Goal: Task Accomplishment & Management: Complete application form

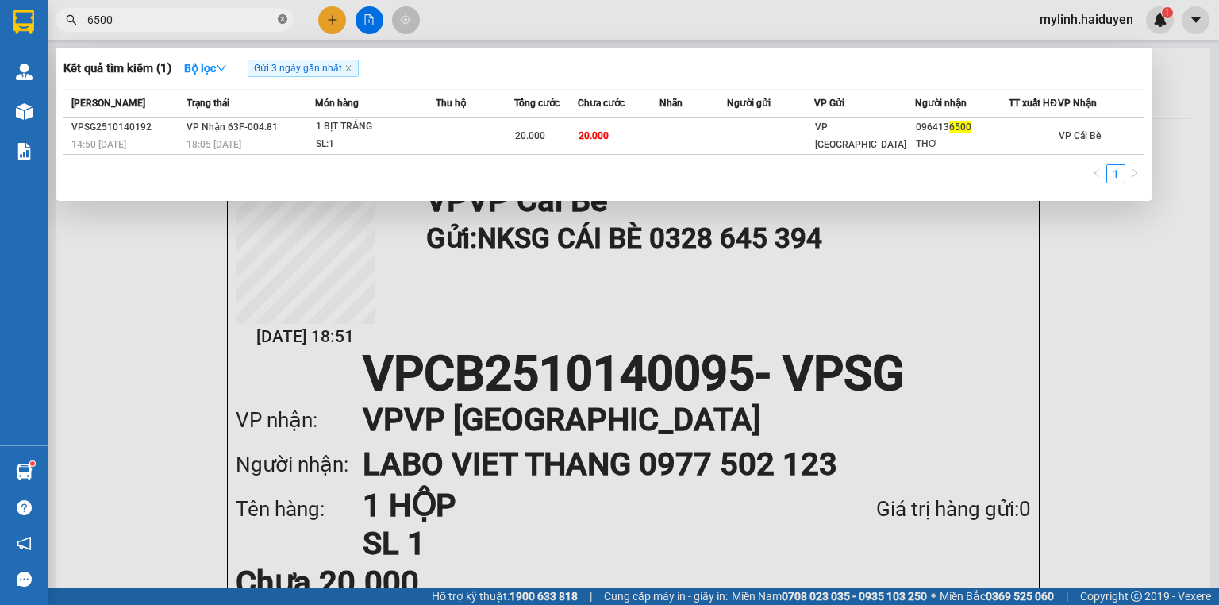
click at [282, 22] on icon "close-circle" at bounding box center [283, 19] width 10 height 10
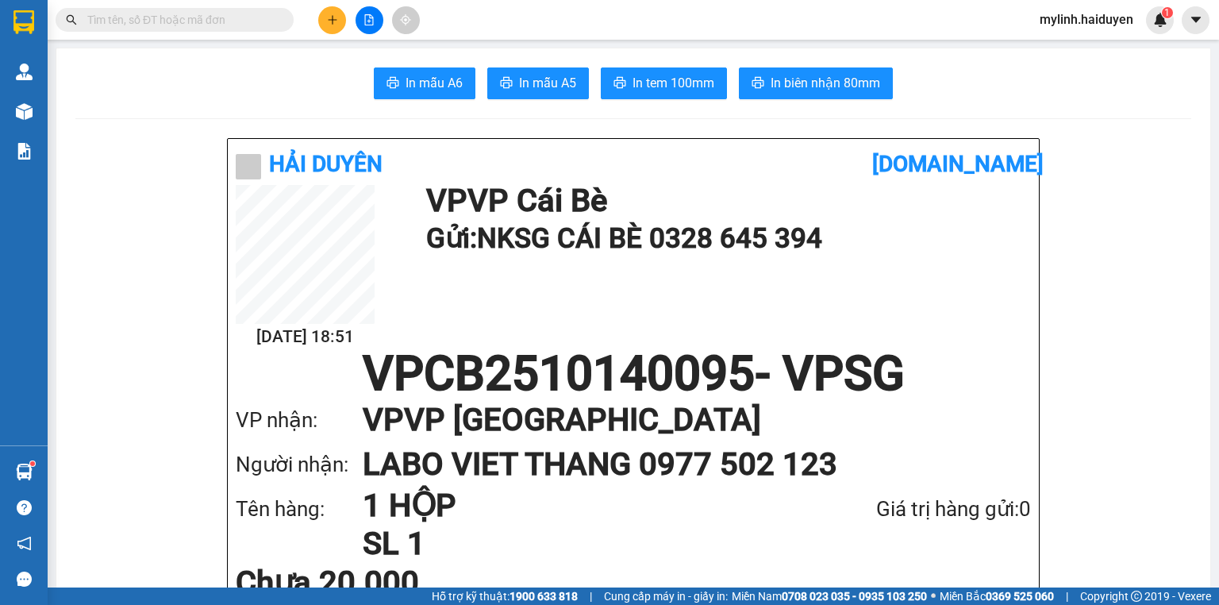
click at [275, 19] on span at bounding box center [175, 20] width 238 height 24
click at [276, 19] on span at bounding box center [175, 20] width 238 height 24
click at [237, 20] on input "text" at bounding box center [180, 19] width 187 height 17
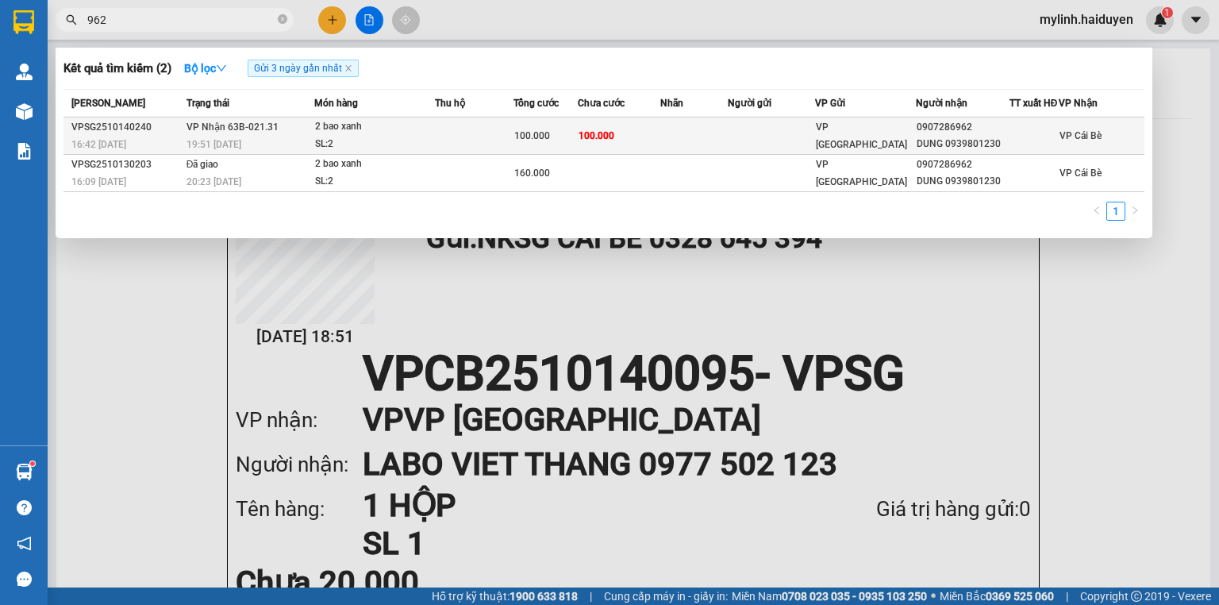
type input "962"
click at [406, 152] on div "SL: 2" at bounding box center [374, 144] width 119 height 17
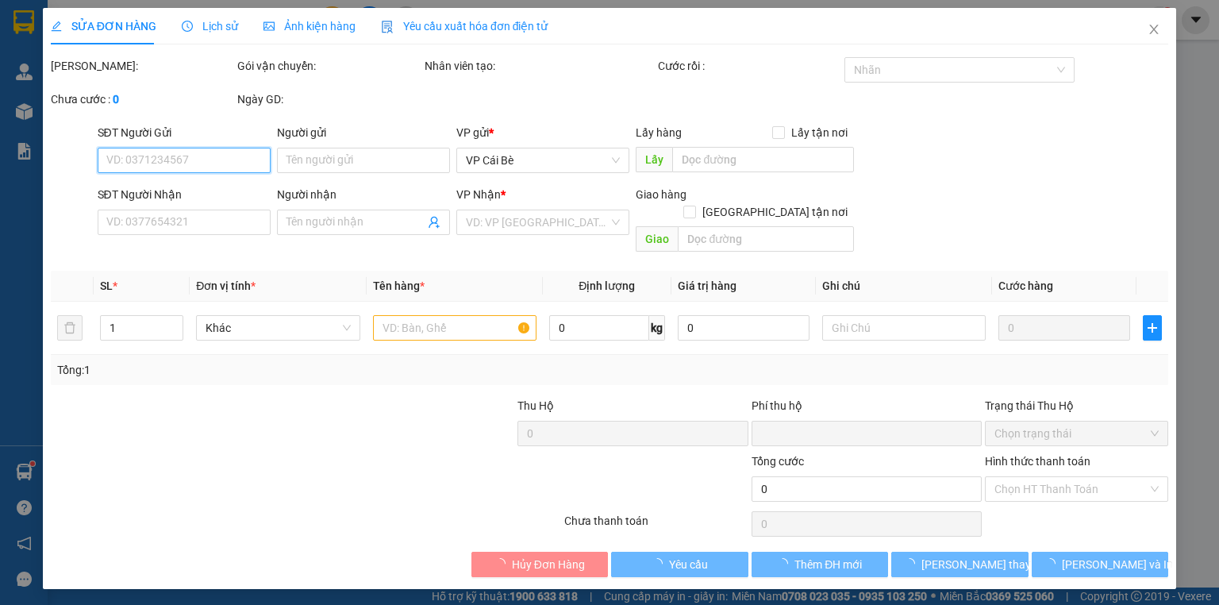
type input "0907286962"
type input "DUNG 0939801230"
type input "0"
type input "100.000"
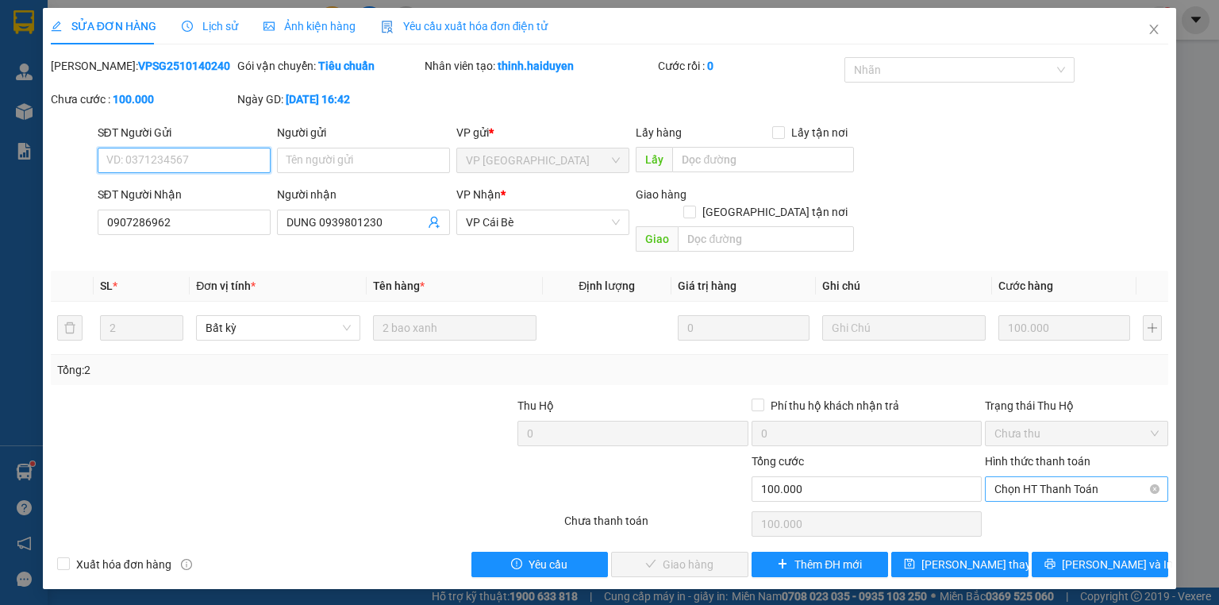
drag, startPoint x: 995, startPoint y: 472, endPoint x: 1023, endPoint y: 484, distance: 30.2
click at [997, 477] on span "Chọn HT Thanh Toán" at bounding box center [1076, 489] width 164 height 24
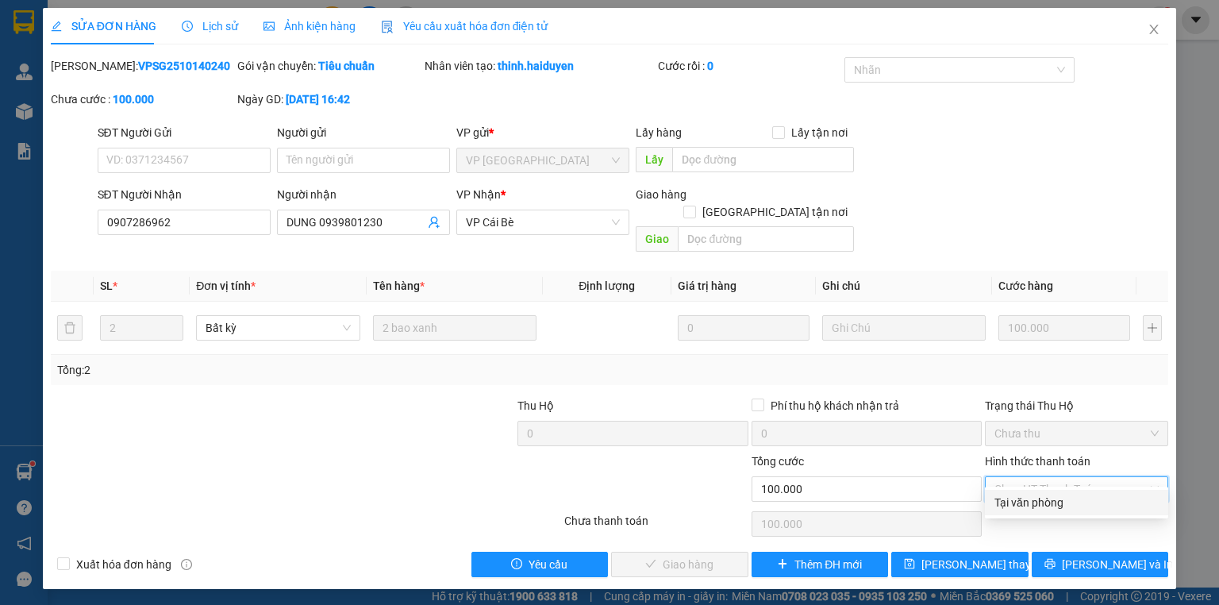
drag, startPoint x: 1097, startPoint y: 493, endPoint x: 1007, endPoint y: 523, distance: 95.1
click at [1096, 494] on div "Tại văn phòng" at bounding box center [1076, 501] width 164 height 17
type input "0"
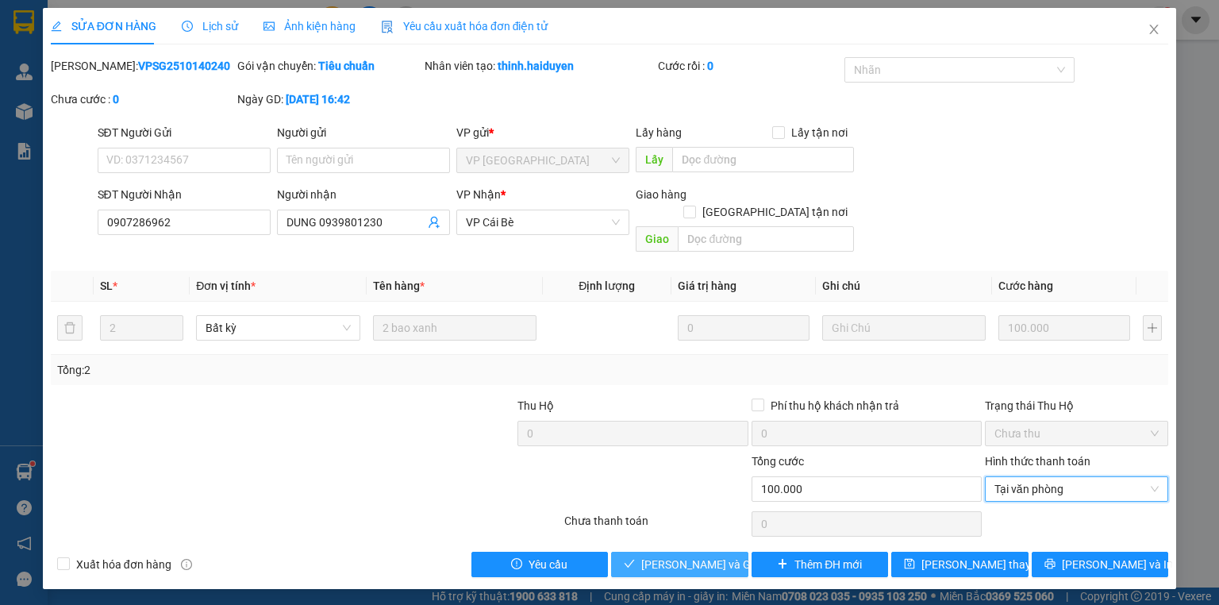
click at [702, 555] on span "[PERSON_NAME] và Giao hàng" at bounding box center [717, 563] width 152 height 17
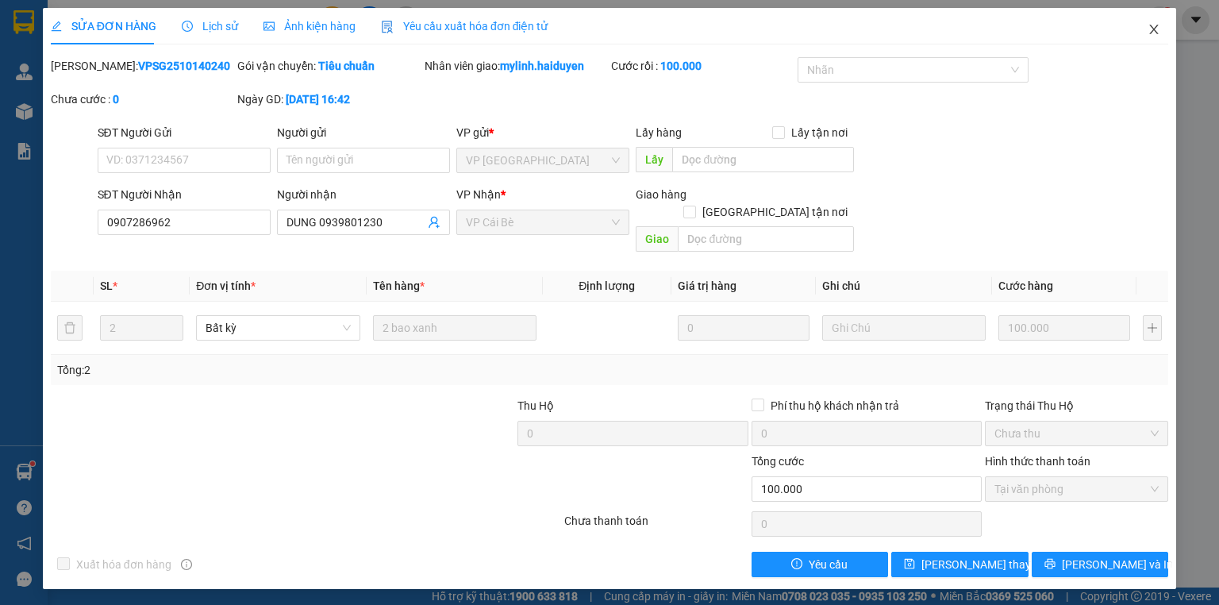
click at [1143, 29] on span "Close" at bounding box center [1153, 30] width 44 height 44
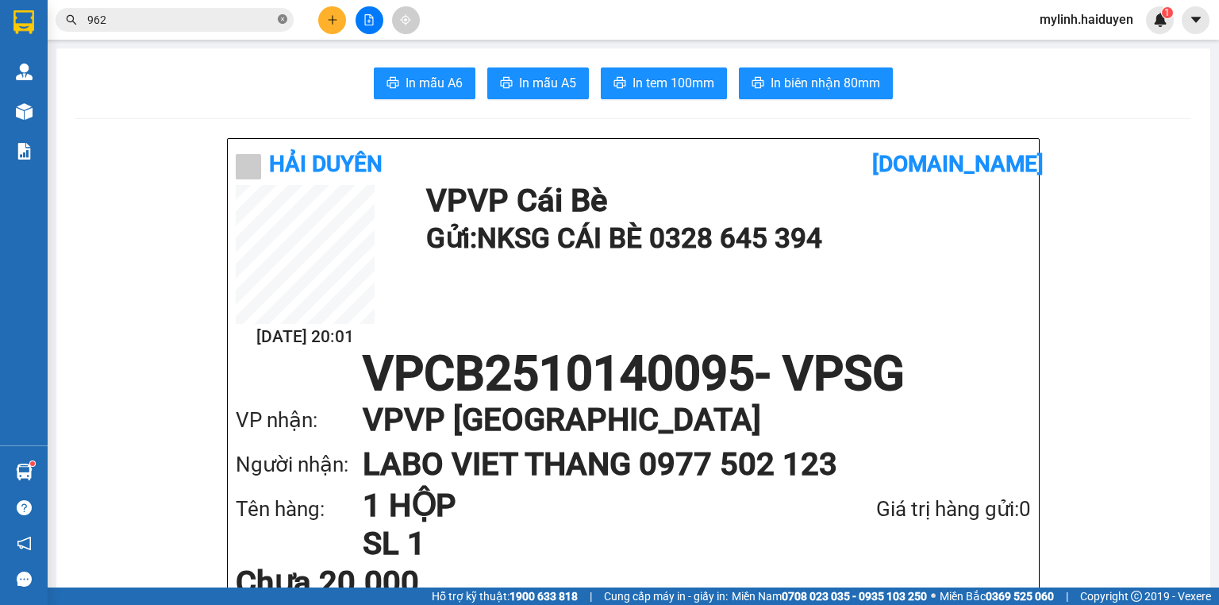
click at [286, 19] on icon "close-circle" at bounding box center [283, 19] width 10 height 10
click at [140, 15] on input "text" at bounding box center [180, 19] width 187 height 17
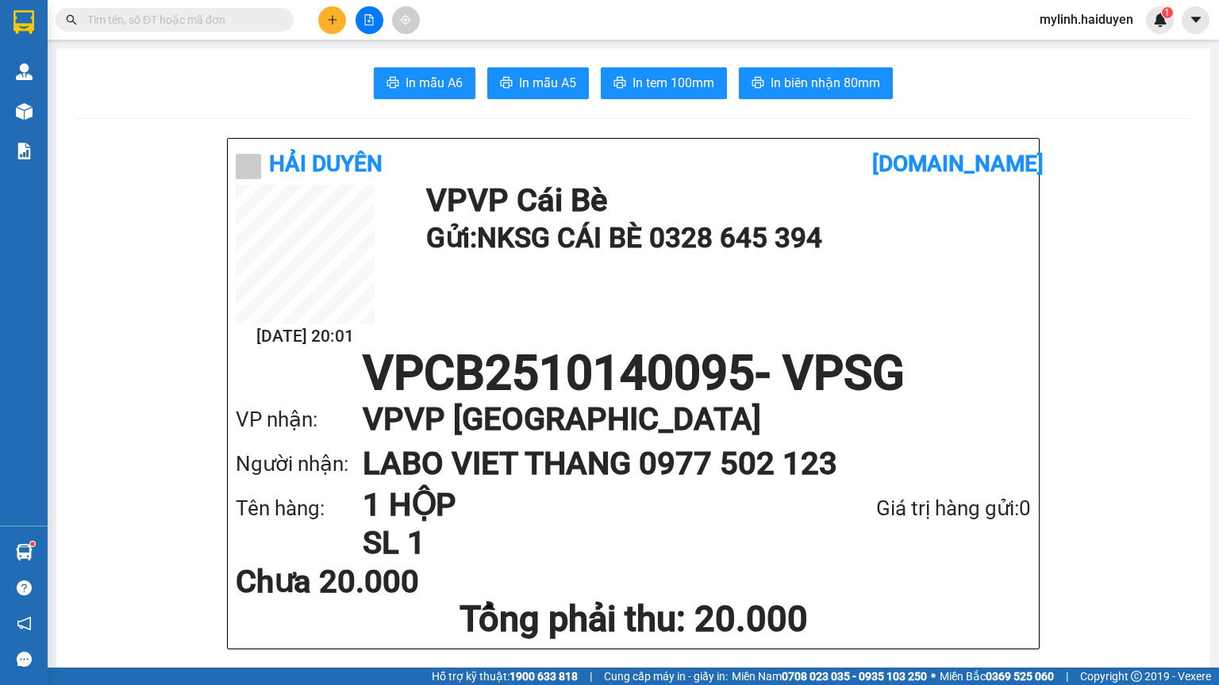
click at [152, 13] on input "text" at bounding box center [180, 19] width 187 height 17
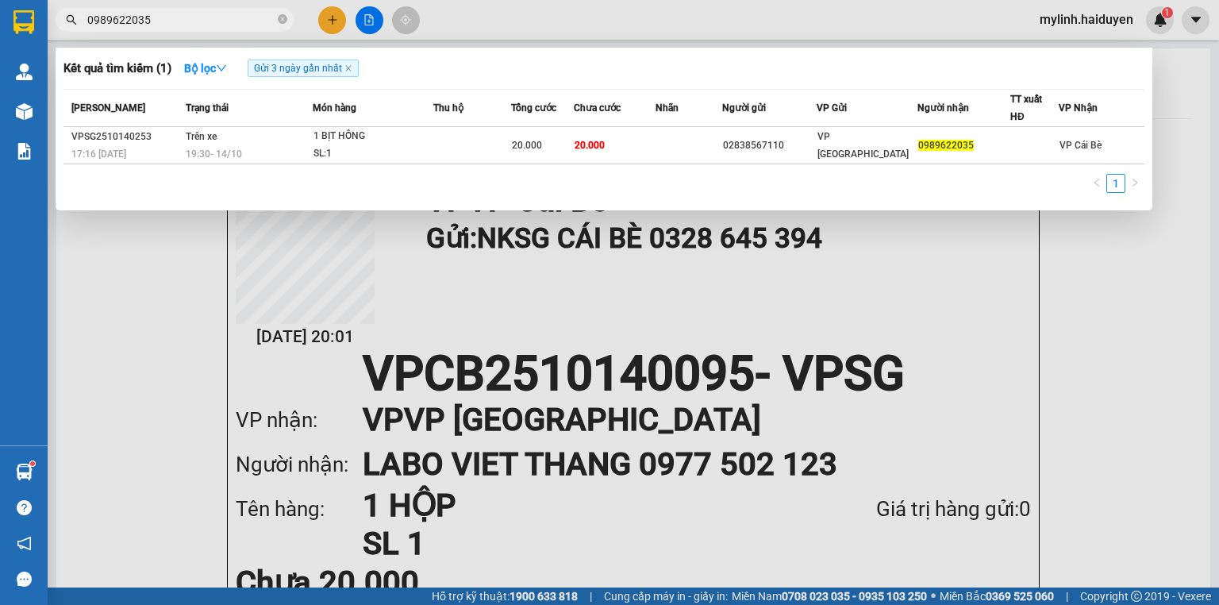
type input "0989622035"
click at [244, 14] on input "0989622035" at bounding box center [180, 19] width 187 height 17
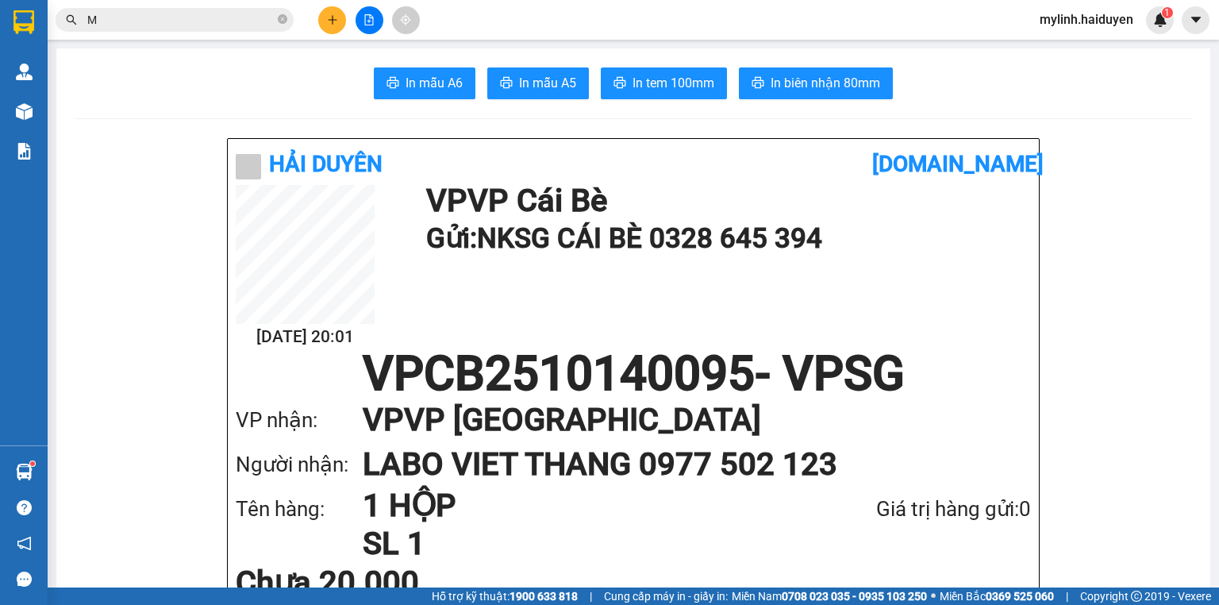
type input "M"
click at [270, 18] on input "M" at bounding box center [180, 19] width 187 height 17
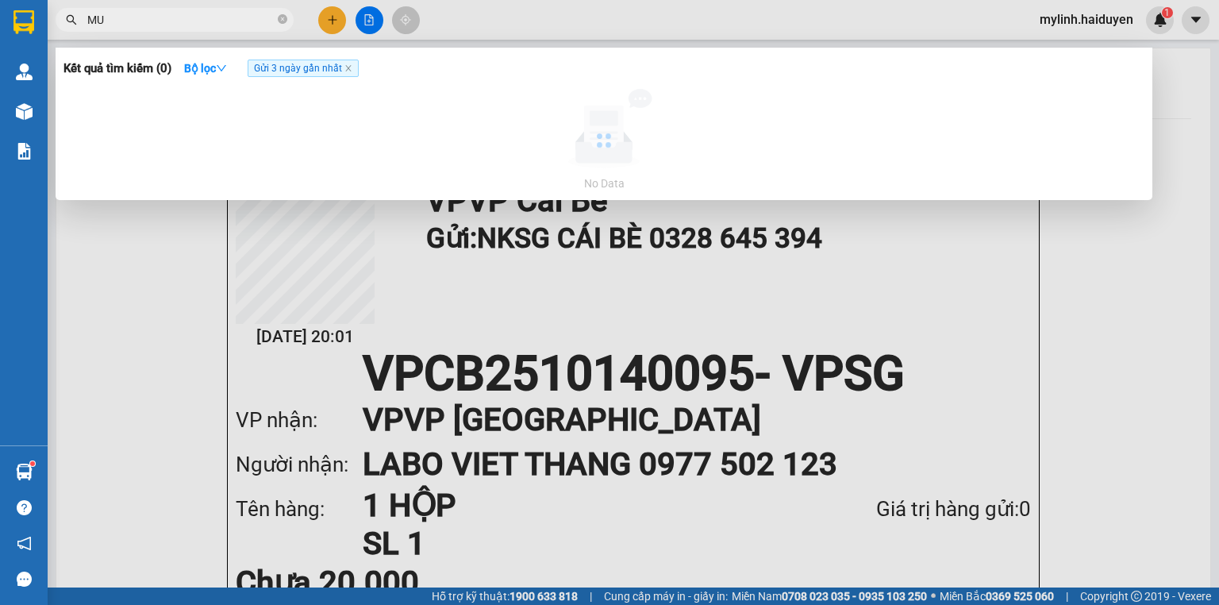
type input "M"
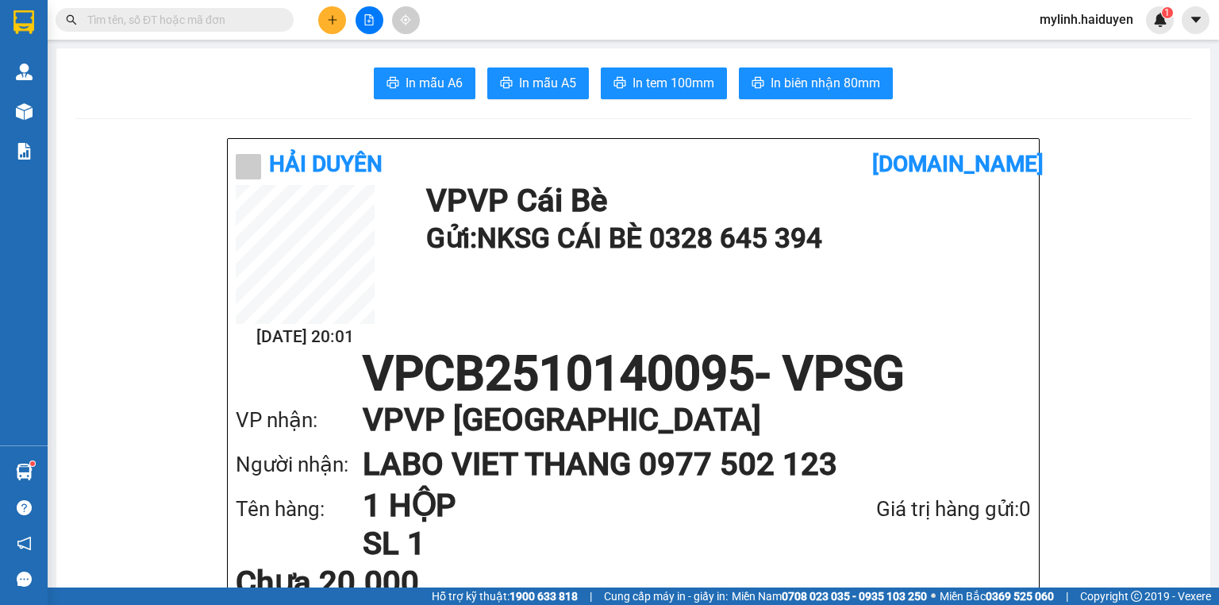
click at [264, 25] on input "text" at bounding box center [180, 19] width 187 height 17
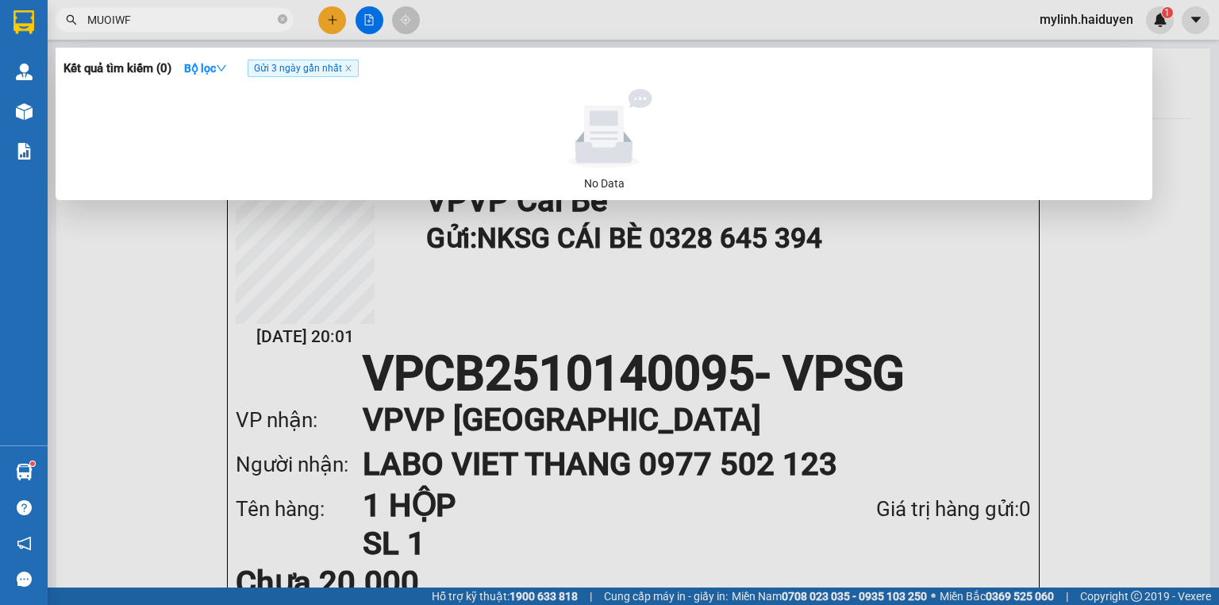
type input "MUOIWF"
click at [207, 29] on span "MUOIWF" at bounding box center [175, 20] width 238 height 24
click at [285, 21] on icon "close-circle" at bounding box center [283, 19] width 10 height 10
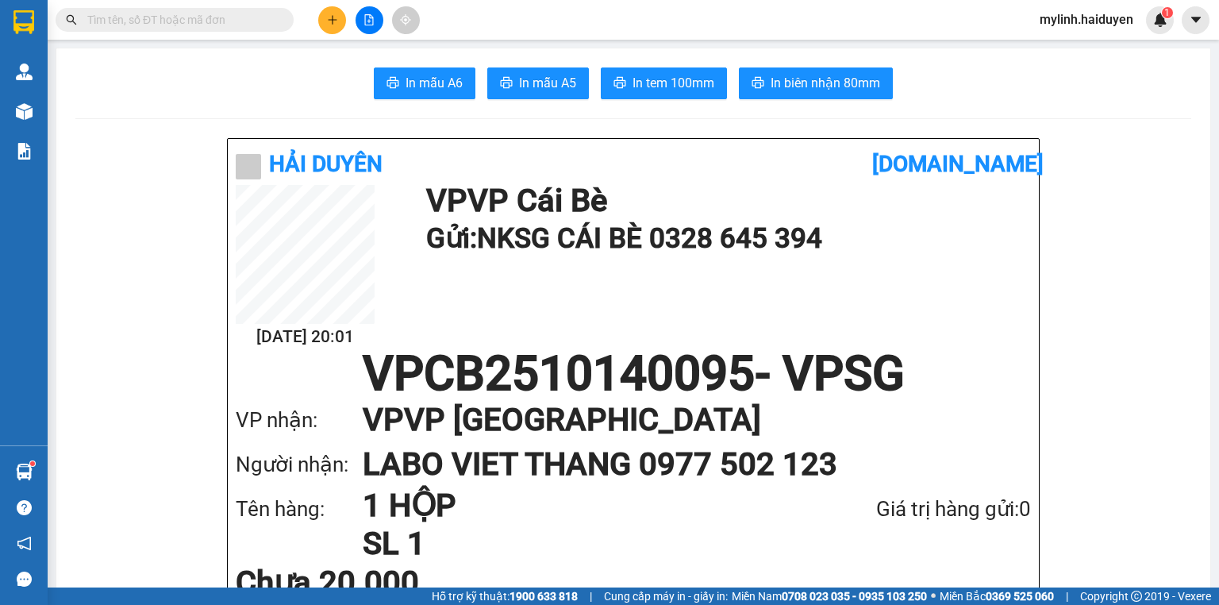
click at [265, 21] on input "text" at bounding box center [180, 19] width 187 height 17
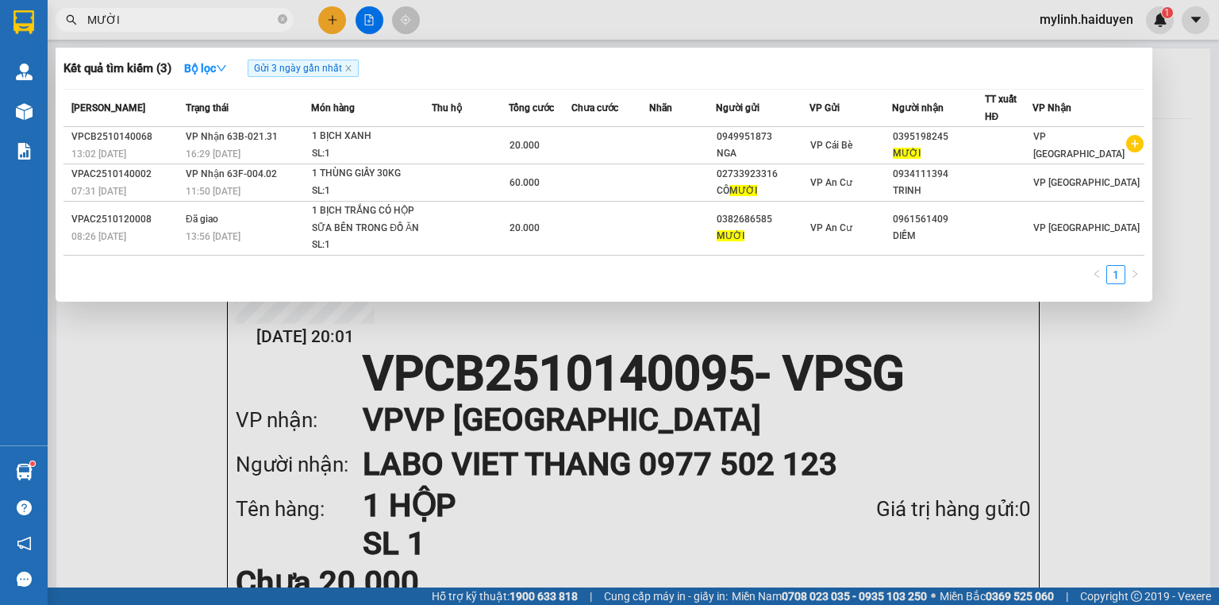
type input "MƯỜI"
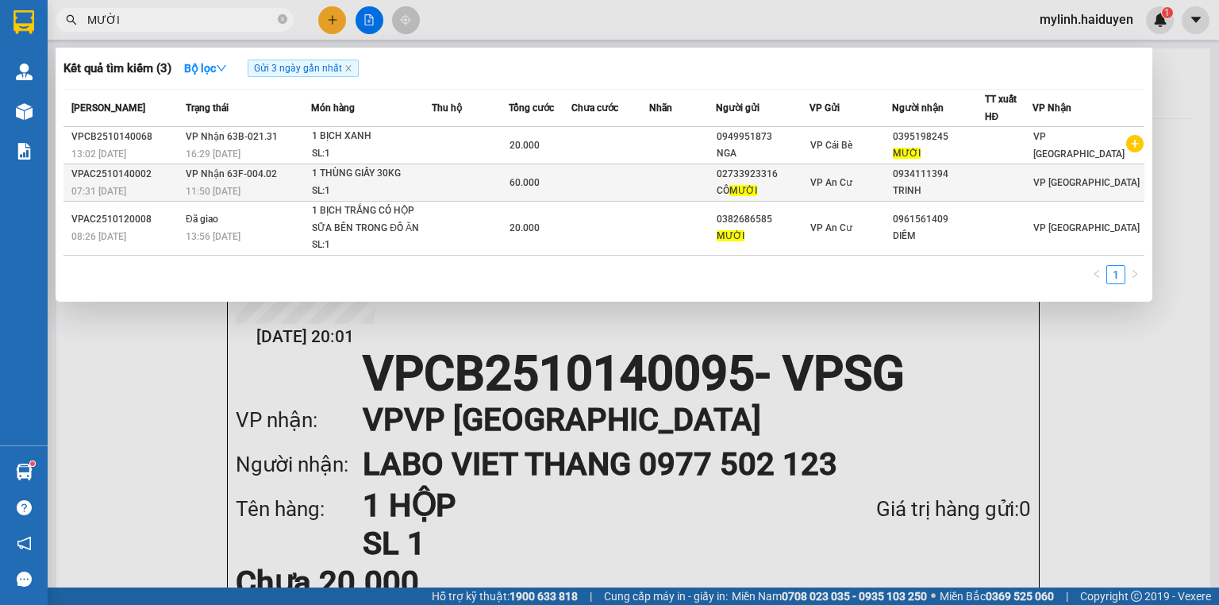
click at [250, 172] on span "VP Nhận 63F-004.02" at bounding box center [231, 173] width 91 height 11
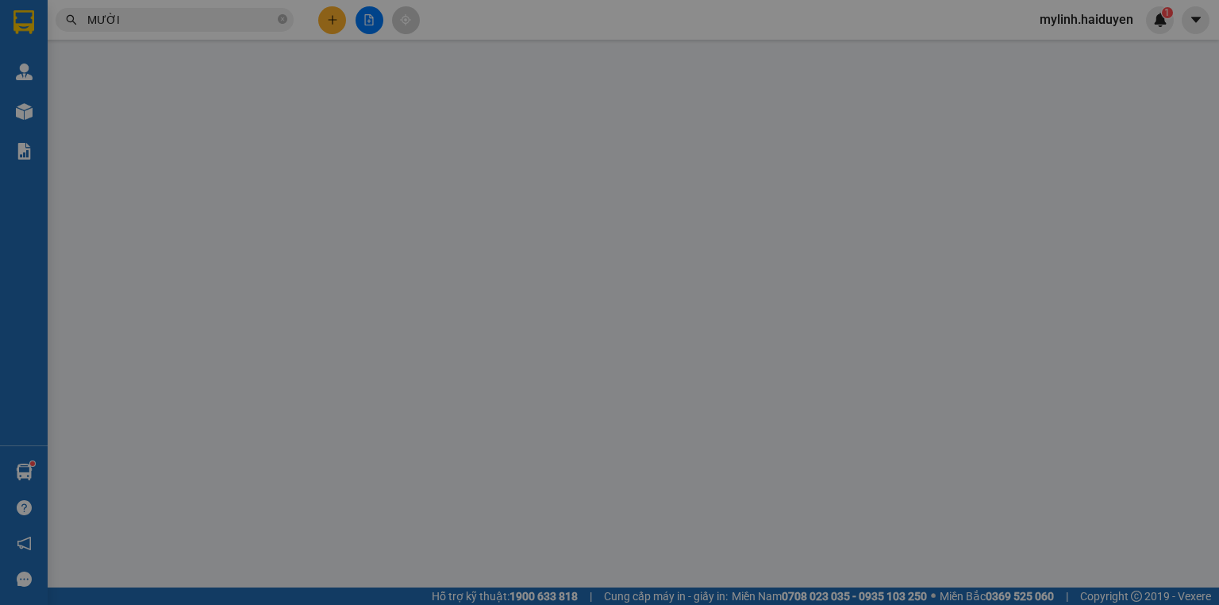
type input "02733923316"
type input "CÔ MƯỜI"
type input "0934111394"
type input "TRINH"
type input "0"
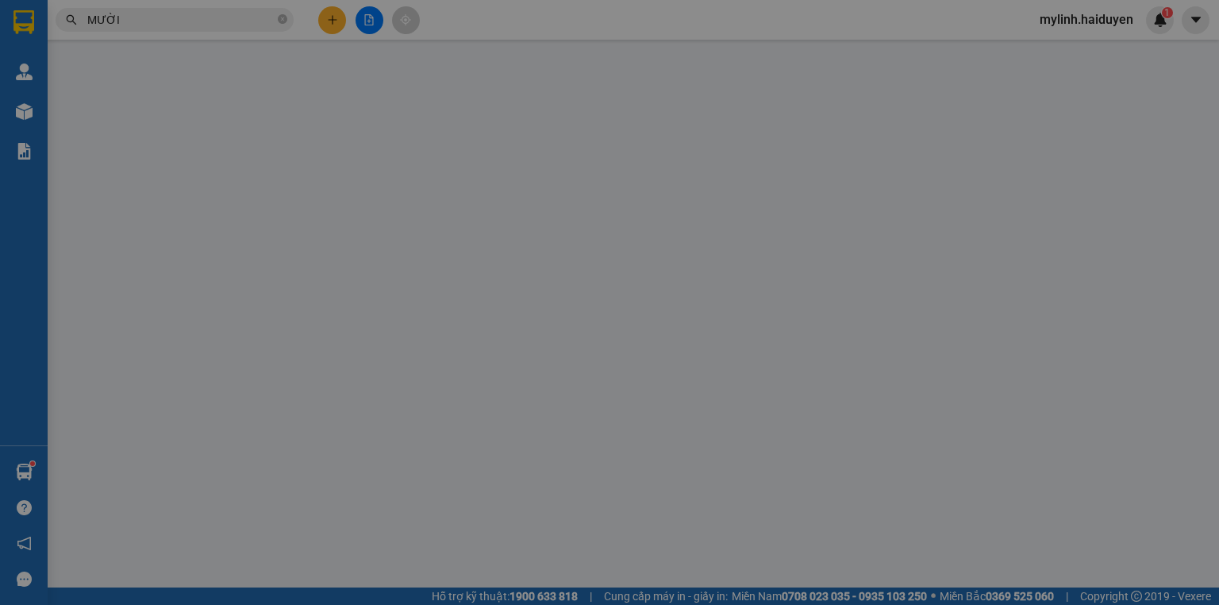
type input "60.000"
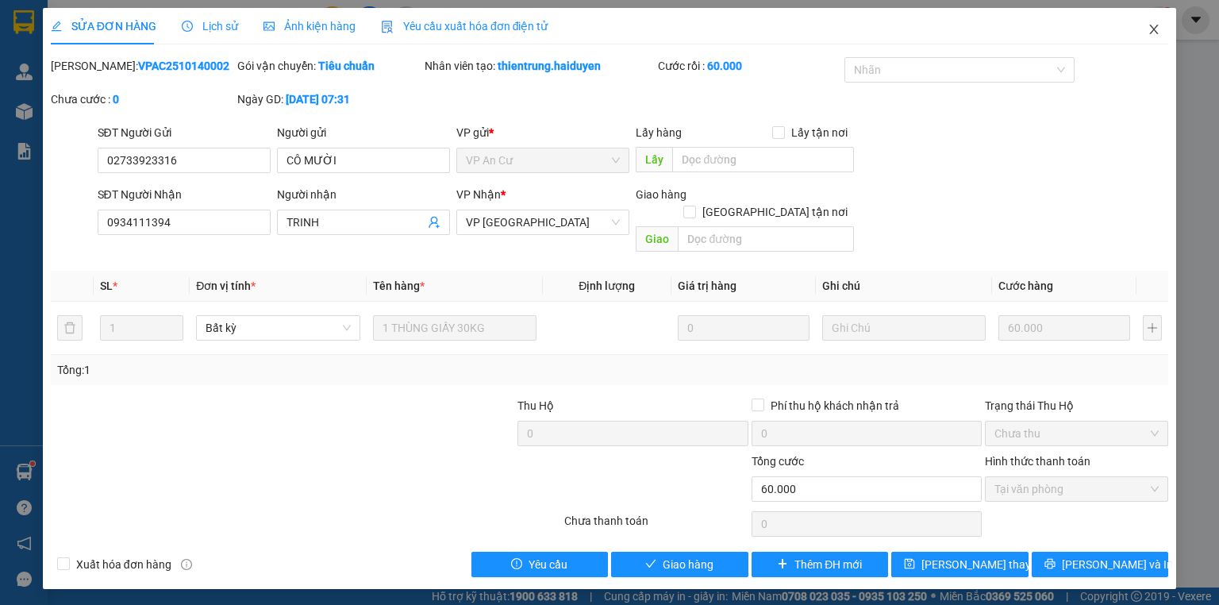
click at [1152, 35] on icon "close" at bounding box center [1153, 29] width 13 height 13
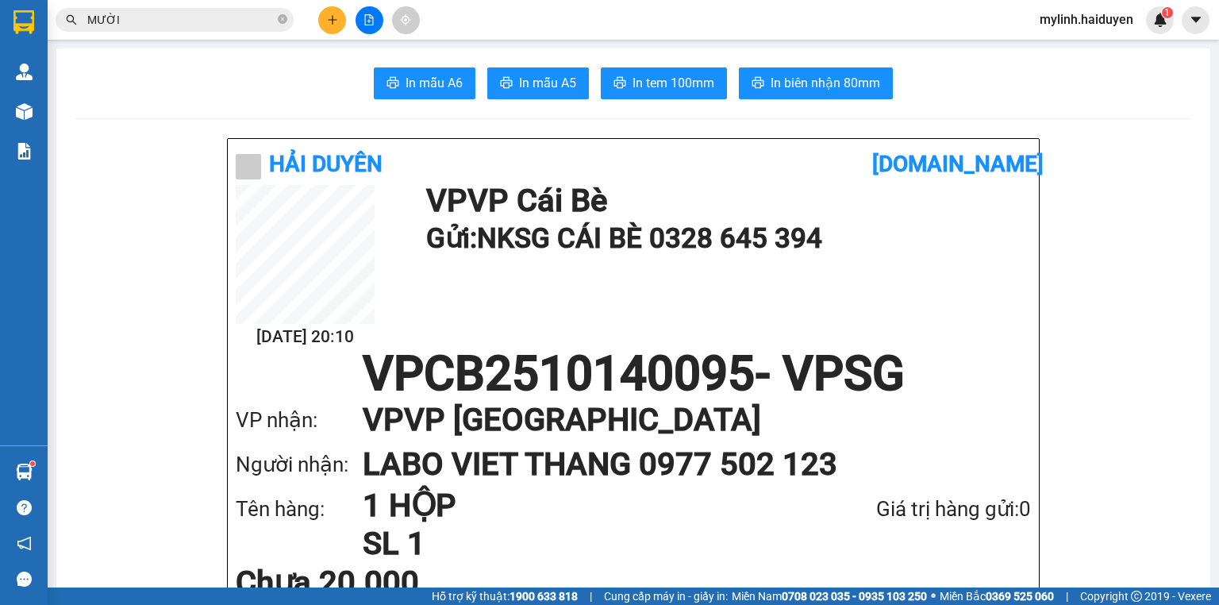
click at [184, 12] on input "MƯỜI" at bounding box center [180, 19] width 187 height 17
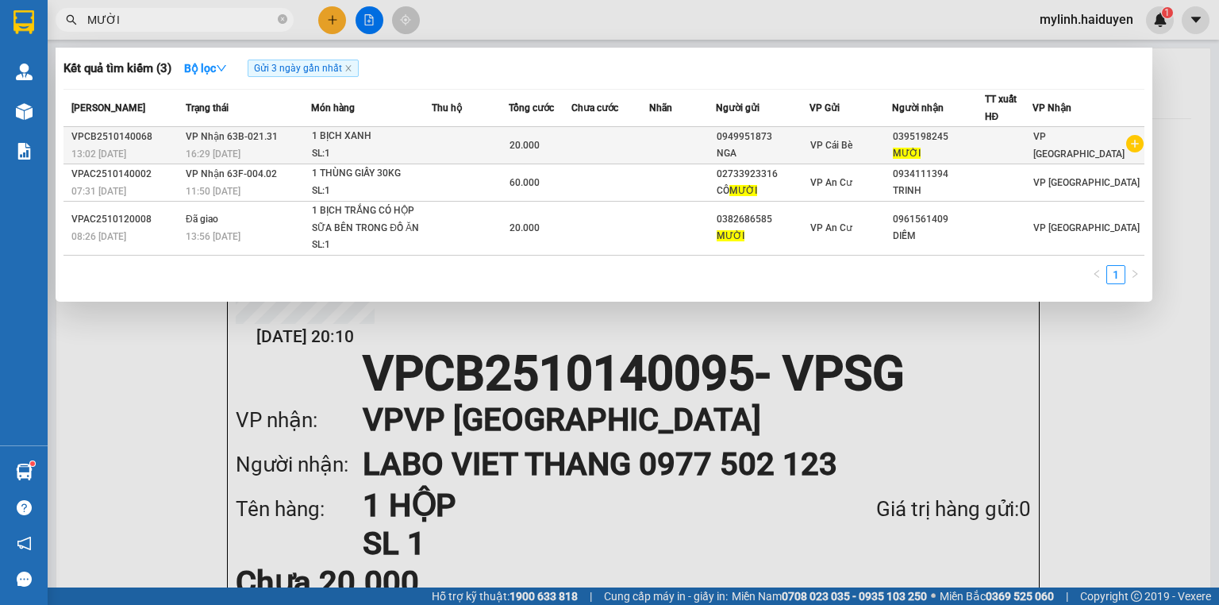
click at [296, 139] on td "VP Nhận 63B-021.31 16:29 - 14/10" at bounding box center [246, 145] width 129 height 37
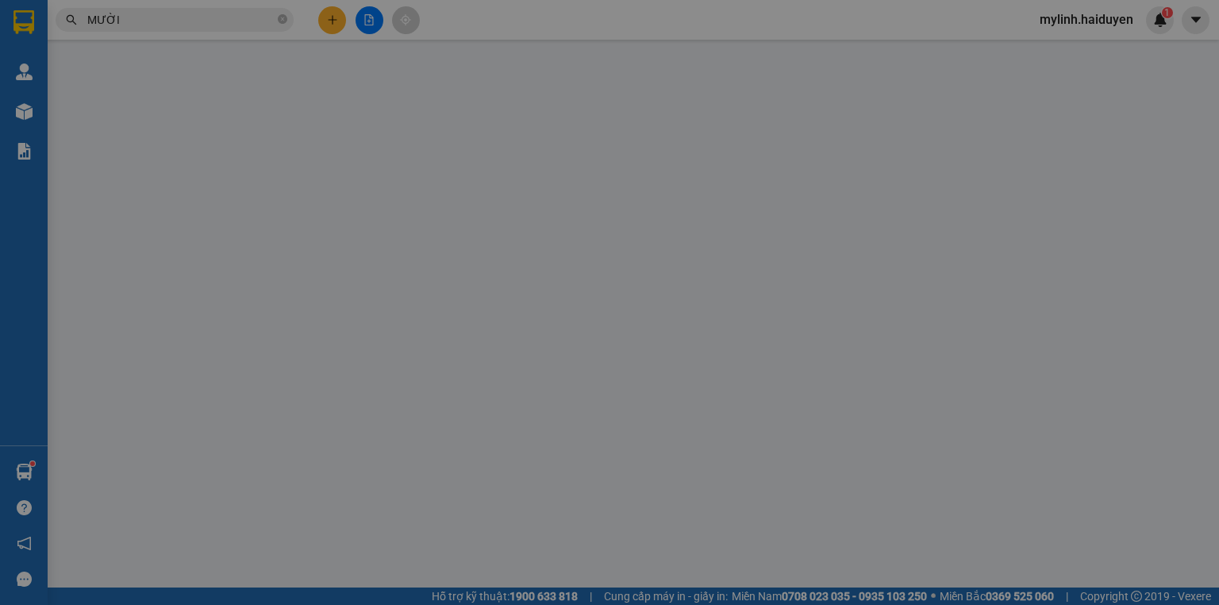
type input "0949951873"
type input "NGA"
type input "0395198245"
type input "MƯỜI"
type input "0"
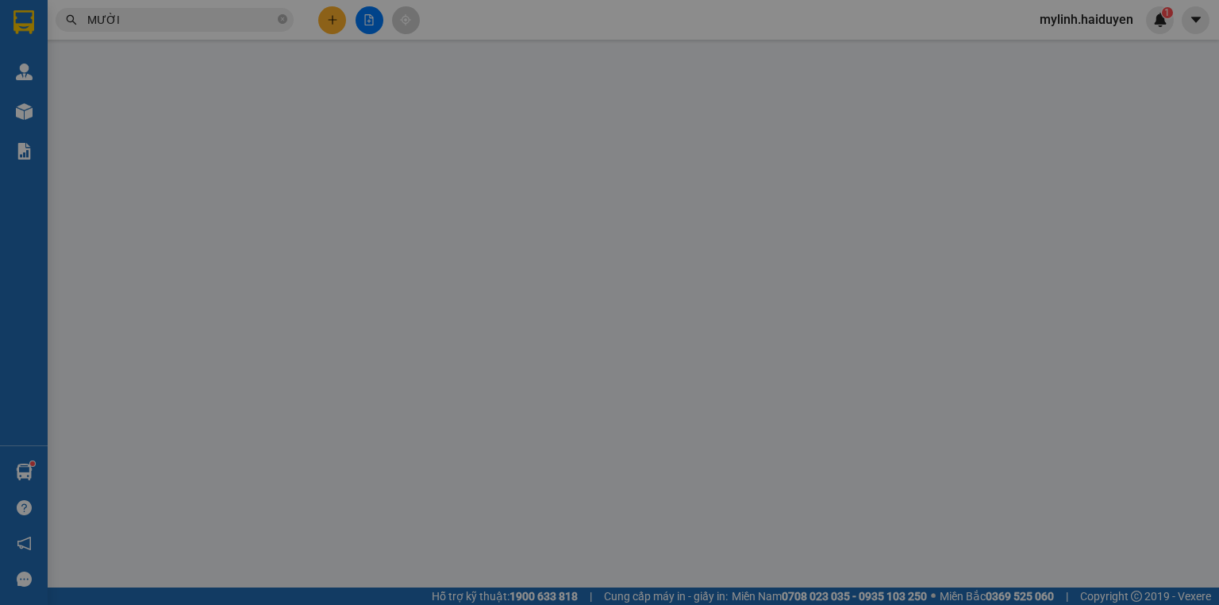
type input "20.000"
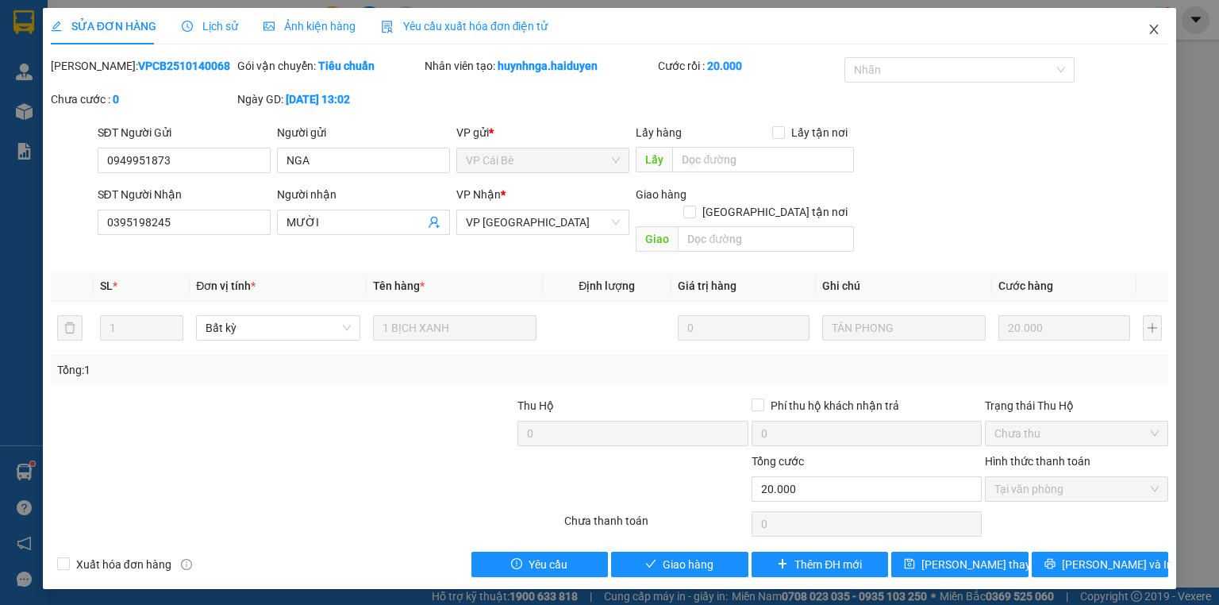
drag, startPoint x: 1158, startPoint y: 33, endPoint x: 1158, endPoint y: 44, distance: 11.1
click at [1157, 33] on icon "close" at bounding box center [1153, 29] width 13 height 13
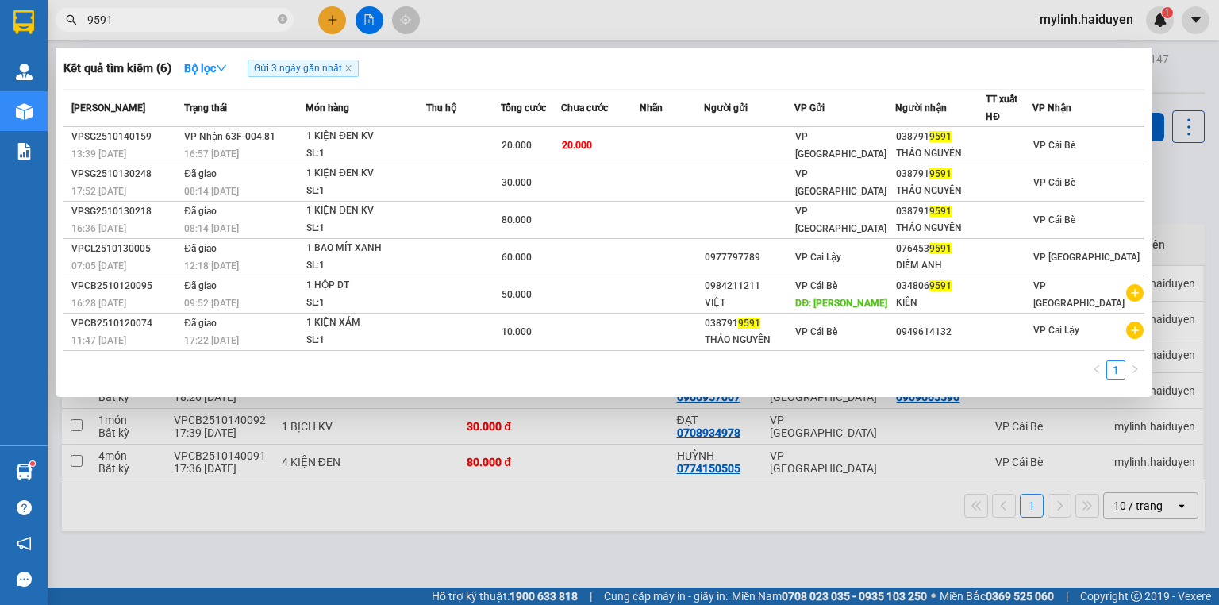
click at [248, 29] on span "9591" at bounding box center [175, 20] width 238 height 24
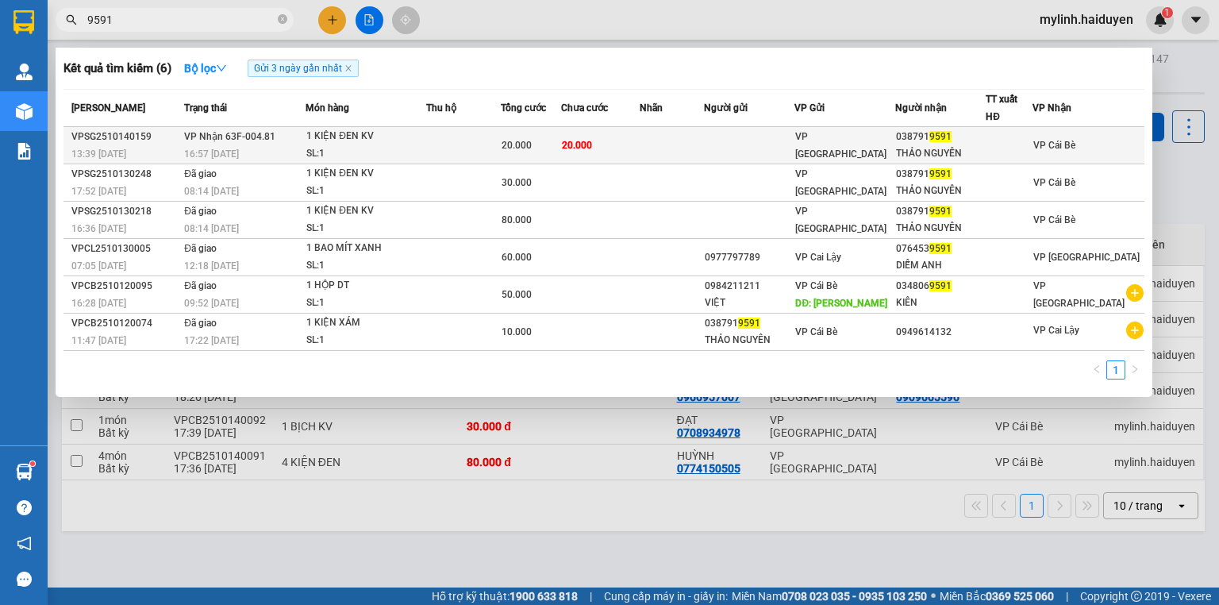
click at [365, 145] on div "SL: 1" at bounding box center [365, 153] width 119 height 17
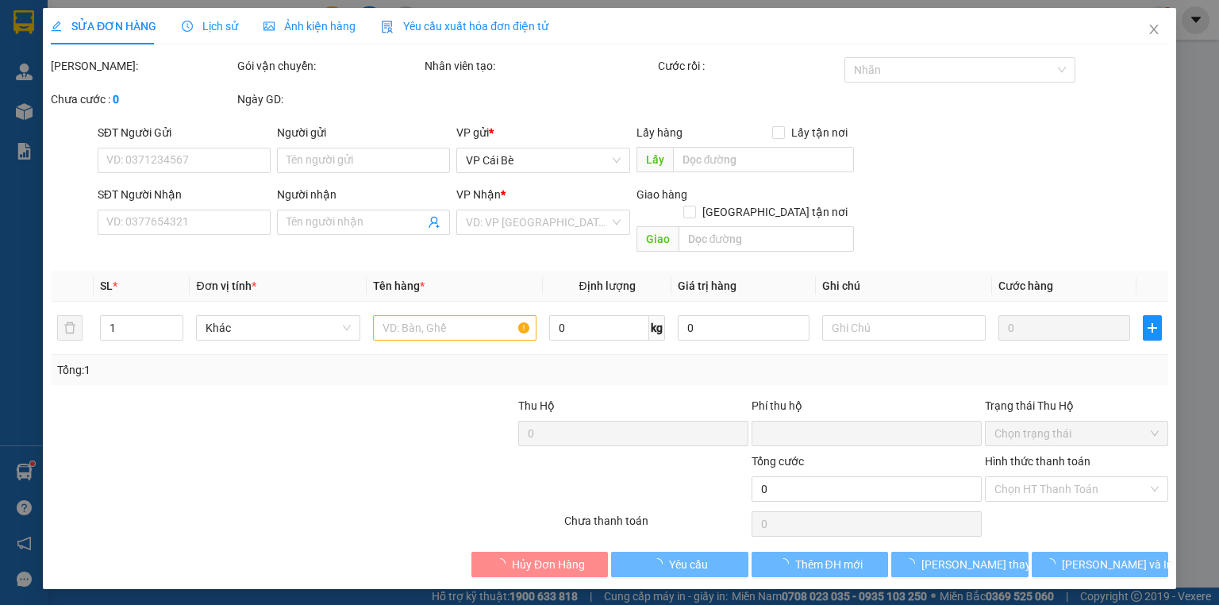
type input "0387919591"
type input "THẢO NGUYÊN"
type input "0"
type input "20.000"
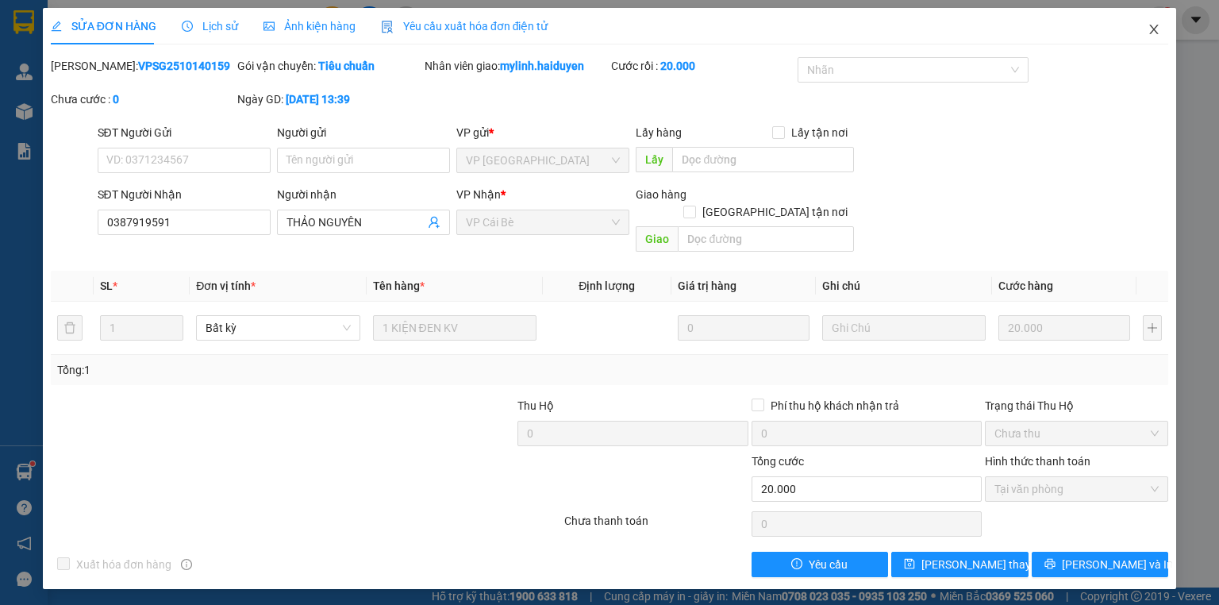
click at [1153, 30] on icon "close" at bounding box center [1154, 30] width 9 height 10
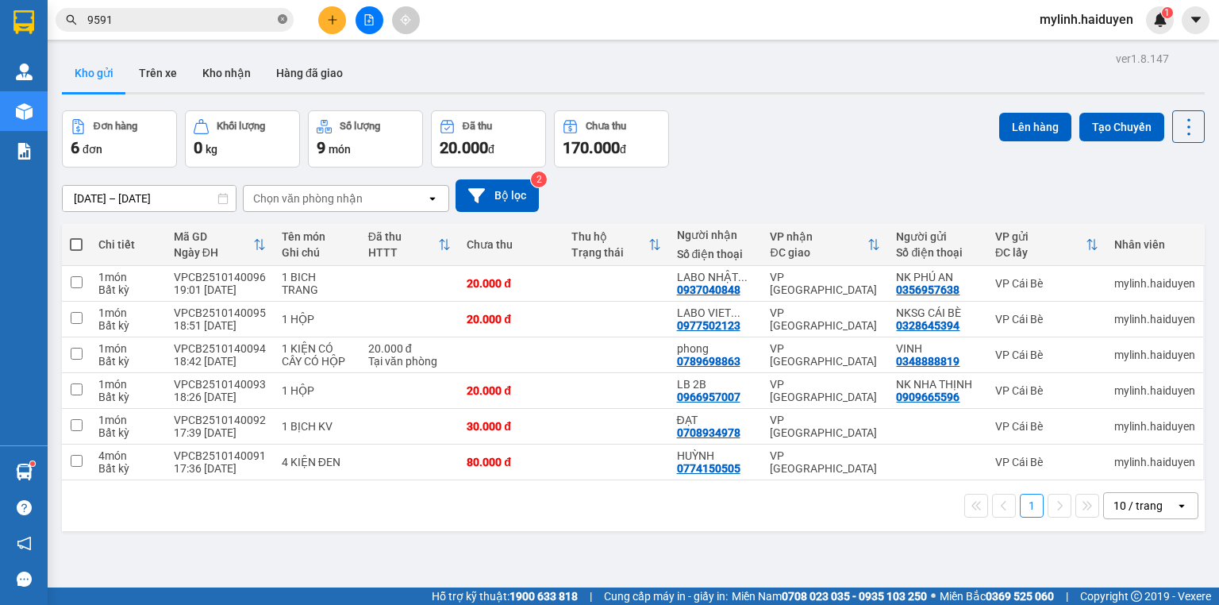
click at [286, 22] on icon "close-circle" at bounding box center [283, 19] width 10 height 10
click at [211, 17] on input "text" at bounding box center [180, 19] width 187 height 17
click at [244, 15] on input "text" at bounding box center [180, 19] width 187 height 17
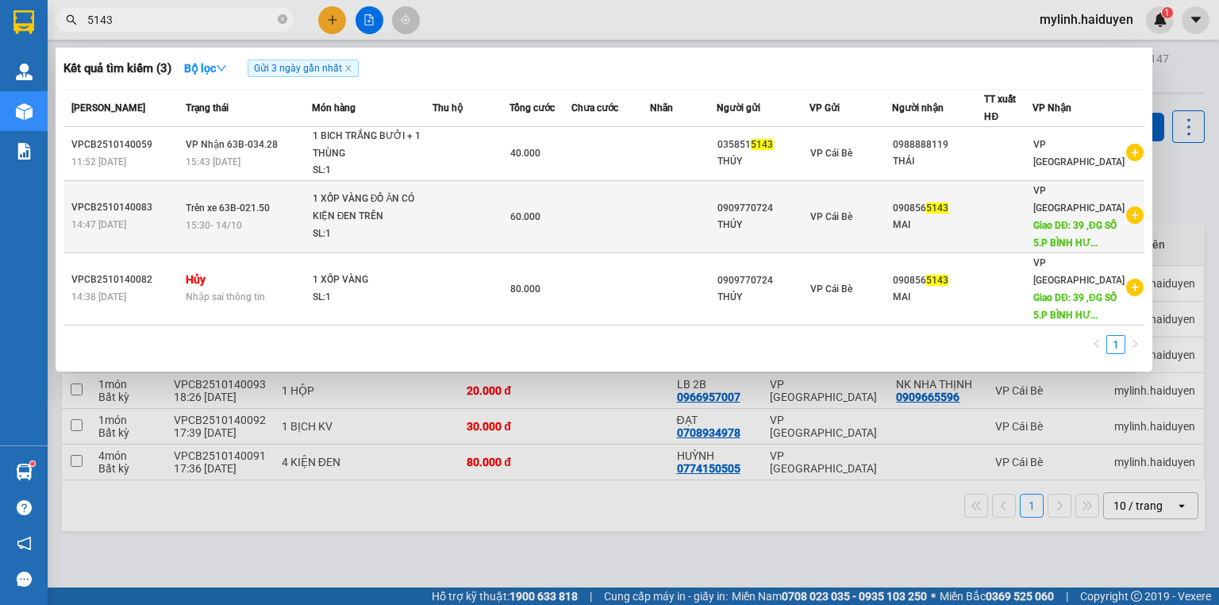
type input "5143"
click at [468, 221] on td at bounding box center [470, 216] width 77 height 72
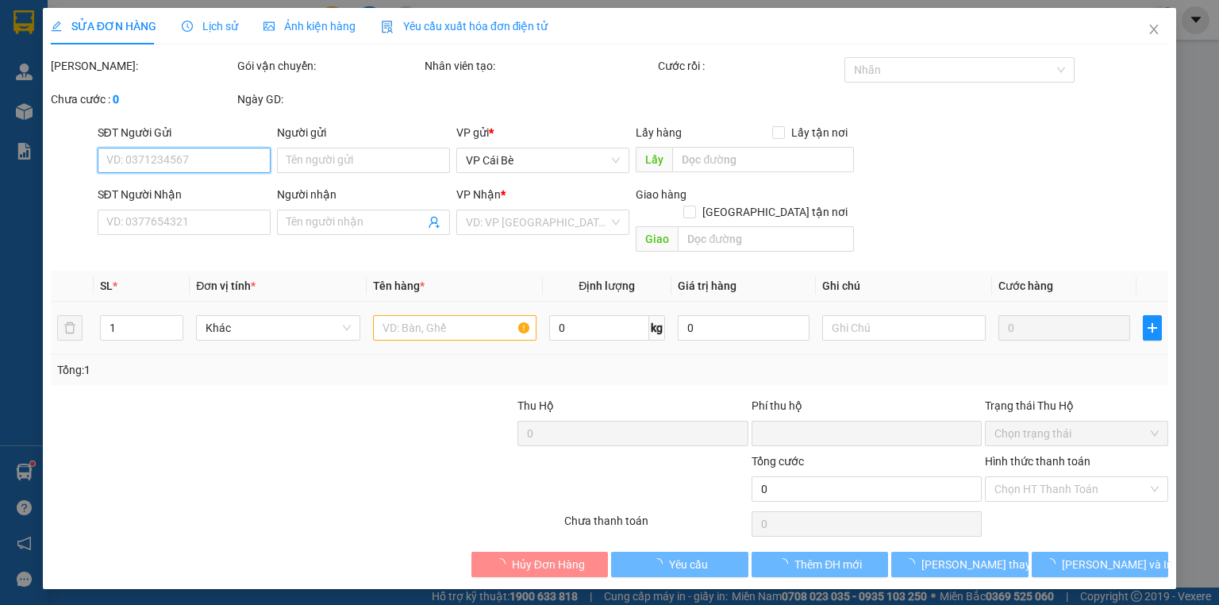
type input "0909770724"
type input "THÚY"
type input "0908565143"
type input "MAI"
type input "39 ,ĐG SỐ 5.P BÌNH HƯNG HÒA .BÌNH TÂN"
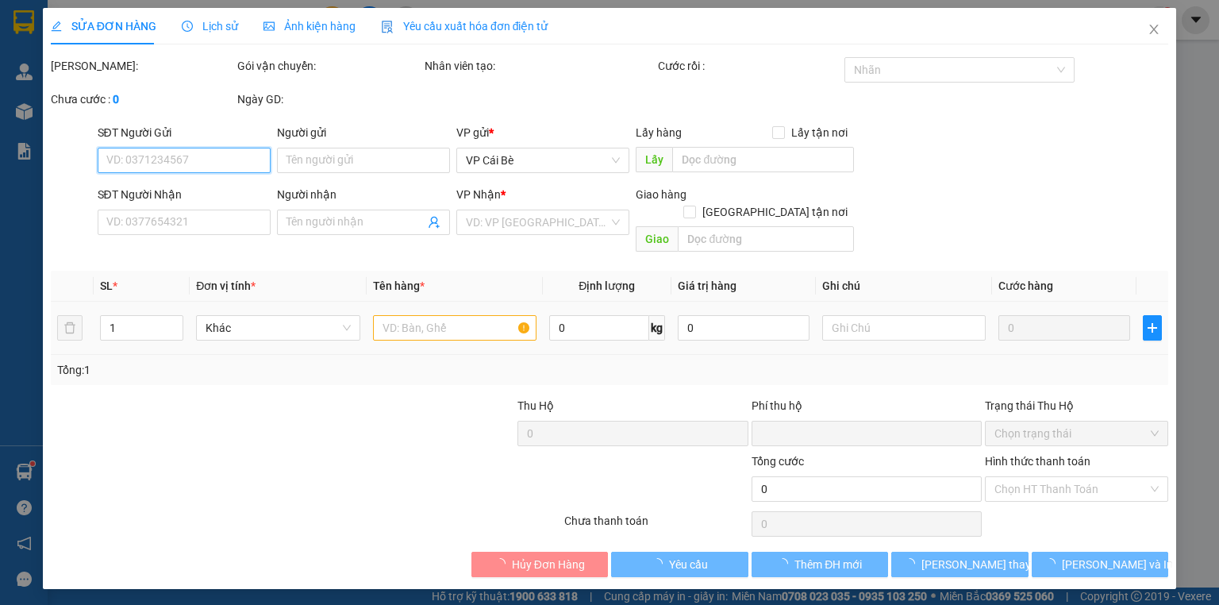
type input "0"
type input "60.000"
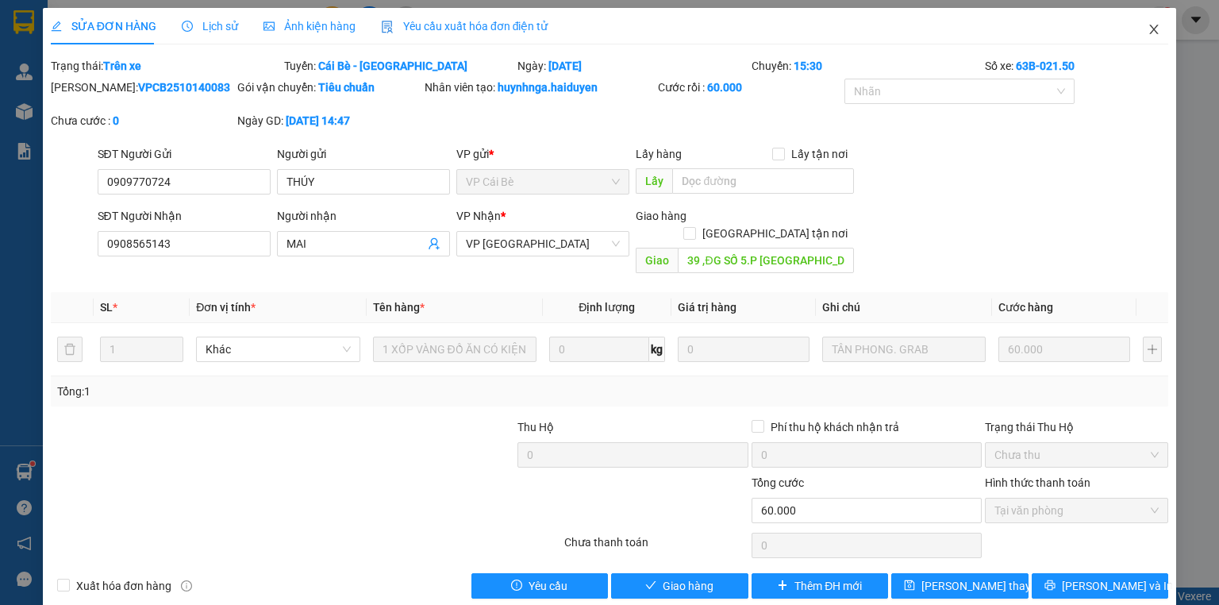
click at [1136, 38] on span "Close" at bounding box center [1153, 30] width 44 height 44
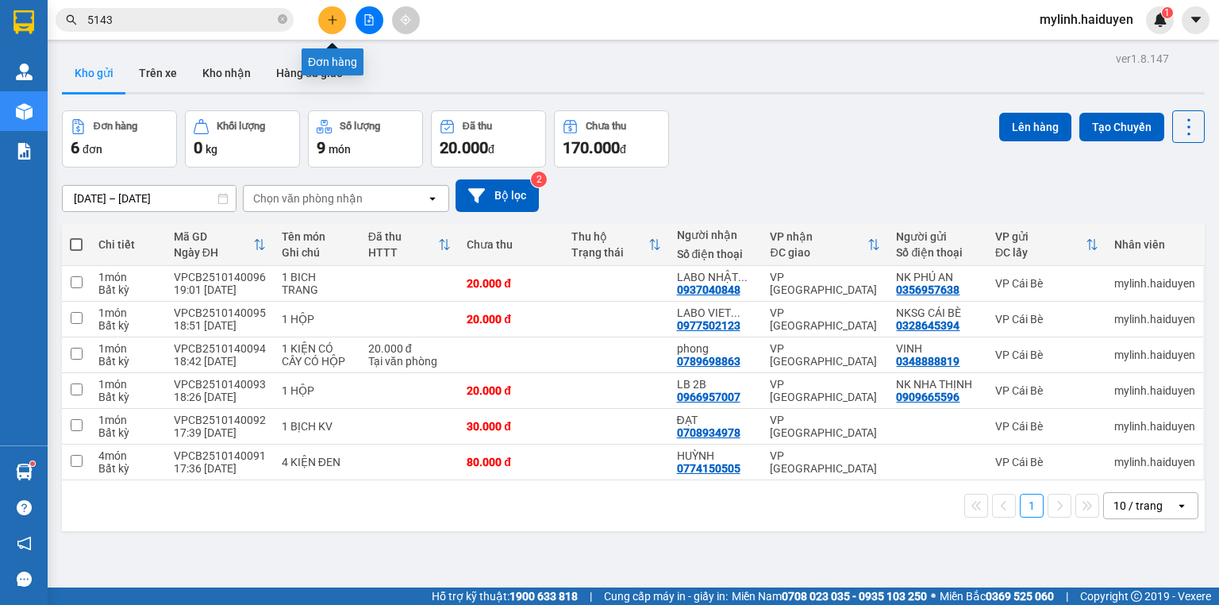
click at [335, 23] on icon "plus" at bounding box center [332, 19] width 11 height 11
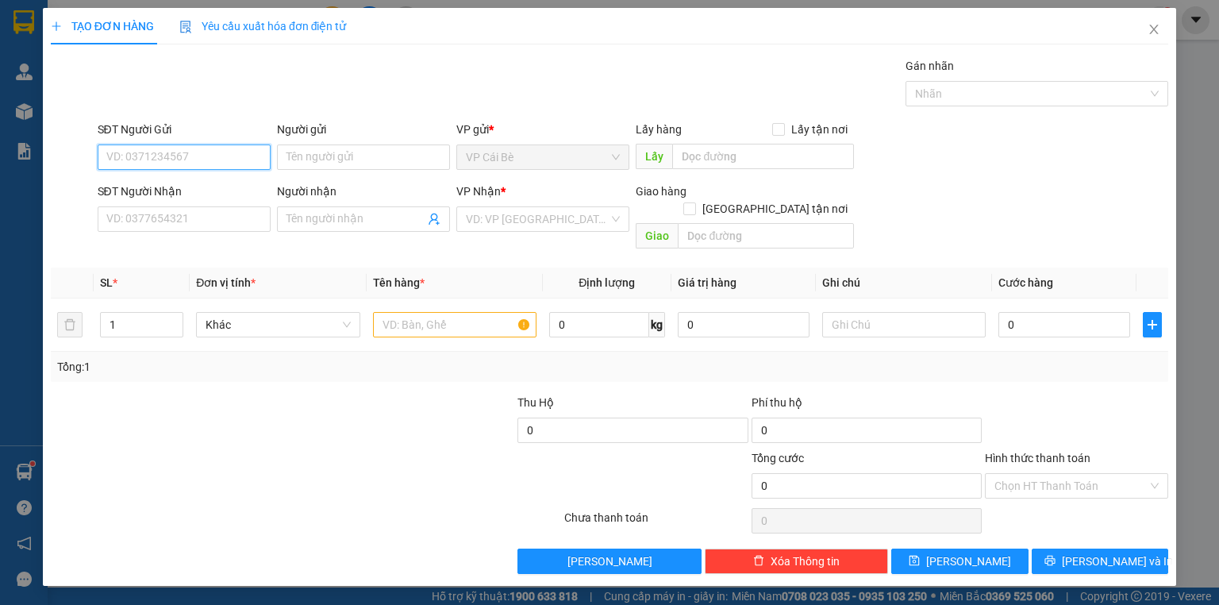
click at [217, 155] on input "SĐT Người Gửi" at bounding box center [184, 156] width 173 height 25
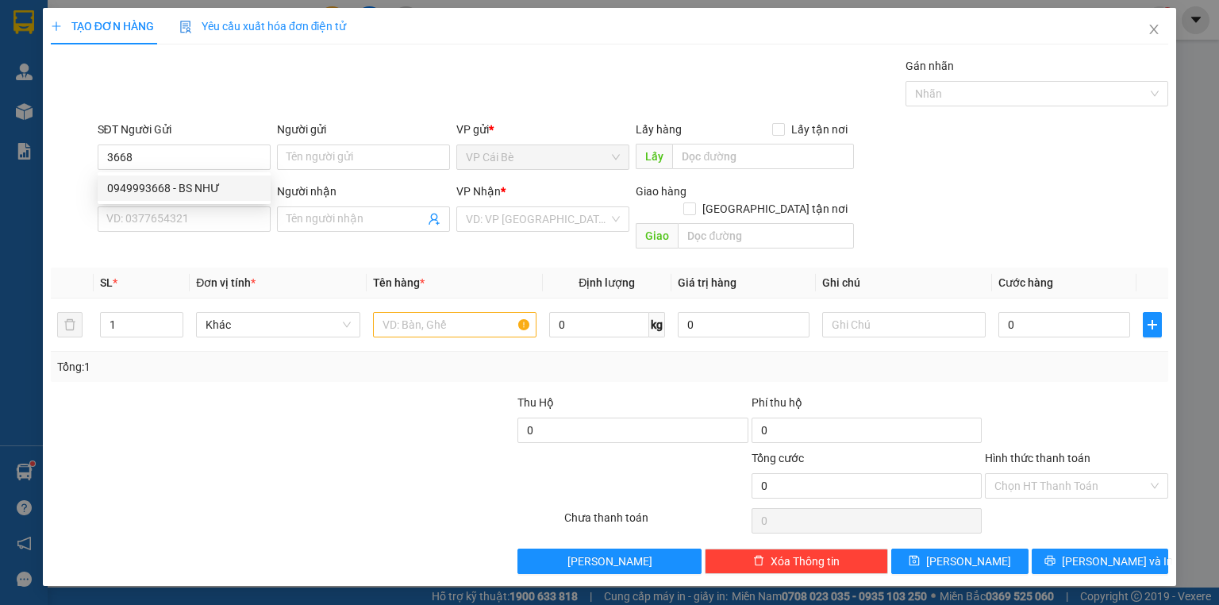
click at [236, 201] on div "0949993668 0949993668 - BS NHƯ" at bounding box center [184, 188] width 173 height 32
click at [242, 149] on input "3668" at bounding box center [184, 156] width 173 height 25
click at [244, 180] on div "0949993668 - BS NHƯ" at bounding box center [184, 187] width 154 height 17
type input "0949993668"
type input "BS NHƯ"
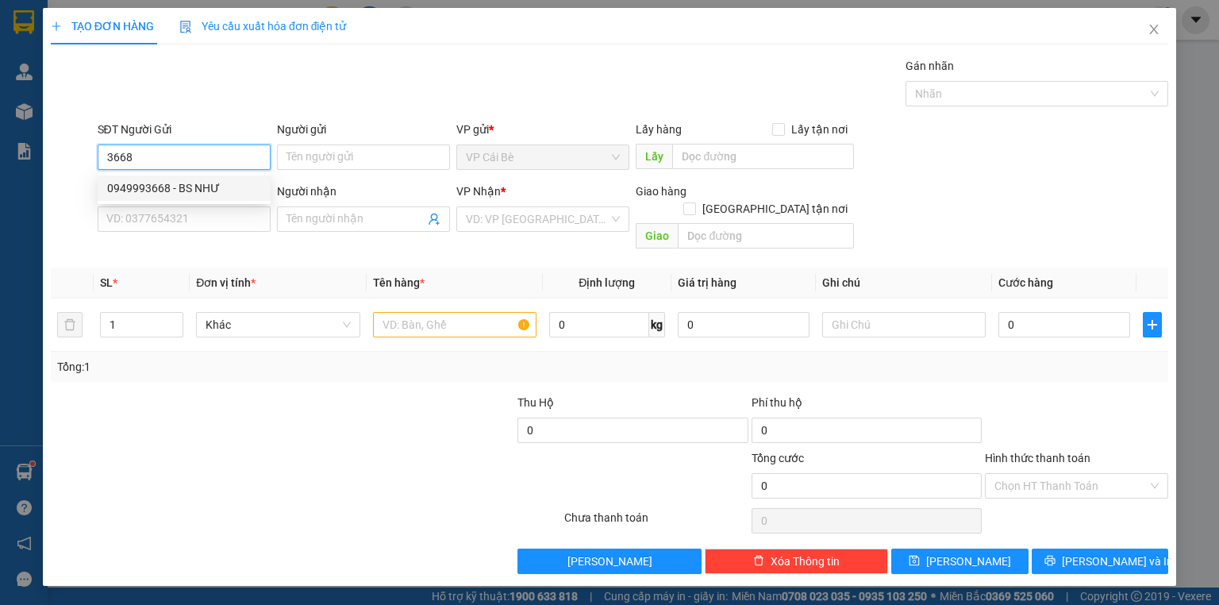
type input "02838523860"
type input "LAB THẮNG LỢI"
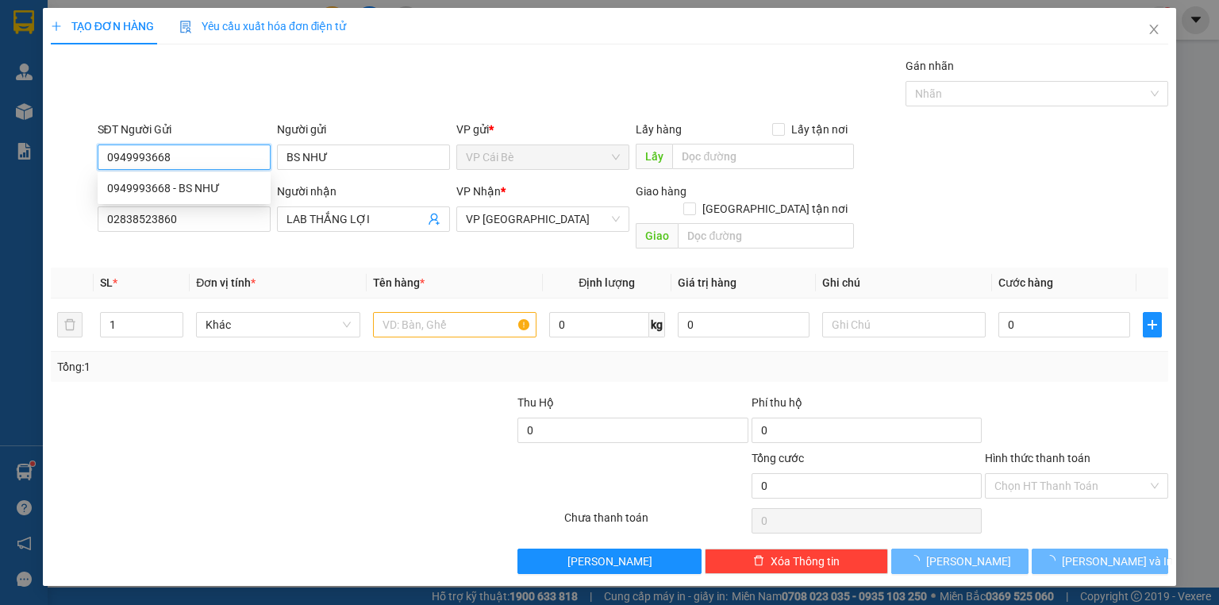
type input "20.000"
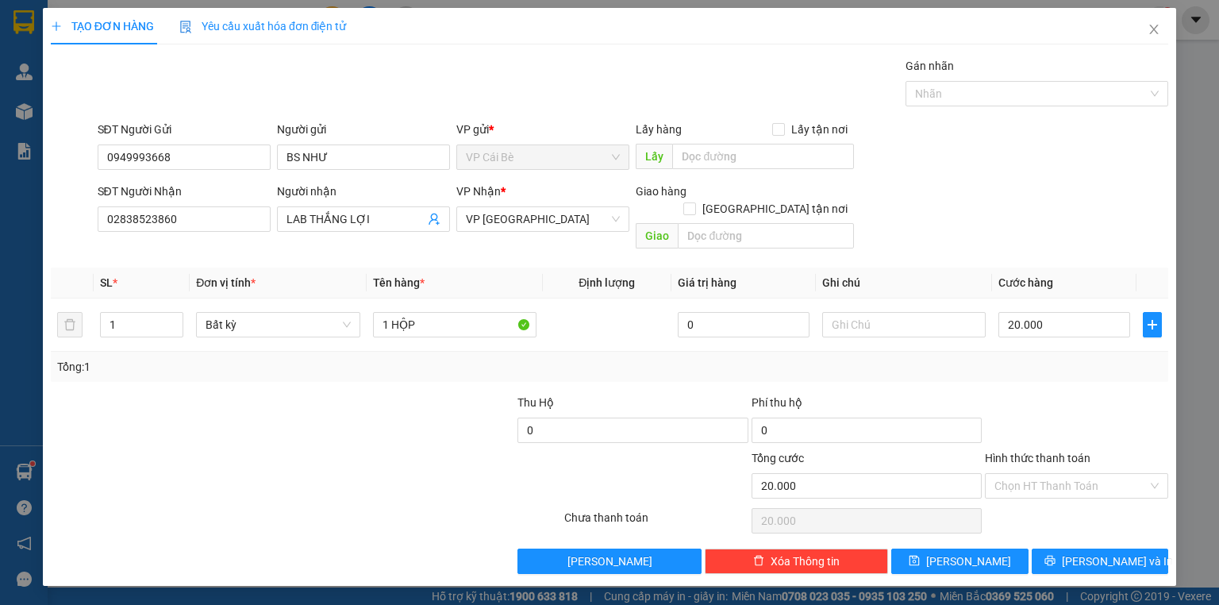
drag, startPoint x: 1100, startPoint y: 473, endPoint x: 1100, endPoint y: 481, distance: 8.0
click at [1100, 474] on input "Hình thức thanh toán" at bounding box center [1070, 486] width 153 height 24
drag, startPoint x: 1098, startPoint y: 498, endPoint x: 1105, endPoint y: 527, distance: 29.4
click at [1098, 499] on div "Tại văn phòng" at bounding box center [1076, 497] width 164 height 17
type input "0"
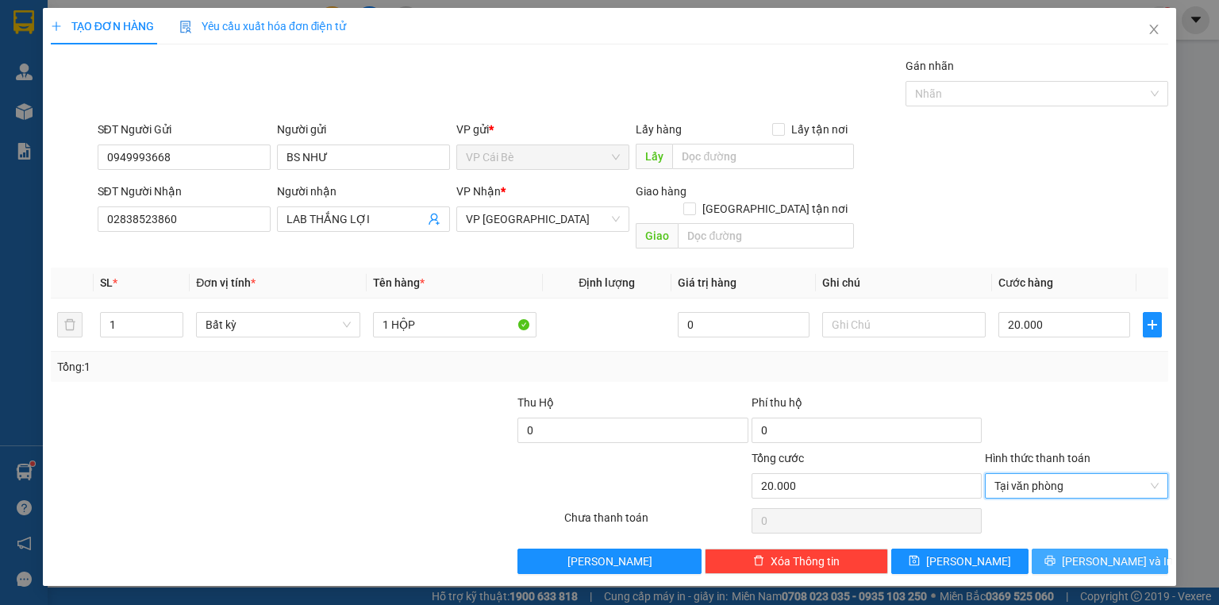
click at [1115, 552] on span "[PERSON_NAME] và In" at bounding box center [1116, 560] width 111 height 17
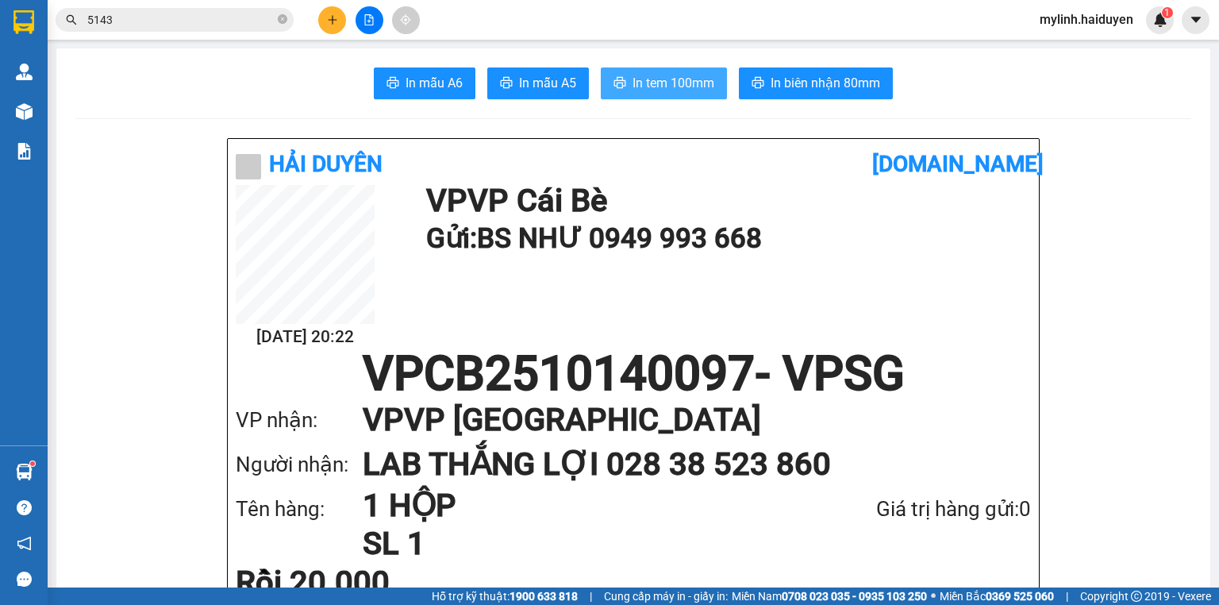
click at [689, 94] on button "In tem 100mm" at bounding box center [664, 83] width 126 height 32
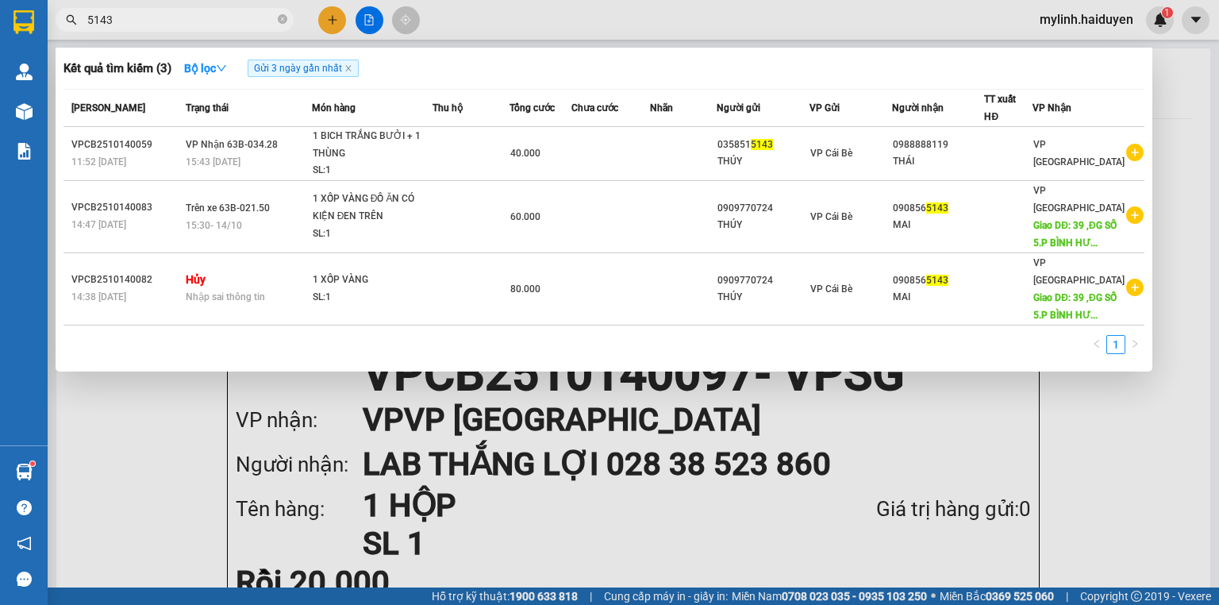
click at [149, 13] on input "5143" at bounding box center [180, 19] width 187 height 17
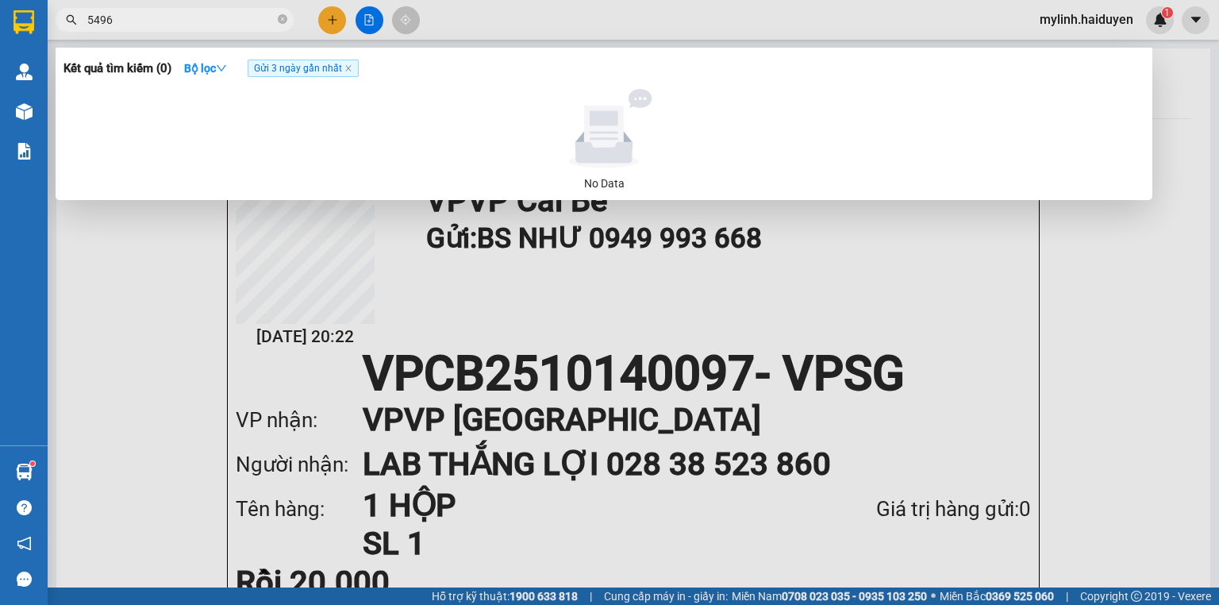
type input "5496"
click at [122, 19] on input "5496" at bounding box center [180, 19] width 187 height 17
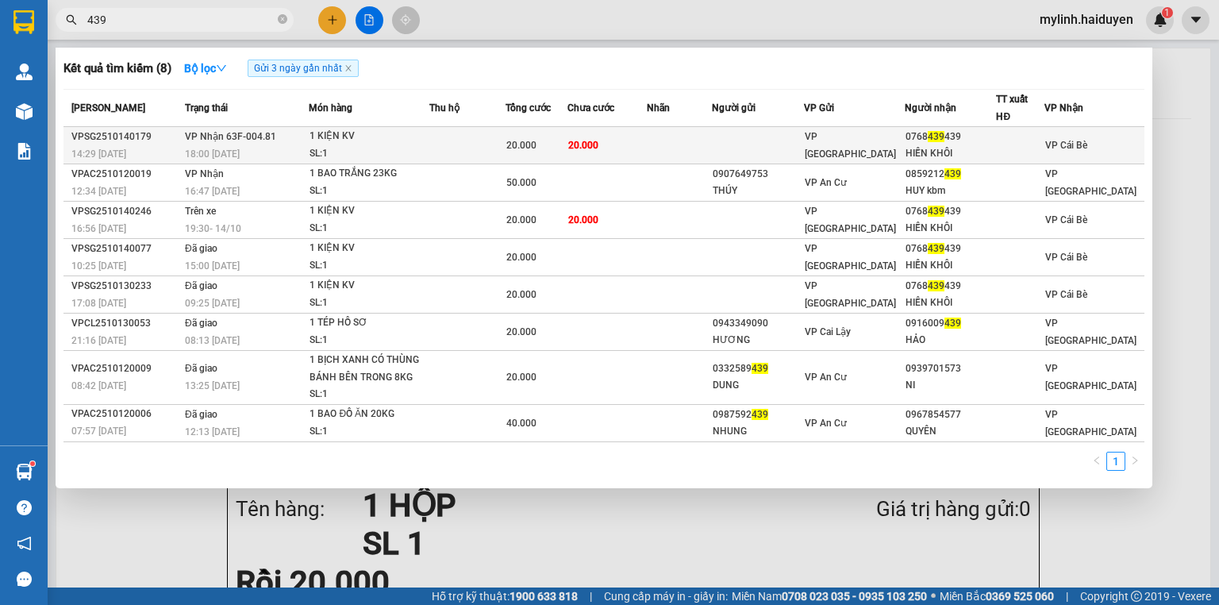
type input "439"
click at [800, 146] on td at bounding box center [758, 145] width 92 height 37
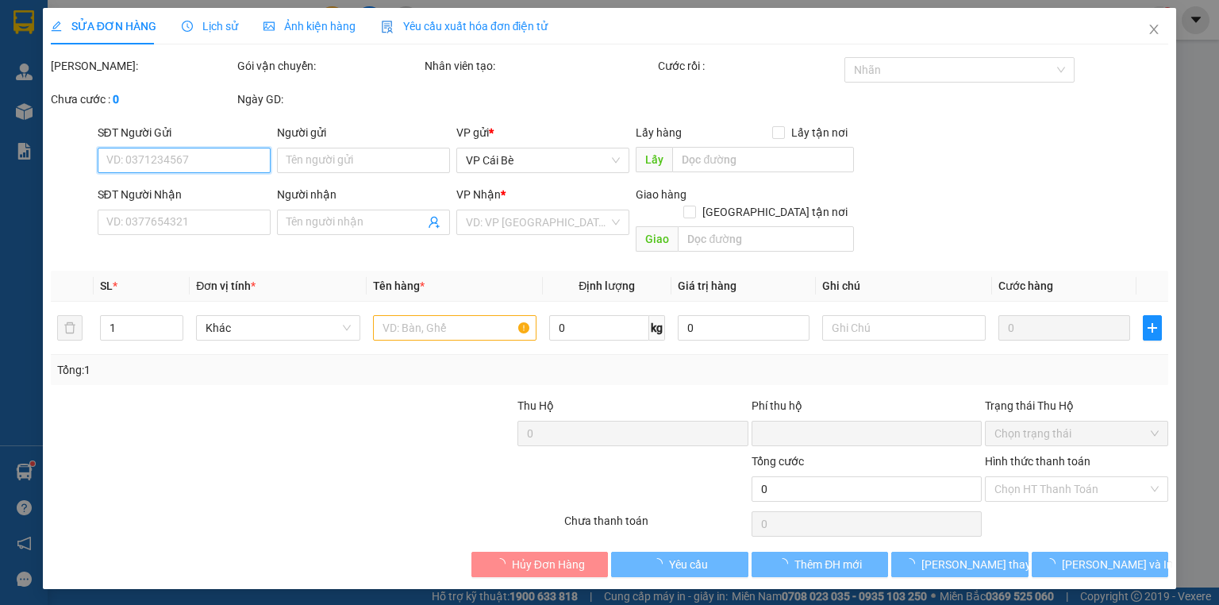
type input "0768439439"
type input "HIỀN KHÔI"
type input "0"
type input "20.000"
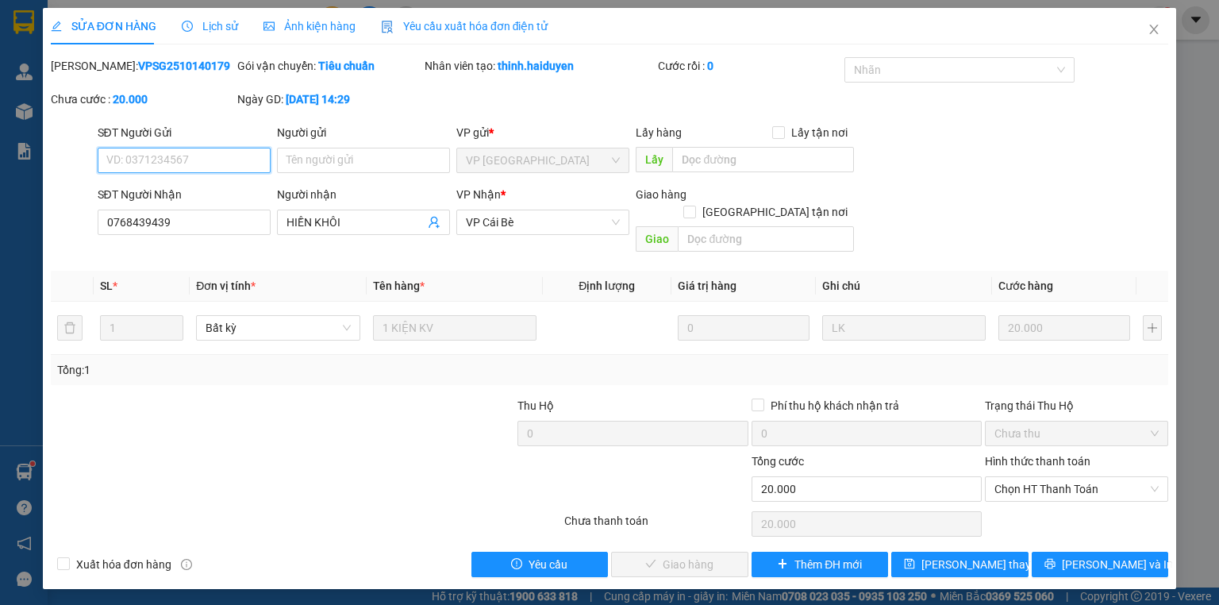
drag, startPoint x: 1058, startPoint y: 476, endPoint x: 1058, endPoint y: 489, distance: 13.5
click at [1058, 482] on div "Chọn HT Thanh Toán" at bounding box center [1075, 488] width 183 height 25
click at [1058, 499] on div "Tại văn phòng" at bounding box center [1076, 501] width 164 height 17
type input "0"
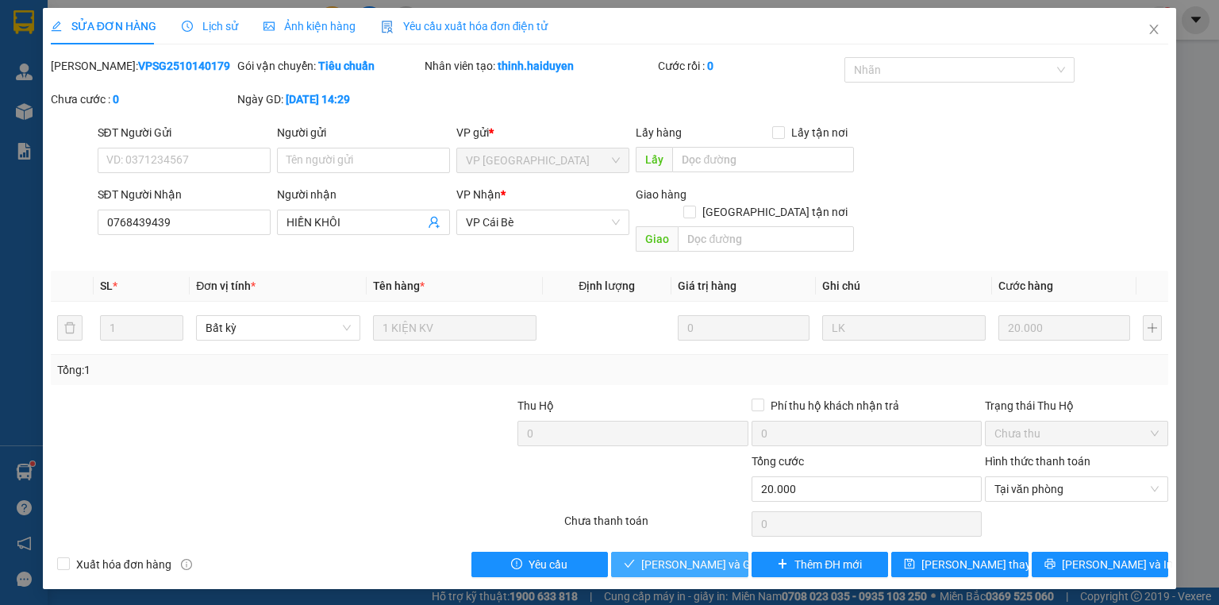
click at [704, 555] on span "Lưu và Giao hàng" at bounding box center [717, 563] width 152 height 17
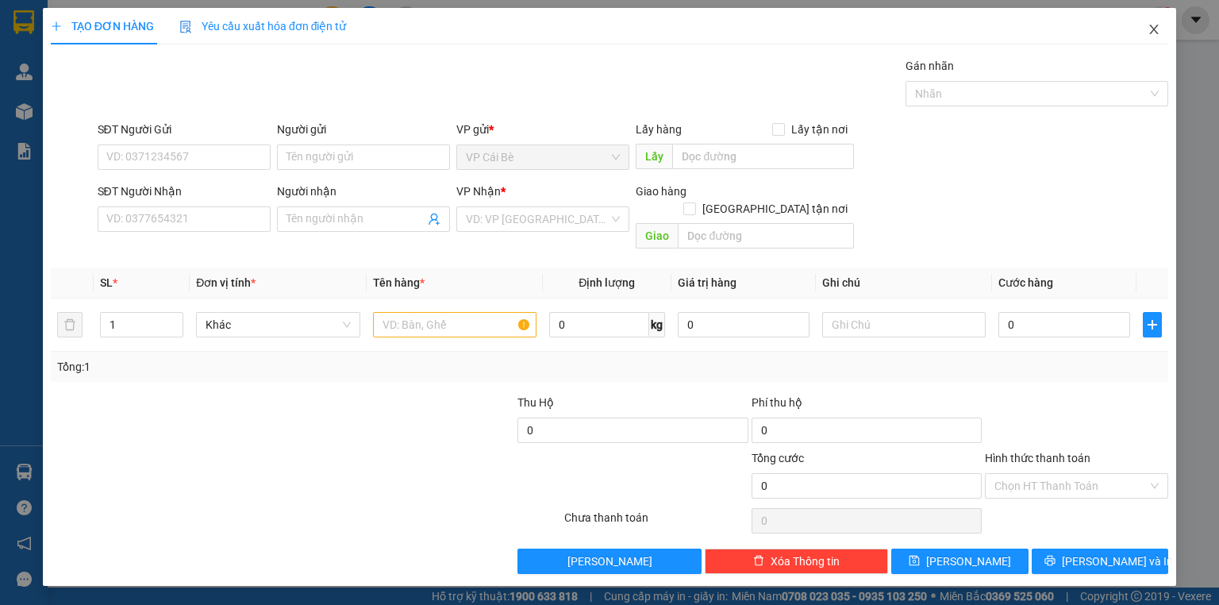
click at [1156, 28] on icon "close" at bounding box center [1154, 30] width 9 height 10
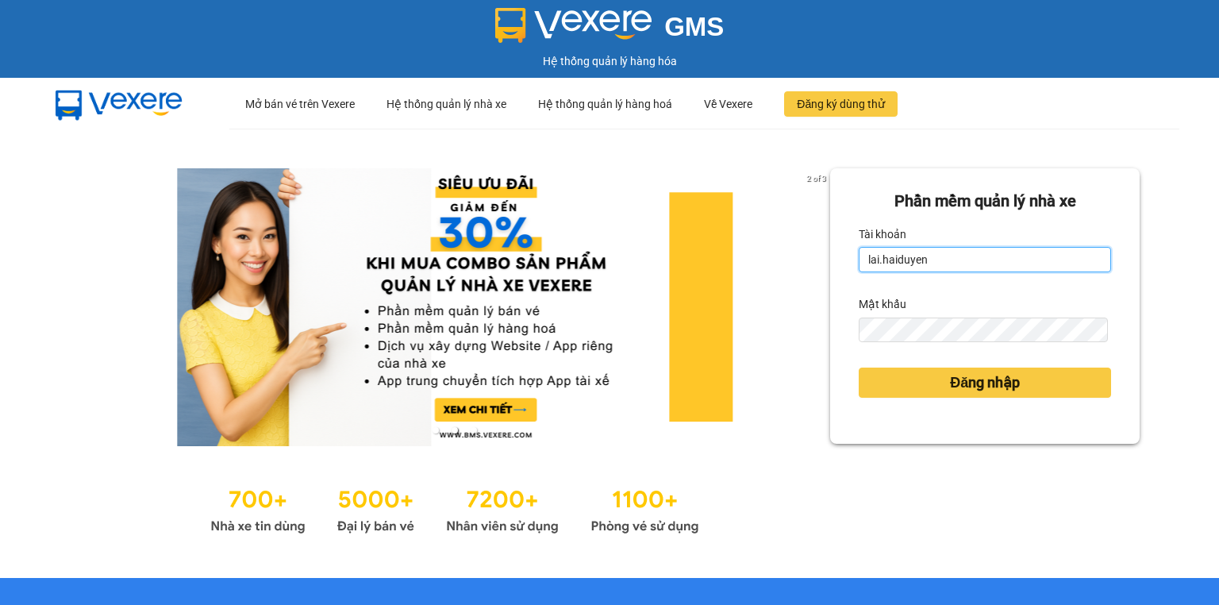
click at [938, 262] on input "lai.haiduyen" at bounding box center [984, 259] width 252 height 25
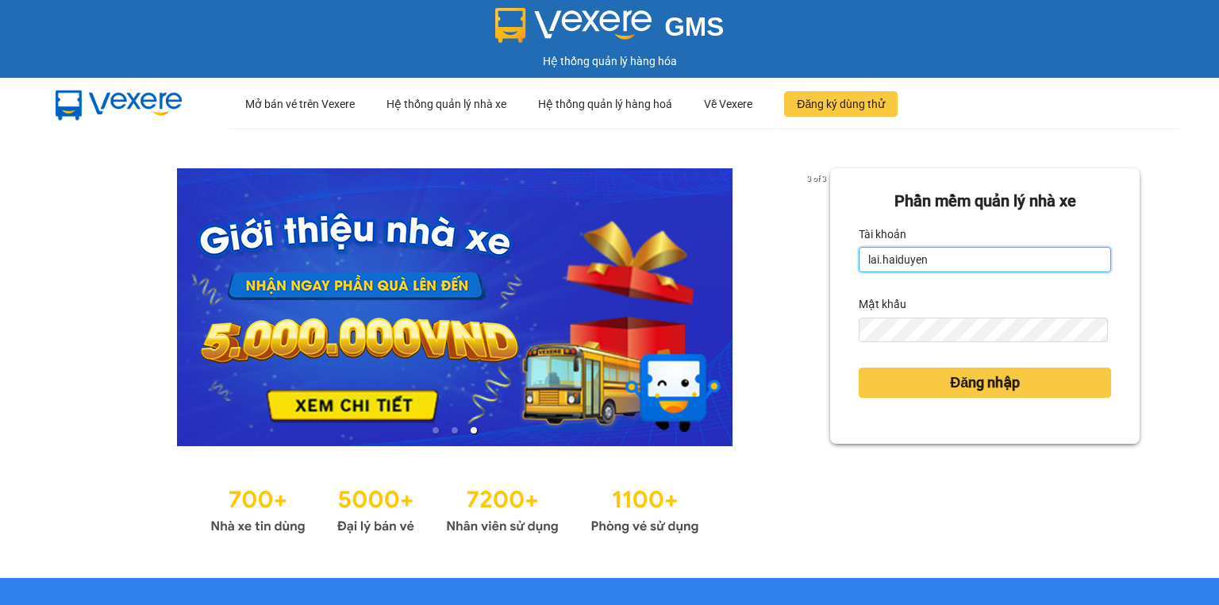
type input "mylinh.haiduyen"
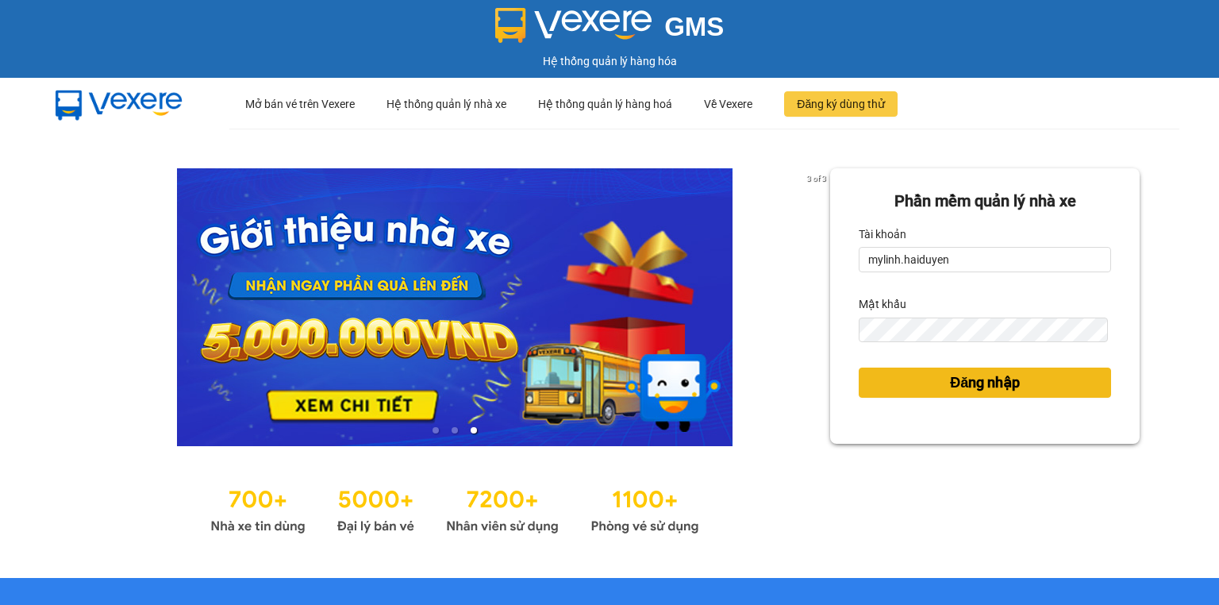
click at [1034, 388] on button "Đăng nhập" at bounding box center [984, 382] width 252 height 30
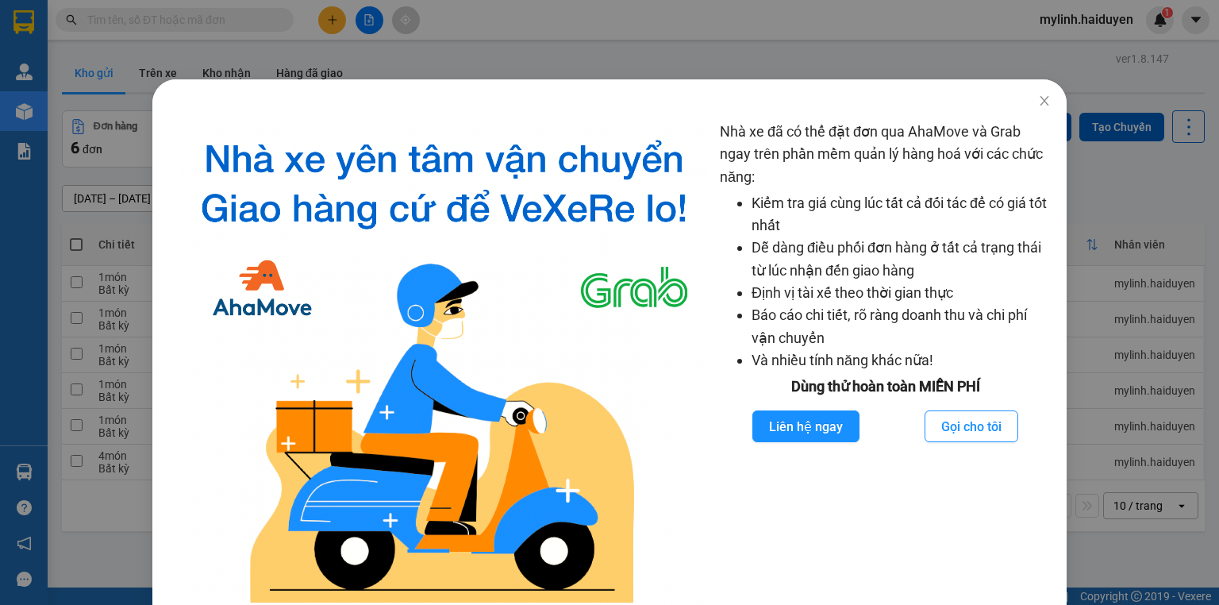
click at [0, 601] on div "Nhà xe đã có thể đặt đơn qua AhaMove và Grab ngay trên phần mềm quản lý hàng ho…" at bounding box center [609, 302] width 1219 height 605
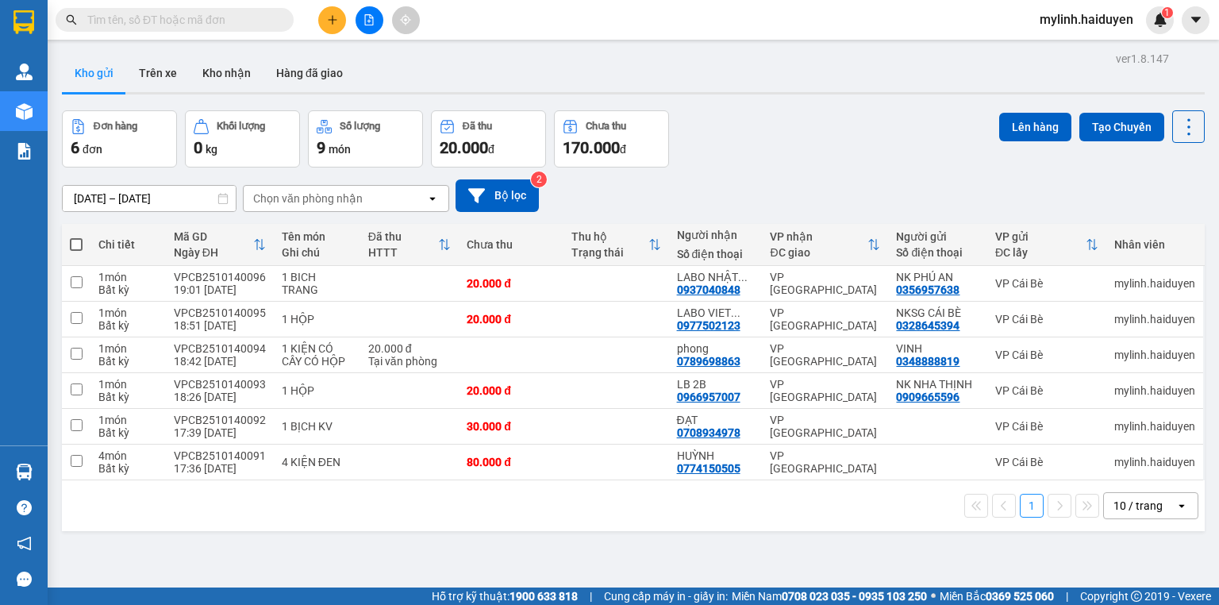
click at [679, 209] on div "12/10/2025 – 14/10/2025 Press the down arrow key to interact with the calendar …" at bounding box center [633, 195] width 1142 height 33
click at [264, 15] on input "text" at bounding box center [180, 19] width 187 height 17
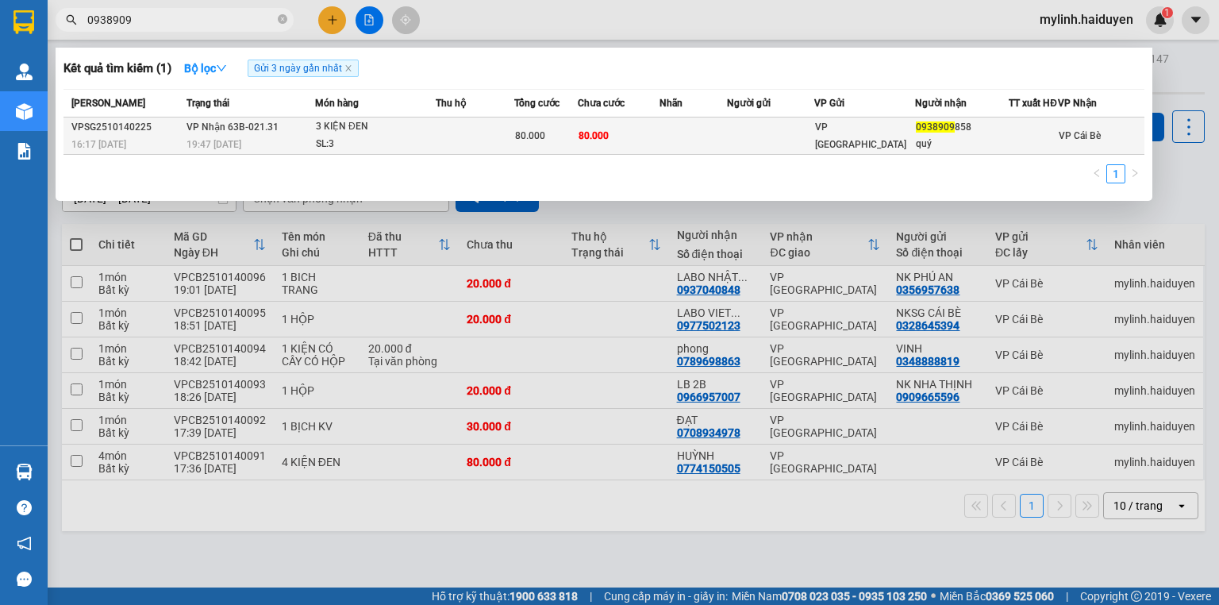
type input "0938909"
click at [359, 136] on div "3 KIỆN ĐEN" at bounding box center [375, 126] width 119 height 17
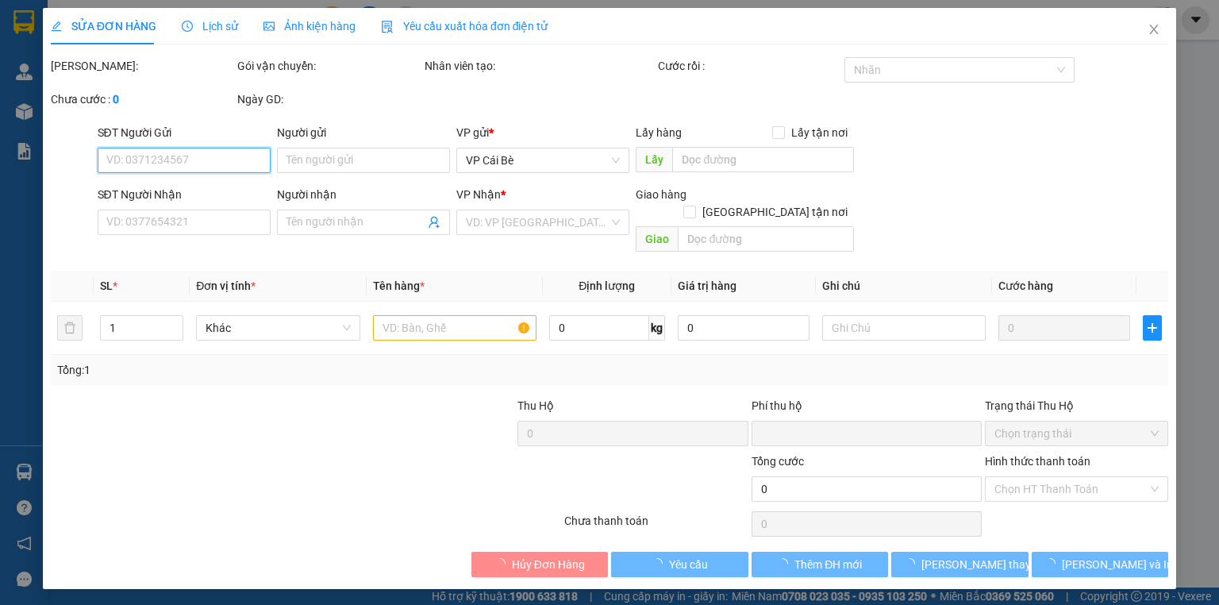
type input "0938909858"
type input "quý"
type input "0"
type input "80.000"
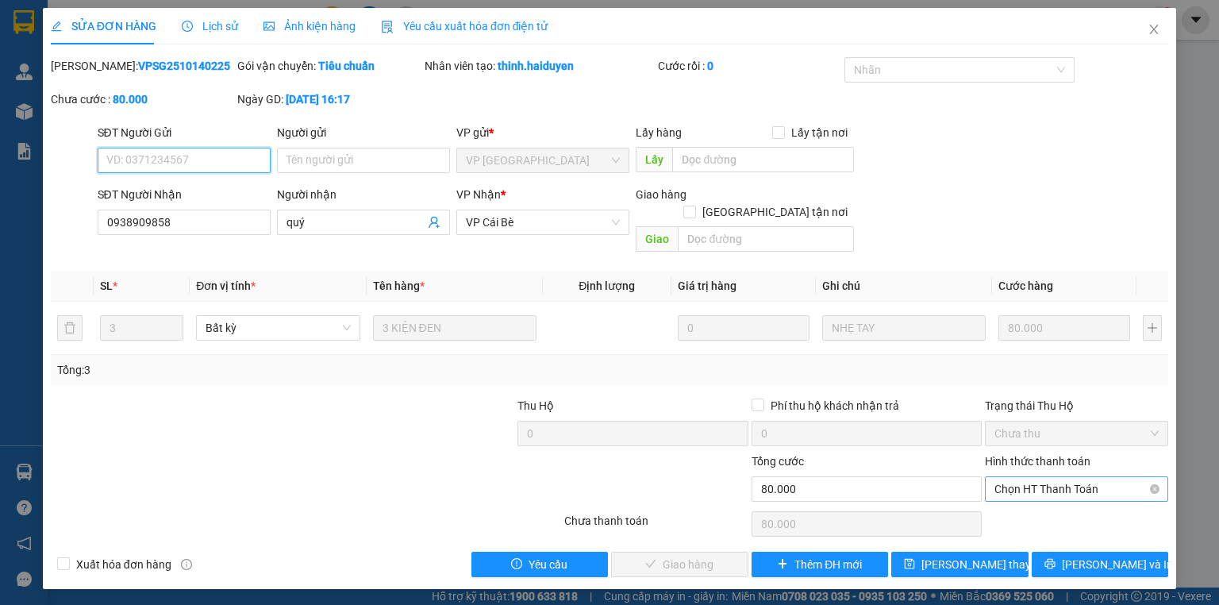
click at [1030, 477] on span "Chọn HT Thanh Toán" at bounding box center [1076, 489] width 164 height 24
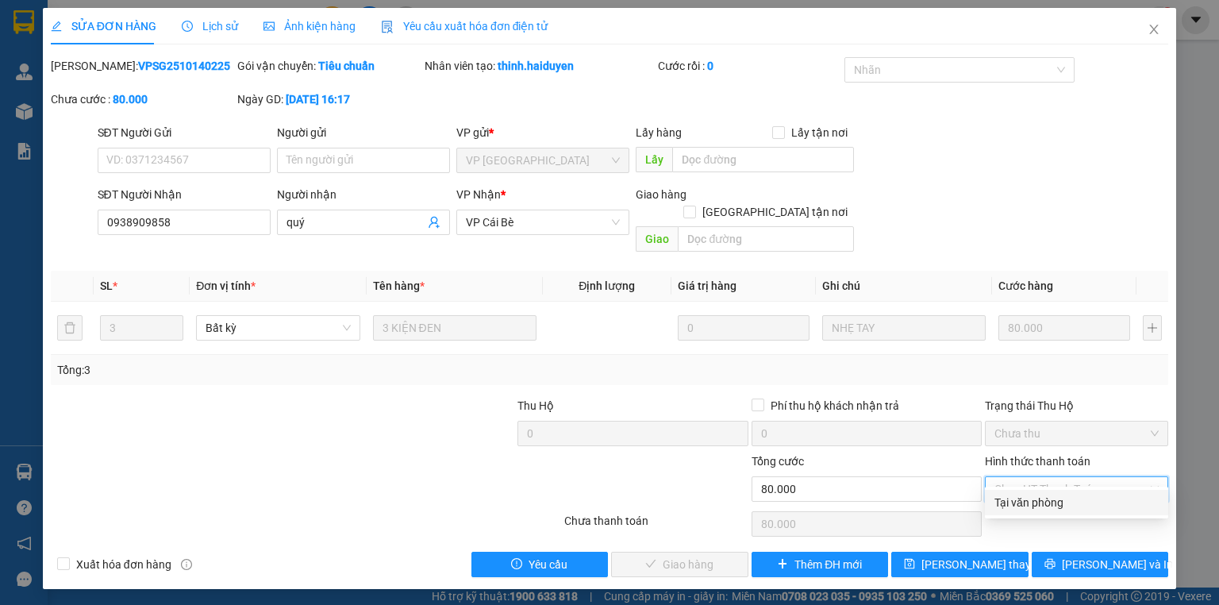
click at [1028, 492] on div "Tại văn phòng" at bounding box center [1075, 501] width 183 height 25
type input "0"
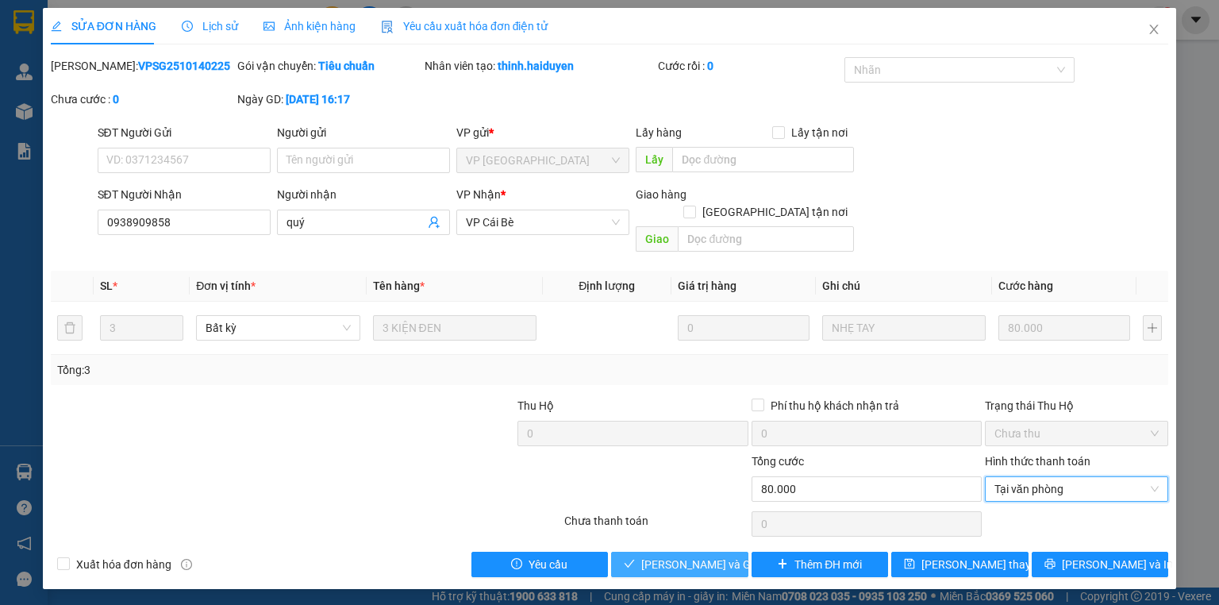
click at [706, 555] on span "Lưu và Giao hàng" at bounding box center [717, 563] width 152 height 17
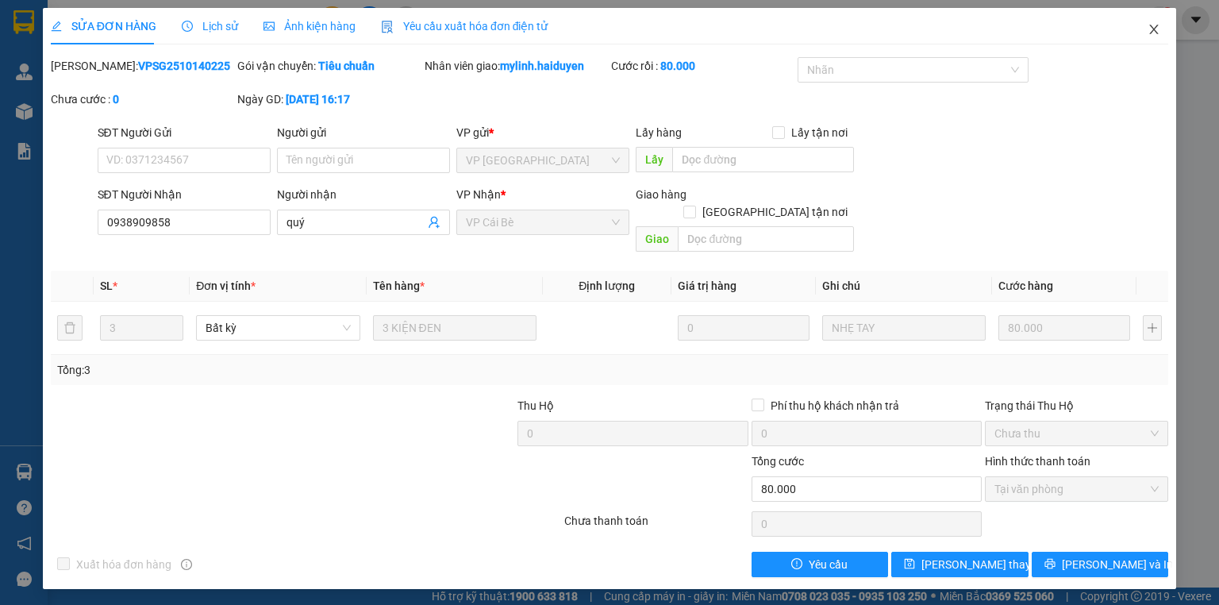
click at [1153, 35] on icon "close" at bounding box center [1153, 29] width 13 height 13
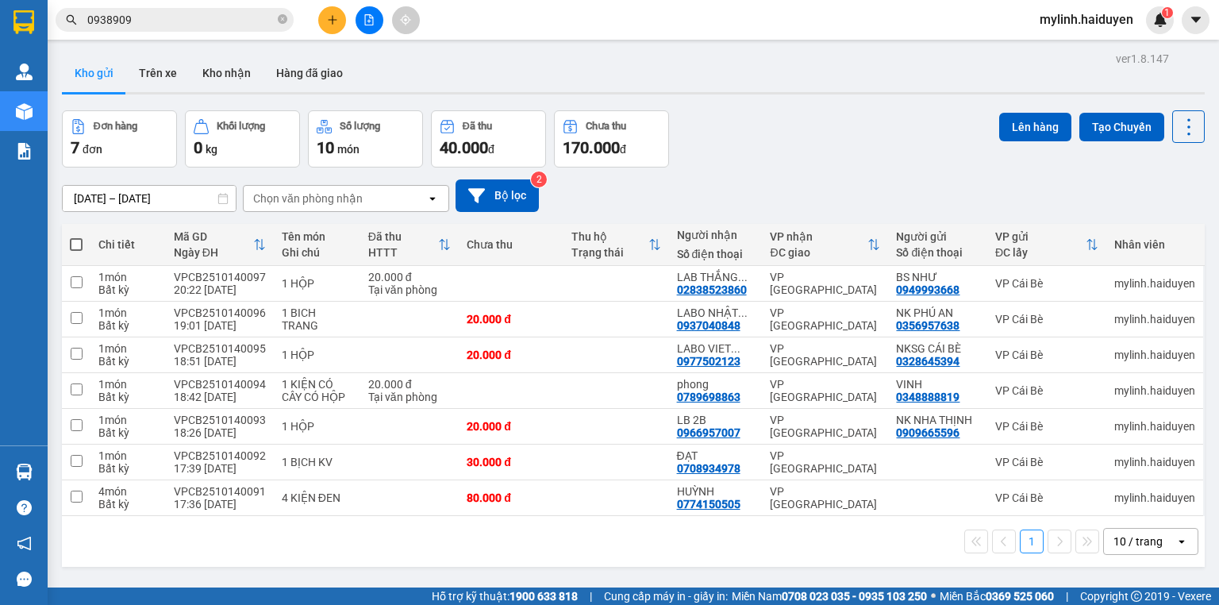
click at [144, 23] on input "0938909" at bounding box center [180, 19] width 187 height 17
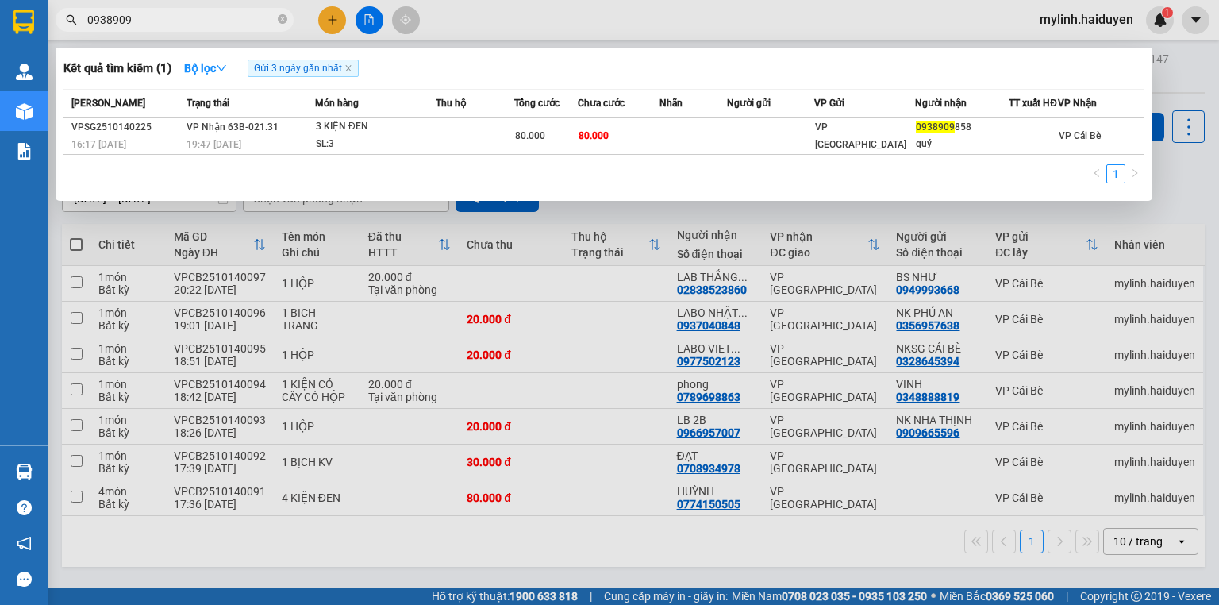
click at [144, 23] on input "0938909" at bounding box center [180, 19] width 187 height 17
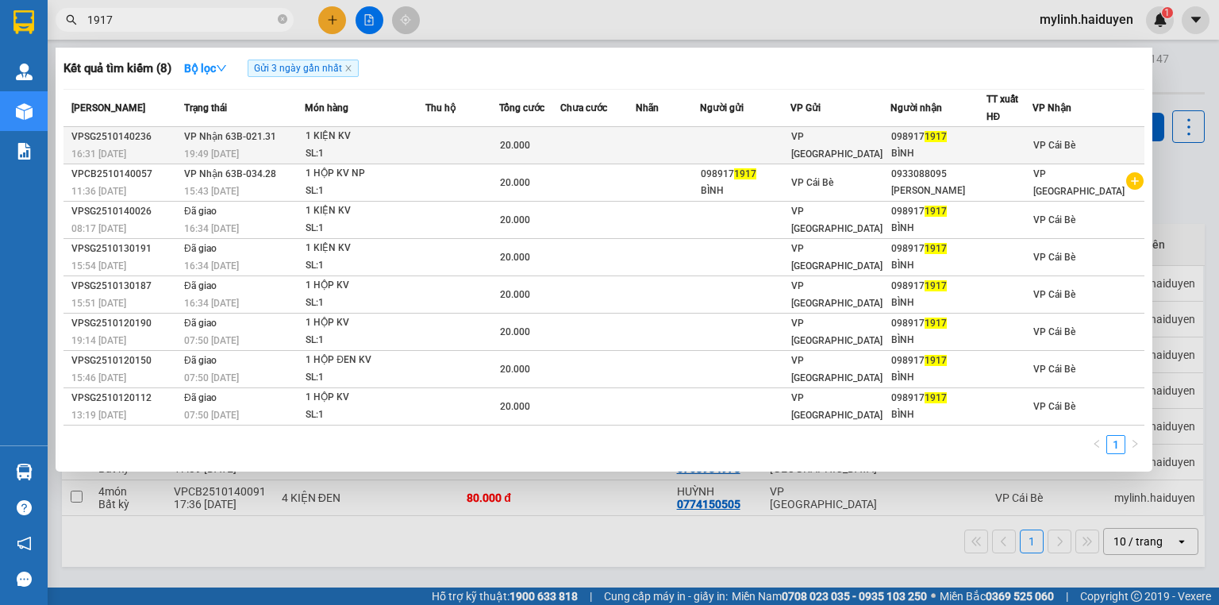
type input "1917"
click at [443, 150] on td at bounding box center [462, 145] width 74 height 37
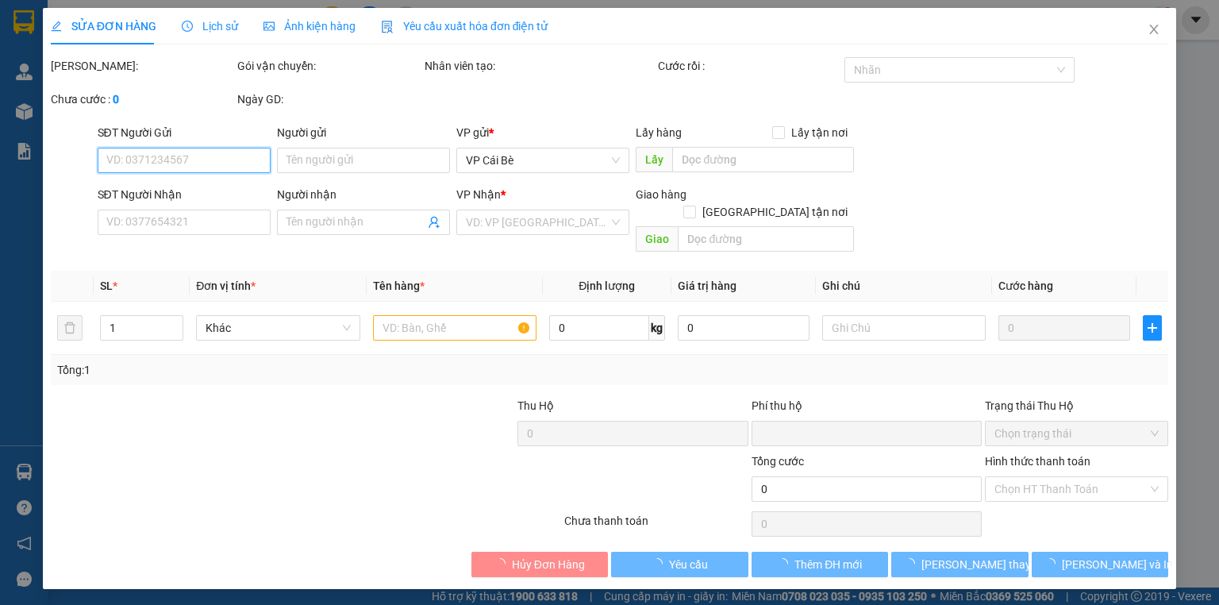
type input "0989171917"
type input "BÌNH"
type input "0"
type input "20.000"
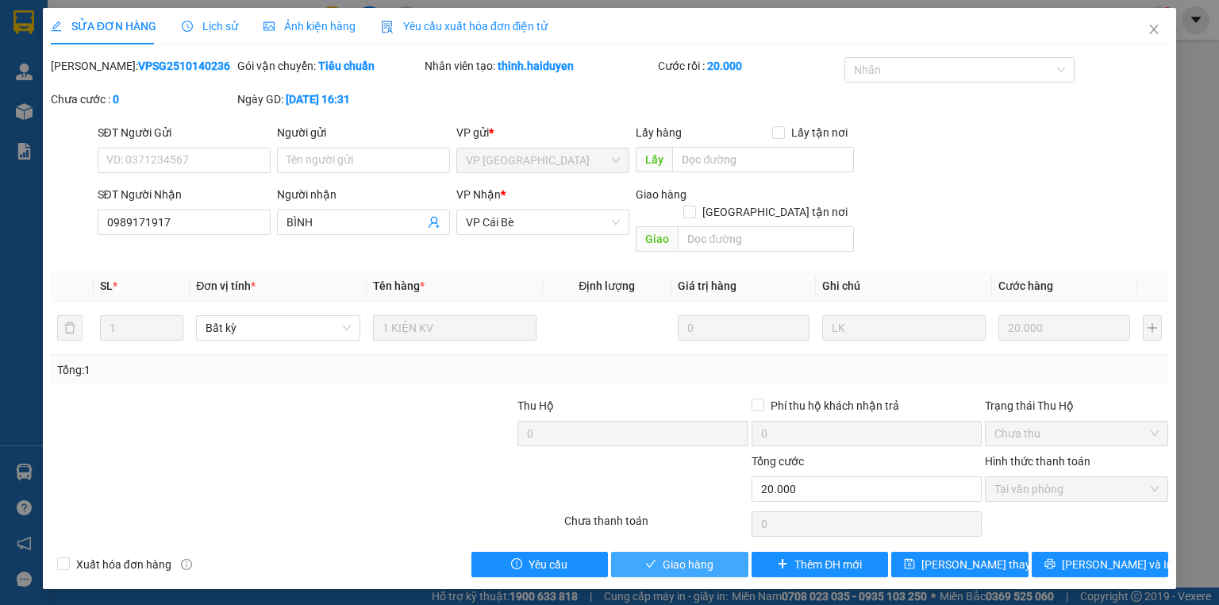
click at [679, 555] on span "Giao hàng" at bounding box center [687, 563] width 51 height 17
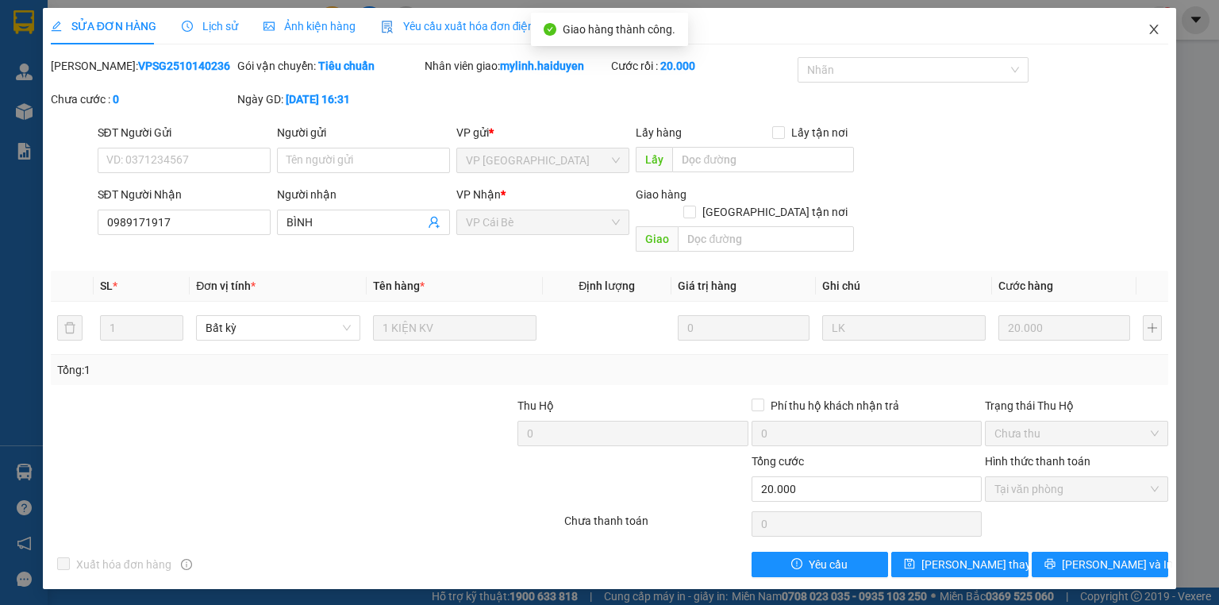
drag, startPoint x: 1153, startPoint y: 24, endPoint x: 900, endPoint y: 1, distance: 253.3
click at [1154, 25] on icon "close" at bounding box center [1153, 29] width 13 height 13
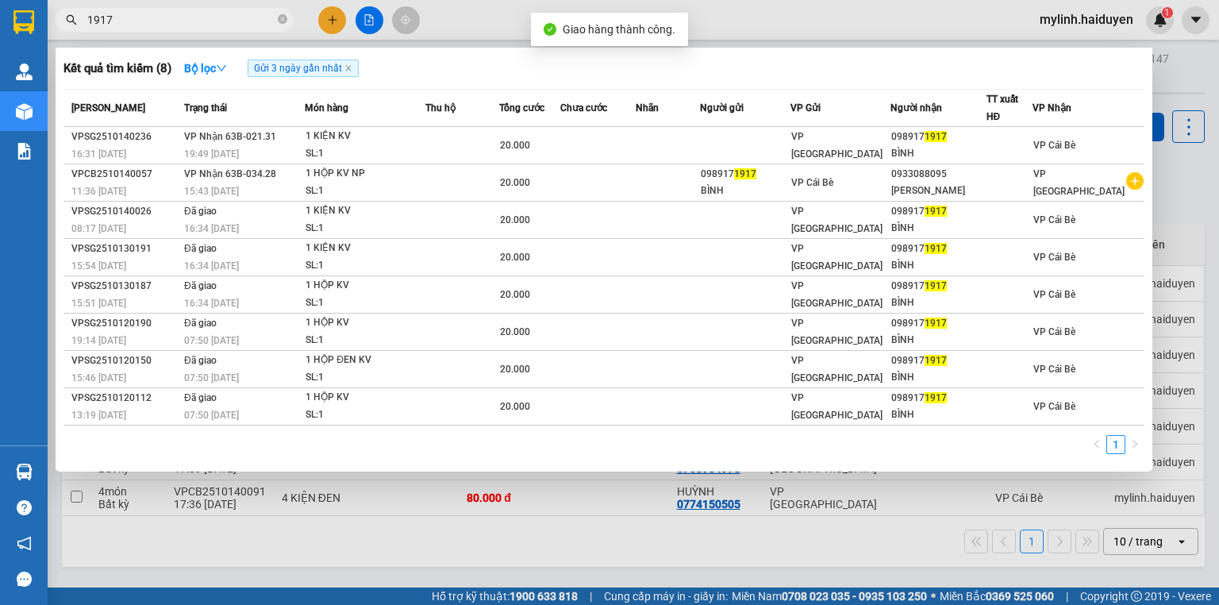
click at [248, 17] on input "1917" at bounding box center [180, 19] width 187 height 17
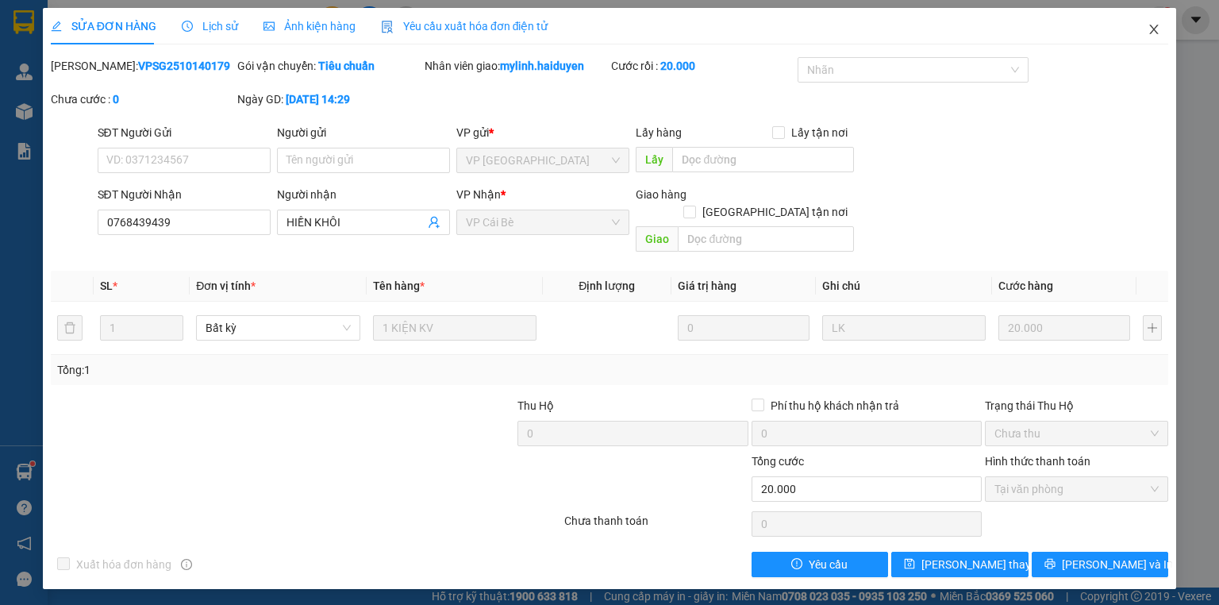
click at [1161, 33] on span "Close" at bounding box center [1153, 30] width 44 height 44
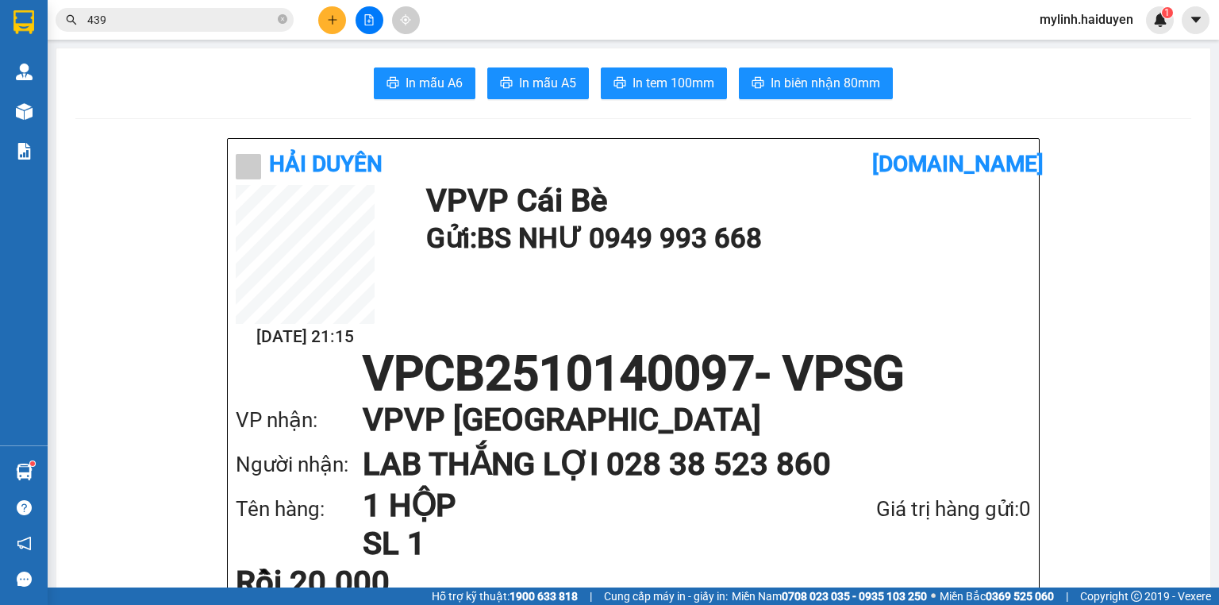
click at [251, 23] on input "439" at bounding box center [180, 19] width 187 height 17
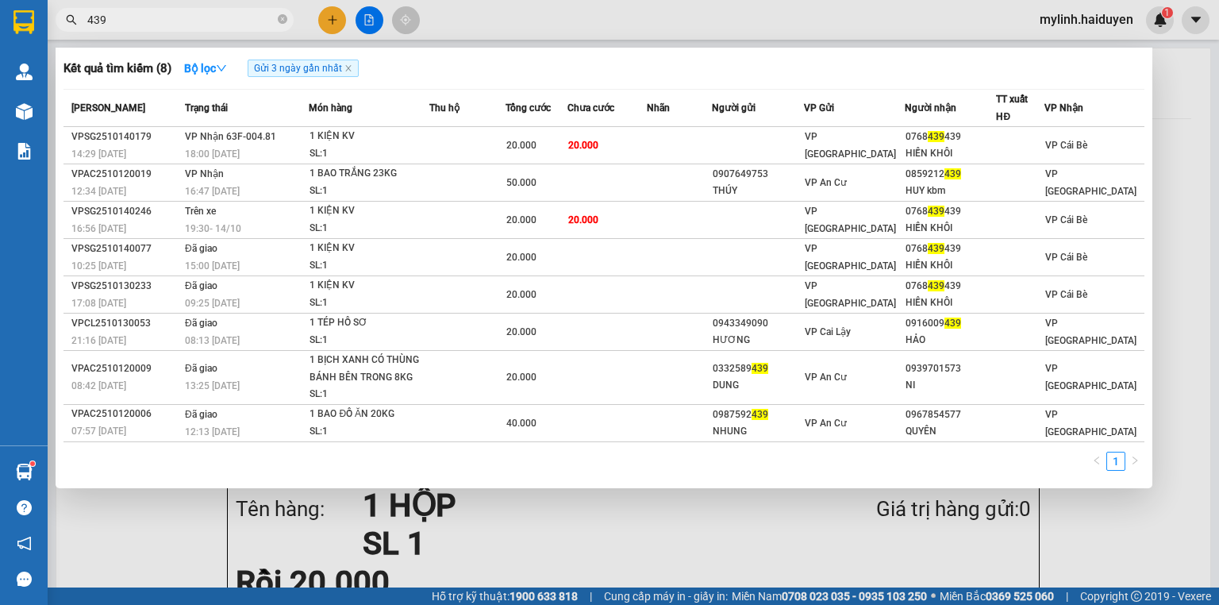
click at [251, 23] on input "439" at bounding box center [180, 19] width 187 height 17
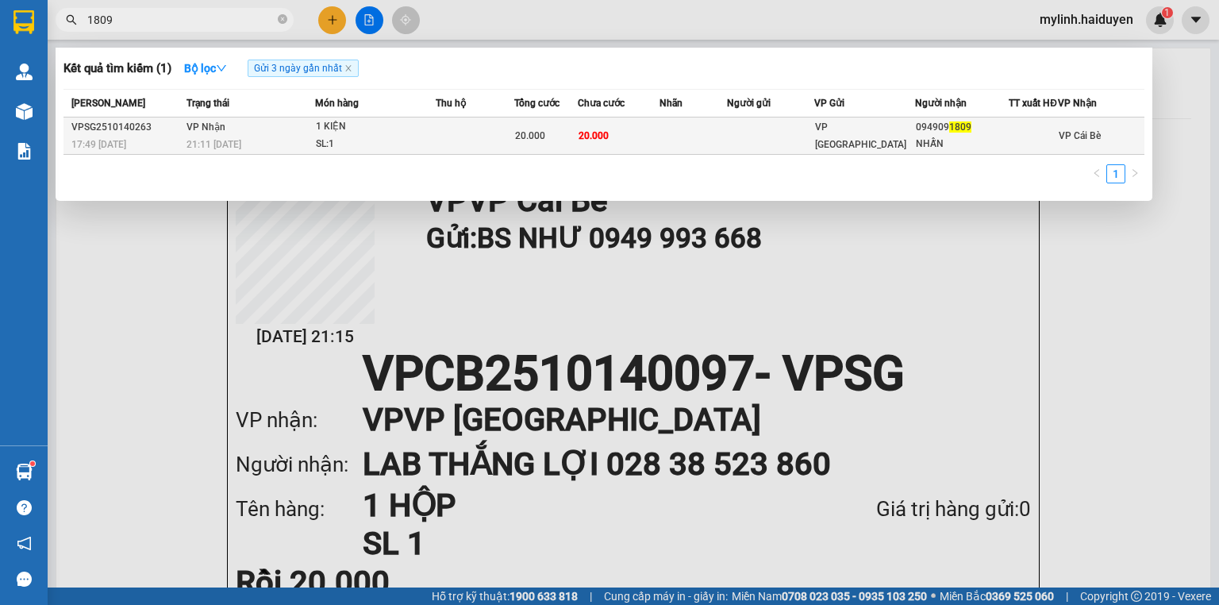
type input "1809"
click at [721, 148] on td at bounding box center [692, 135] width 67 height 37
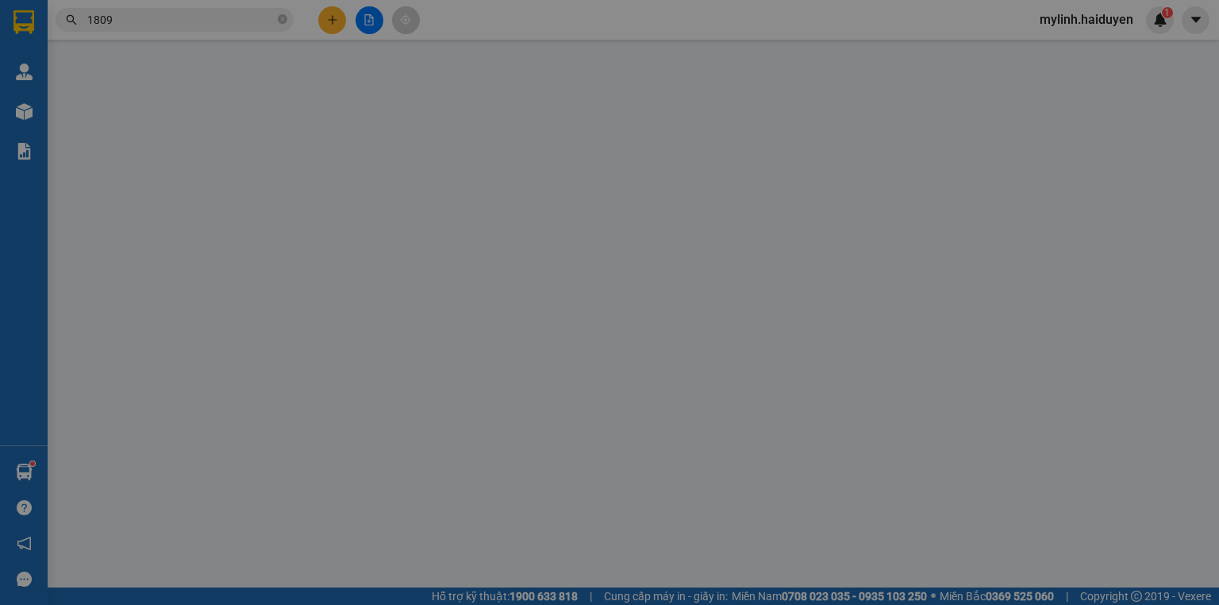
type input "0949091809"
type input "NHẪN"
type input "0"
type input "20.000"
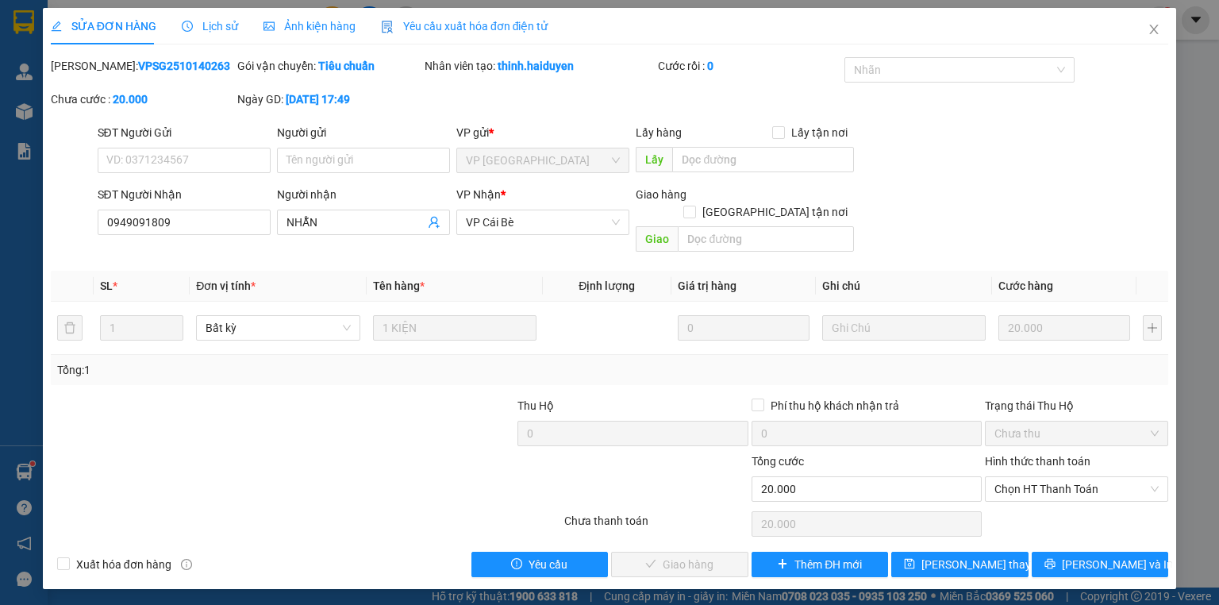
click at [1004, 452] on div "Hình thức thanh toán" at bounding box center [1075, 464] width 183 height 24
click at [1007, 477] on span "Chọn HT Thanh Toán" at bounding box center [1076, 489] width 164 height 24
click at [1016, 515] on div "Total Paid Fee 0 Total UnPaid Fee 20.000 Cash Collection Total Fee Mã ĐH: VPSG2…" at bounding box center [609, 317] width 1117 height 520
click at [1023, 481] on span "Chọn HT Thanh Toán" at bounding box center [1076, 489] width 164 height 24
click at [1074, 501] on div "Tại văn phòng" at bounding box center [1076, 501] width 164 height 17
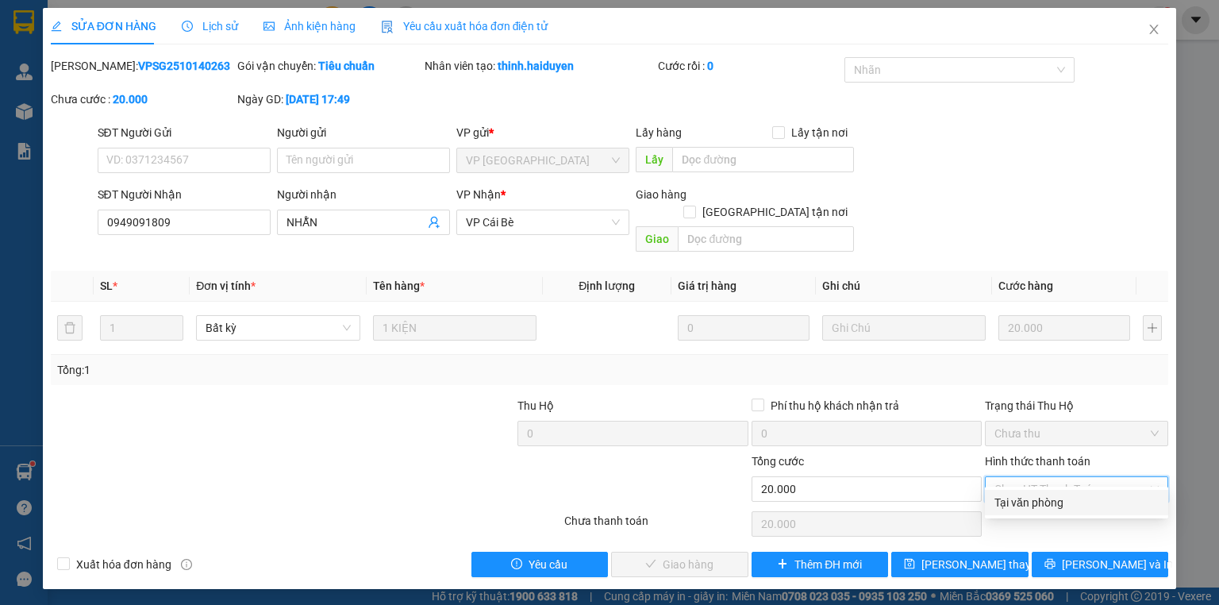
type input "0"
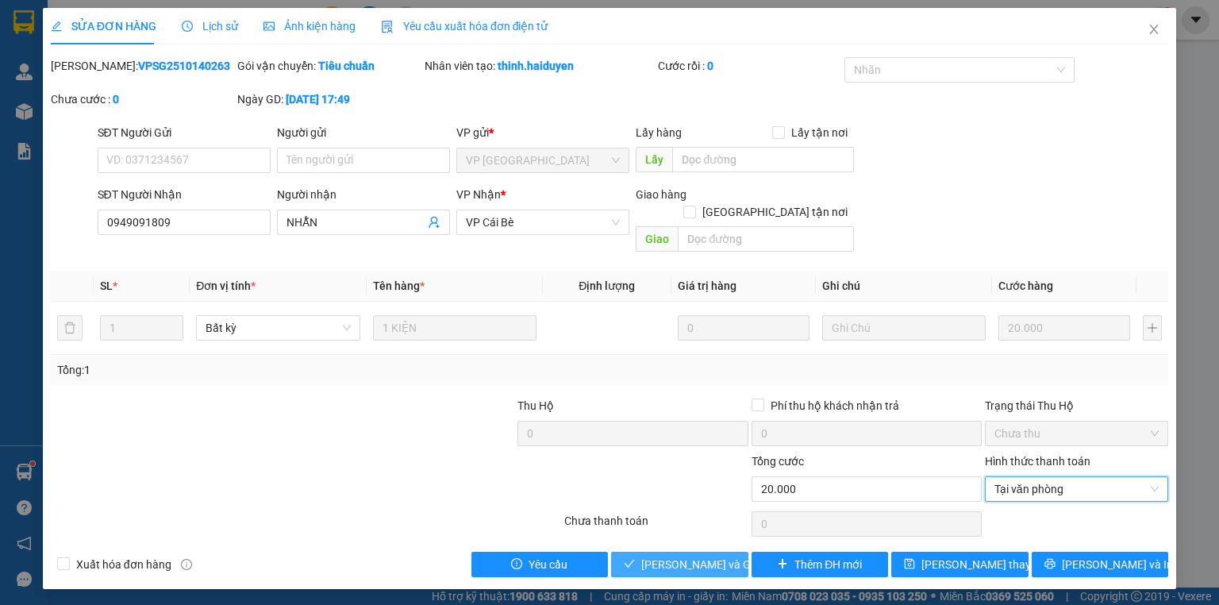
click at [713, 555] on span "[PERSON_NAME] và Giao hàng" at bounding box center [717, 563] width 152 height 17
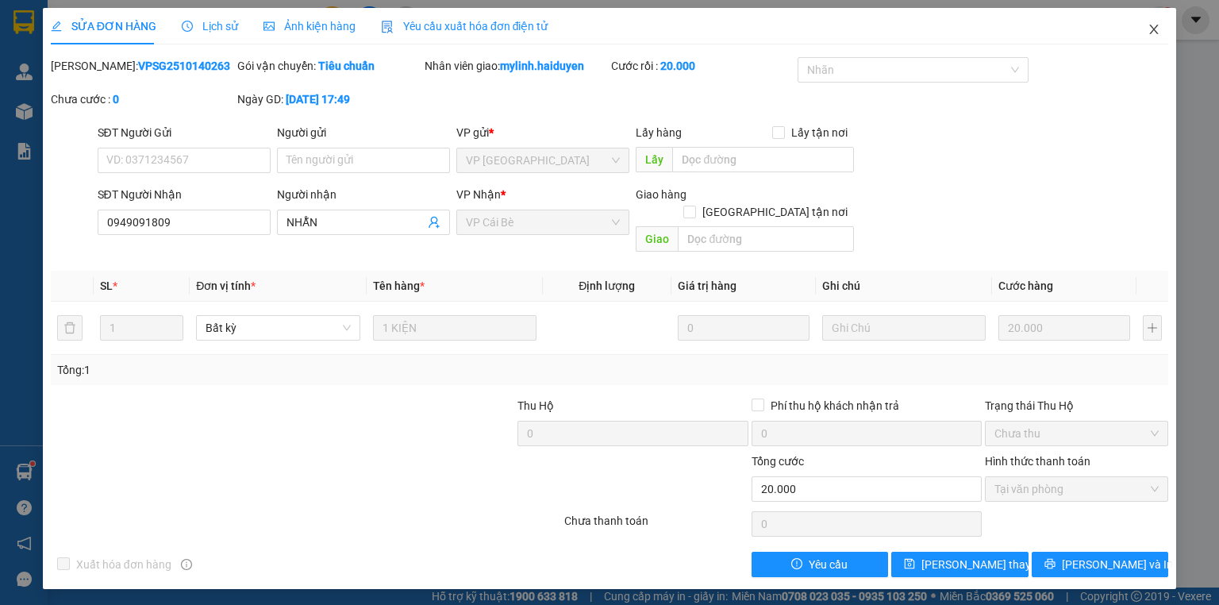
click at [1155, 29] on icon "close" at bounding box center [1153, 29] width 13 height 13
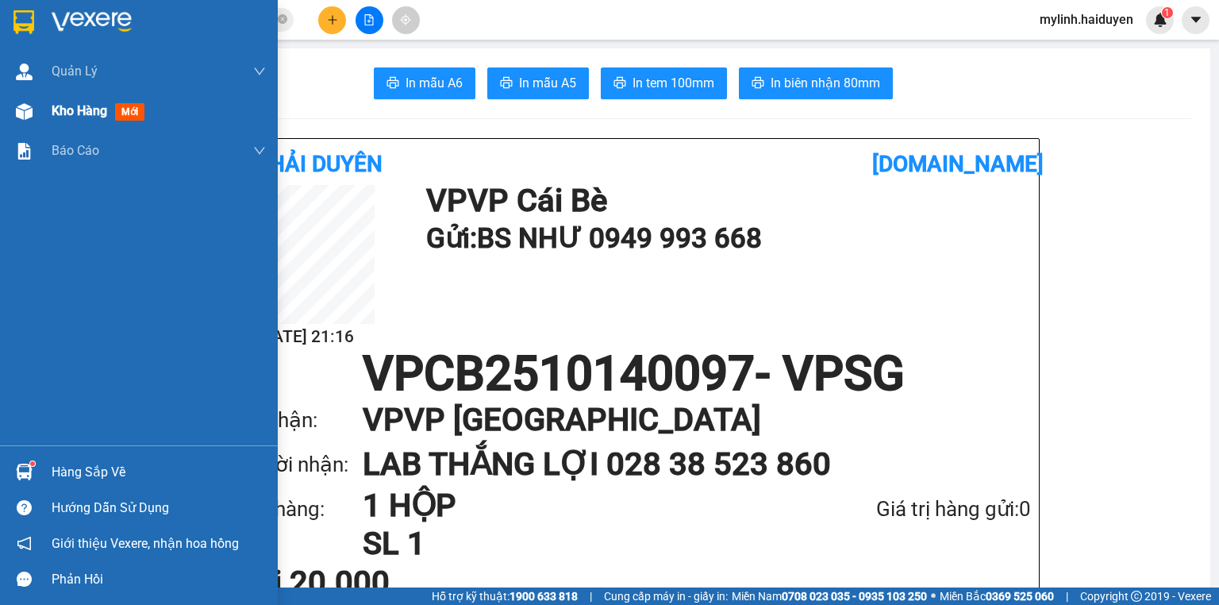
drag, startPoint x: 86, startPoint y: 115, endPoint x: 79, endPoint y: 108, distance: 9.6
click at [86, 114] on span "Kho hàng" at bounding box center [80, 110] width 56 height 15
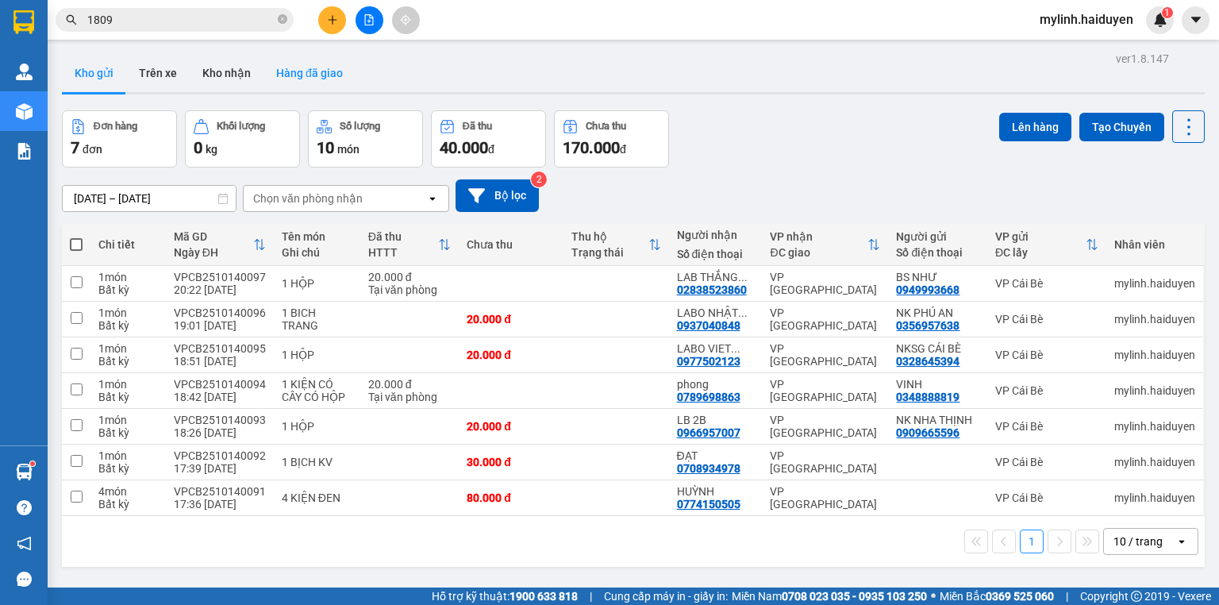
click at [311, 70] on button "Hàng đã giao" at bounding box center [309, 73] width 92 height 38
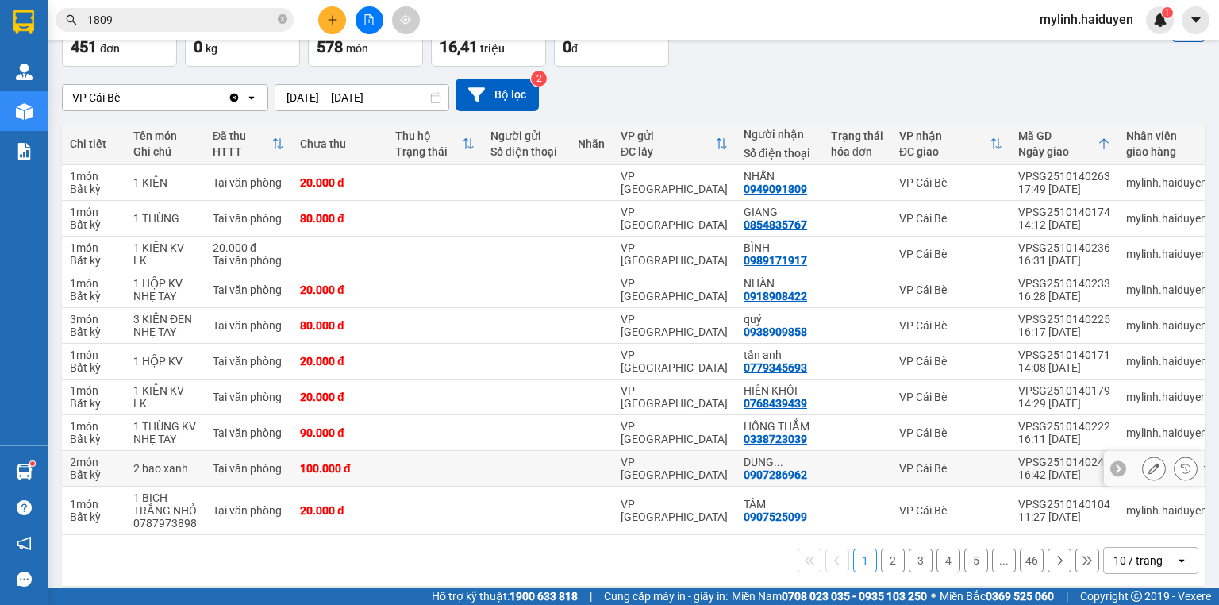
scroll to position [142, 0]
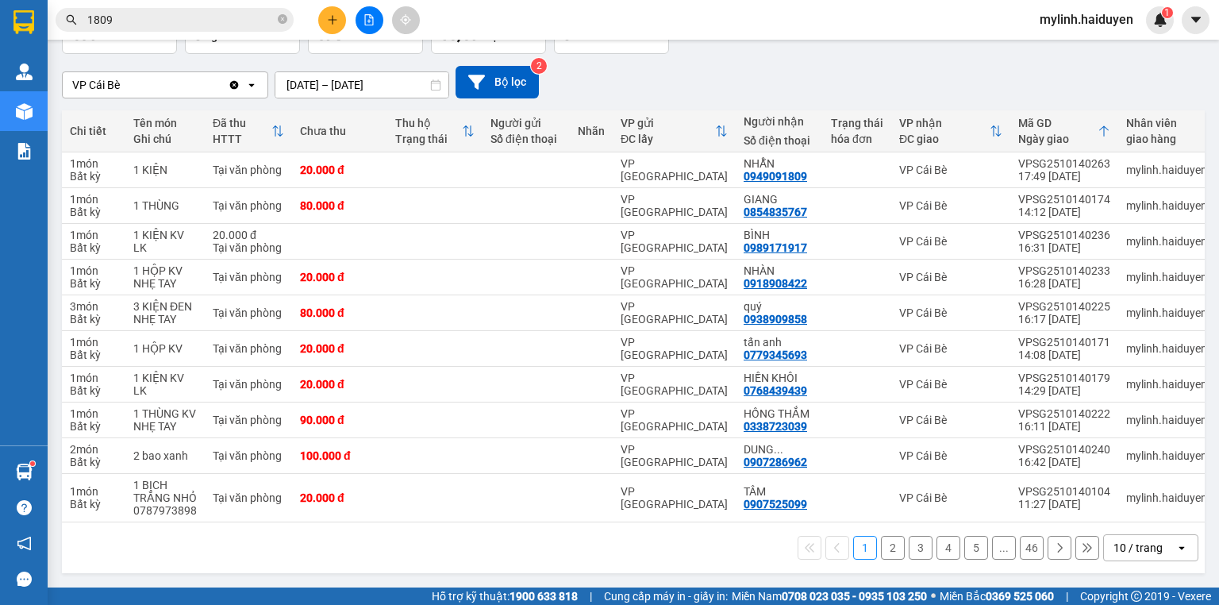
click at [1054, 549] on icon at bounding box center [1059, 547] width 11 height 11
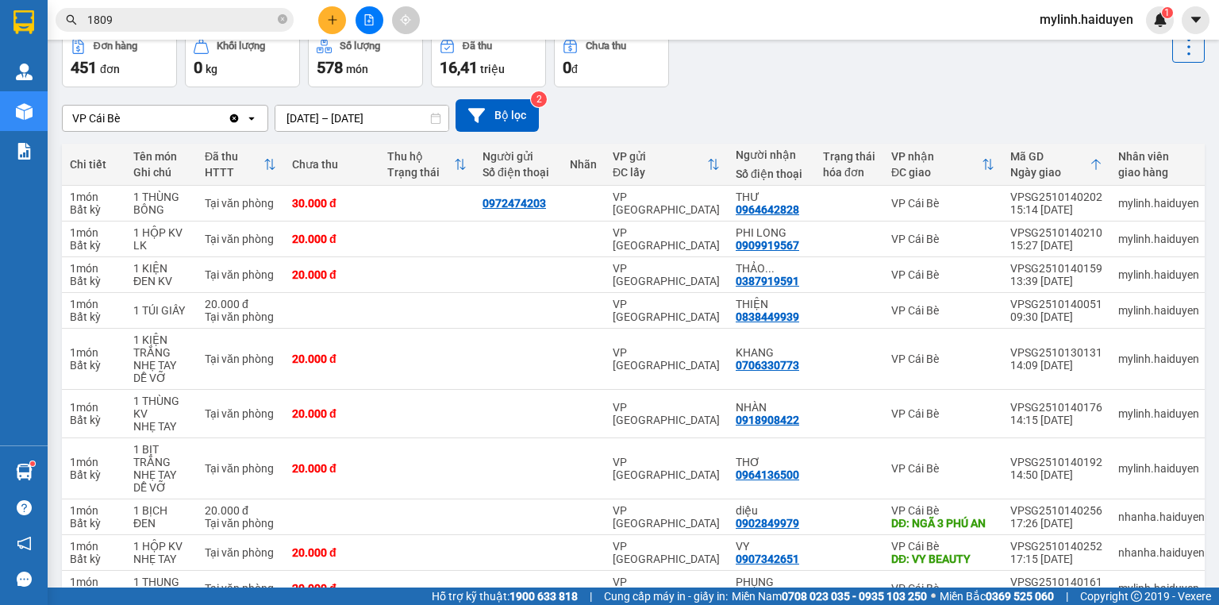
scroll to position [0, 0]
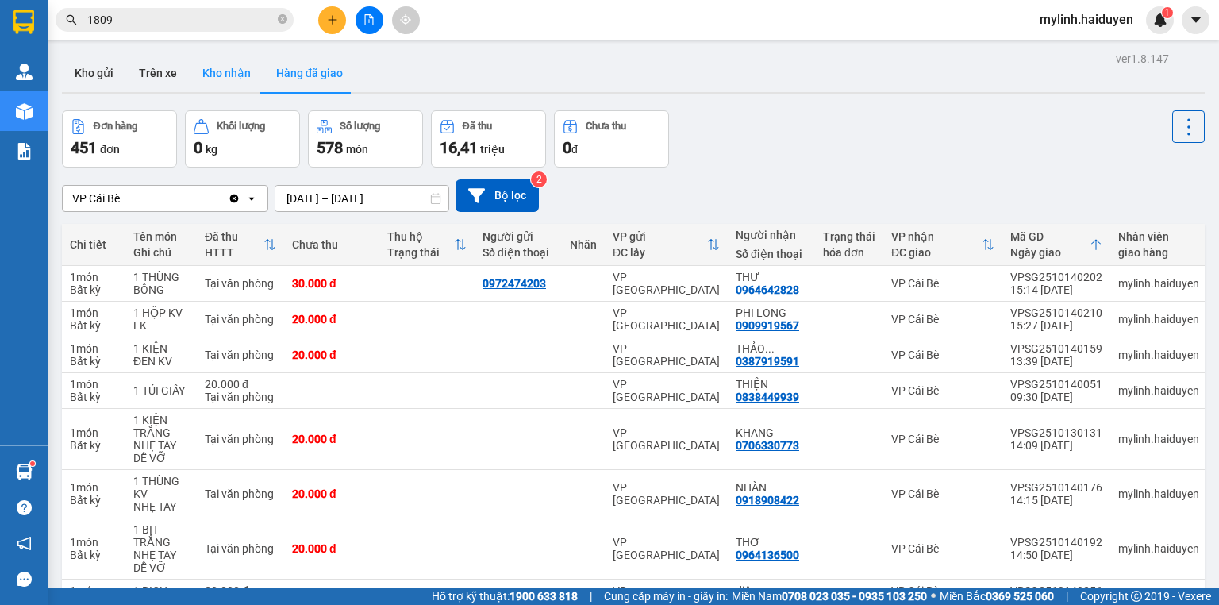
click at [236, 83] on button "Kho nhận" at bounding box center [227, 73] width 74 height 38
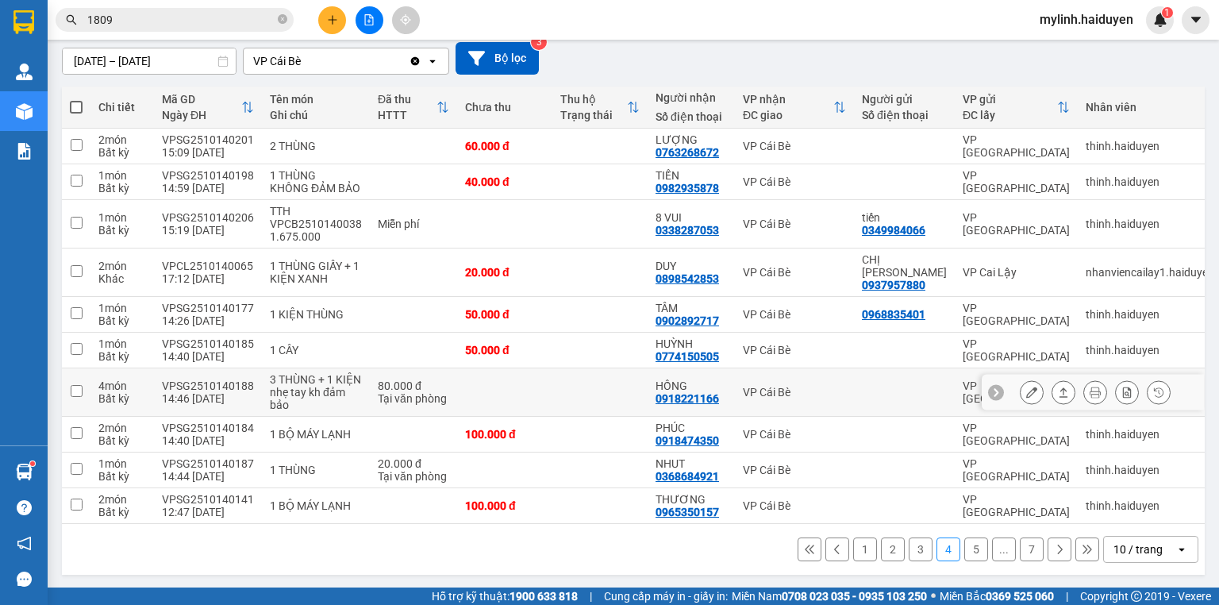
scroll to position [148, 0]
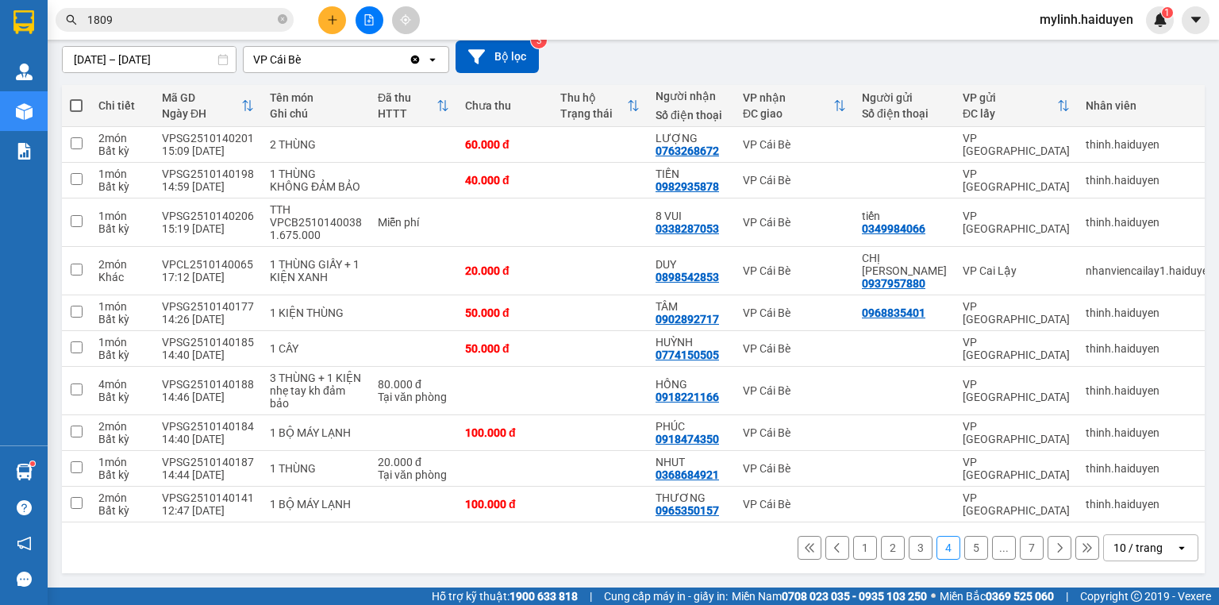
click at [797, 552] on button at bounding box center [809, 547] width 24 height 24
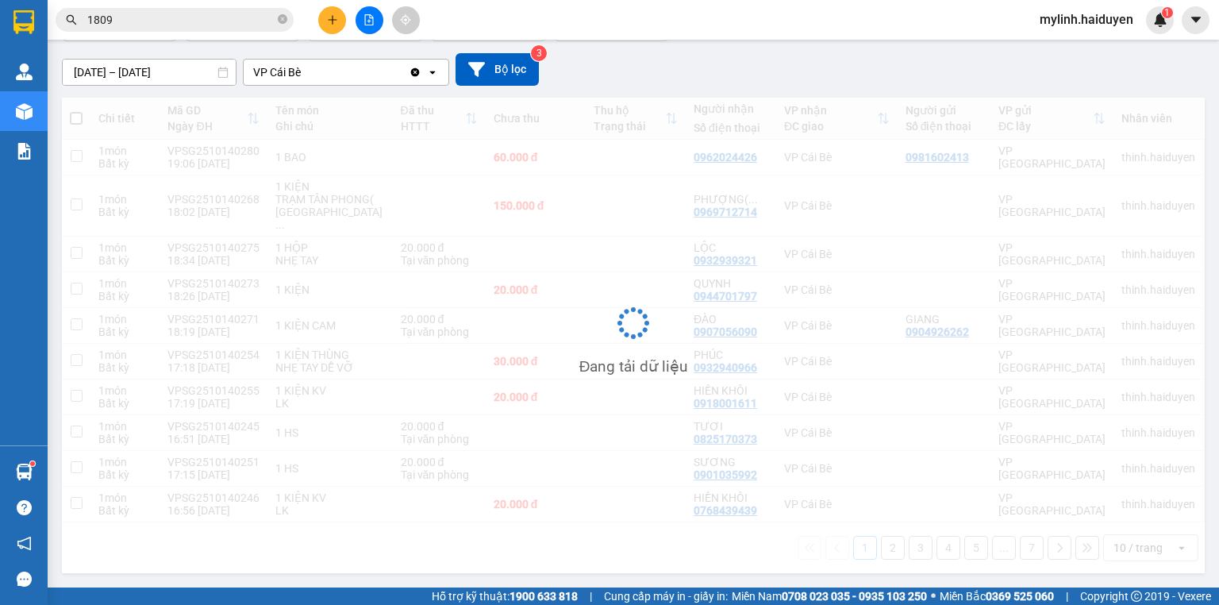
scroll to position [136, 0]
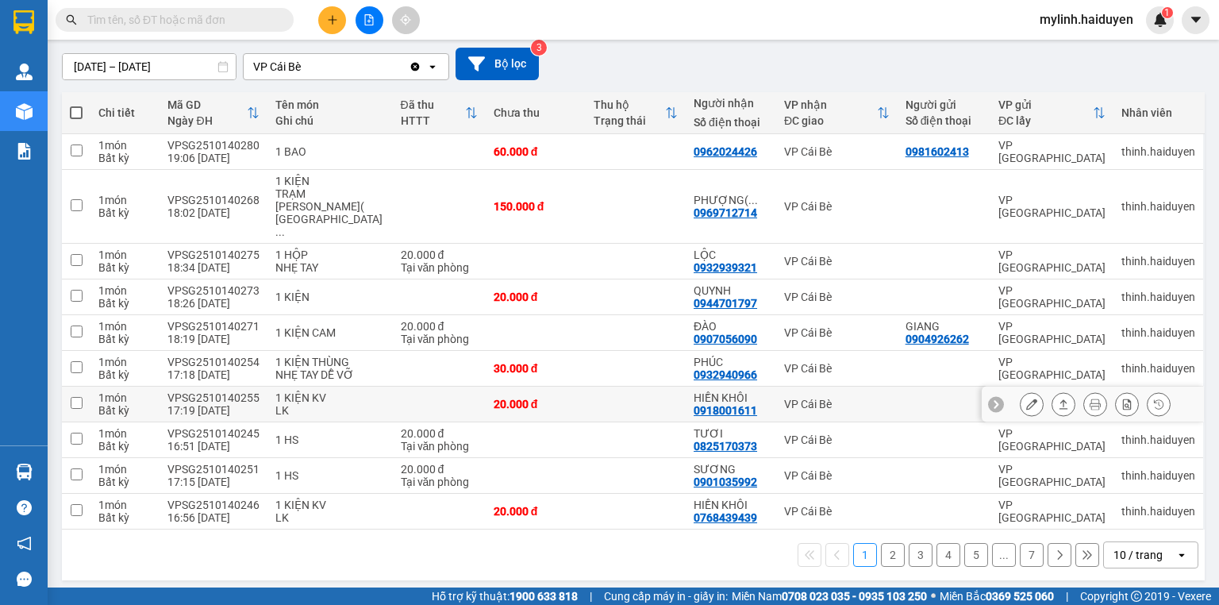
scroll to position [136, 0]
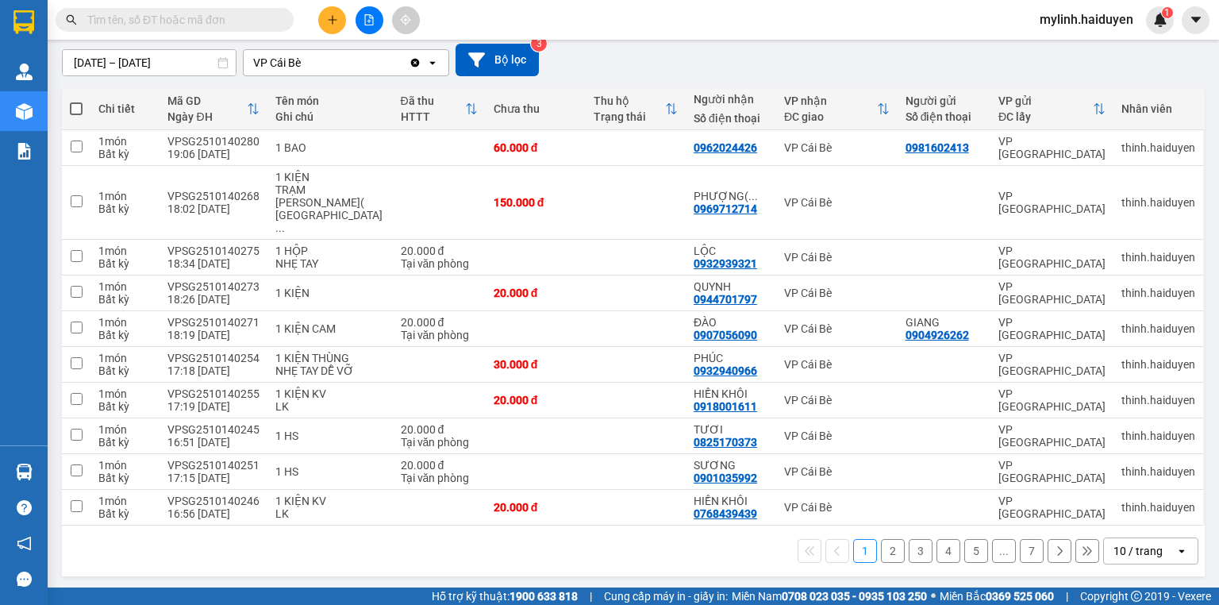
click at [1047, 545] on button at bounding box center [1059, 551] width 24 height 24
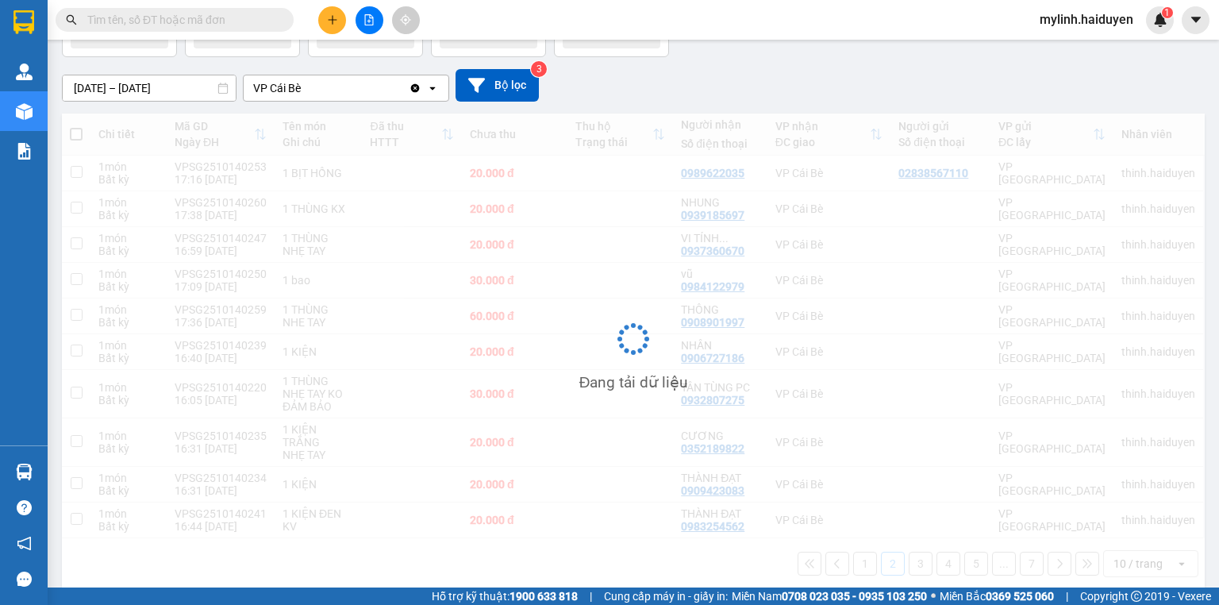
scroll to position [110, 0]
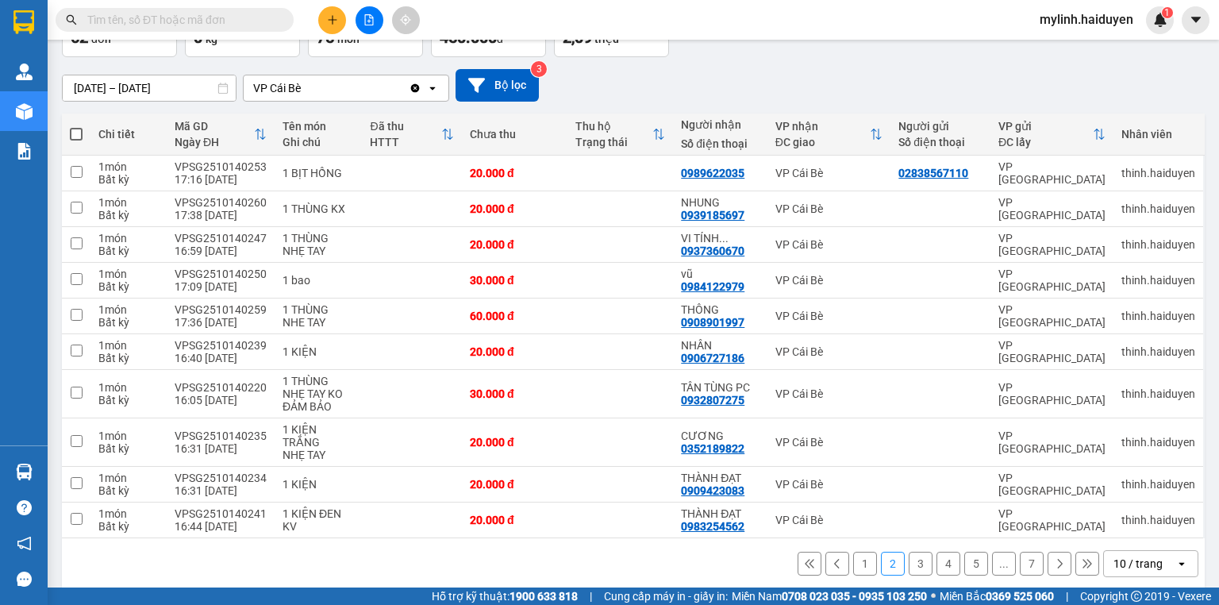
click at [265, 14] on input "text" at bounding box center [180, 19] width 187 height 17
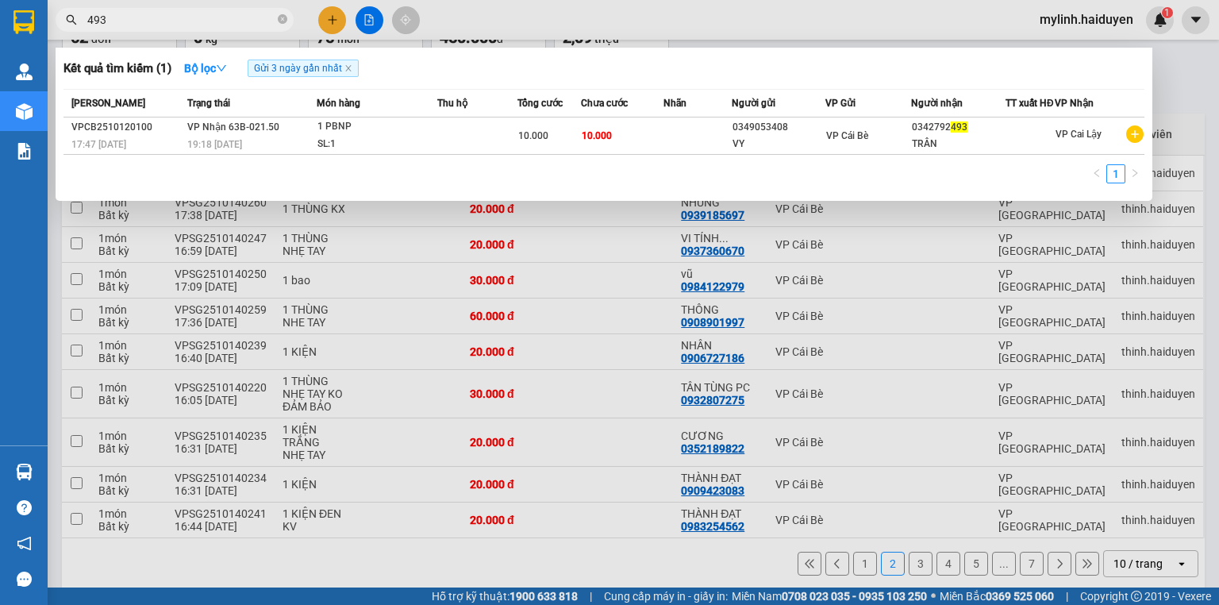
click at [253, 25] on input "493" at bounding box center [180, 19] width 187 height 17
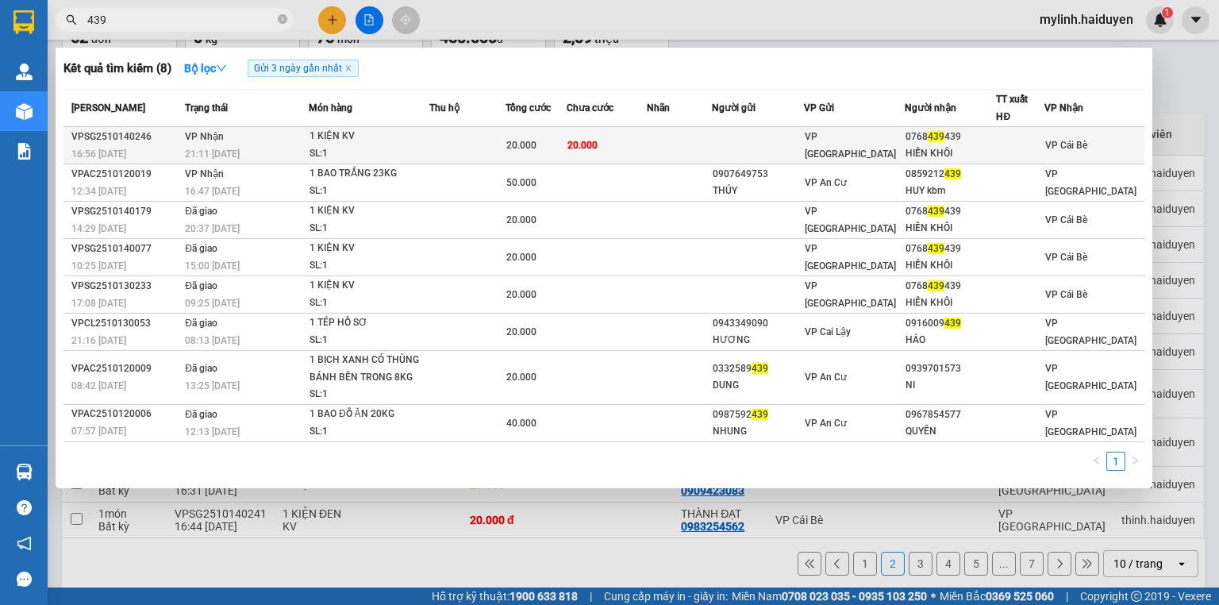
type input "439"
click at [663, 152] on td at bounding box center [680, 145] width 66 height 37
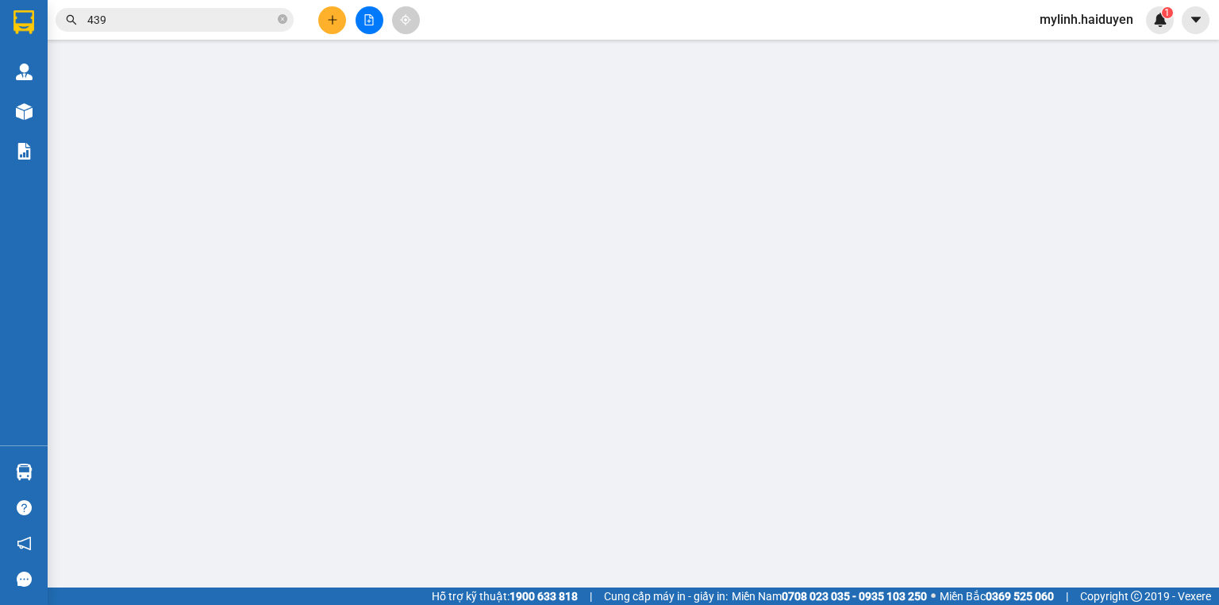
type input "0768439439"
type input "HIỀN KHÔI"
type input "0"
type input "20.000"
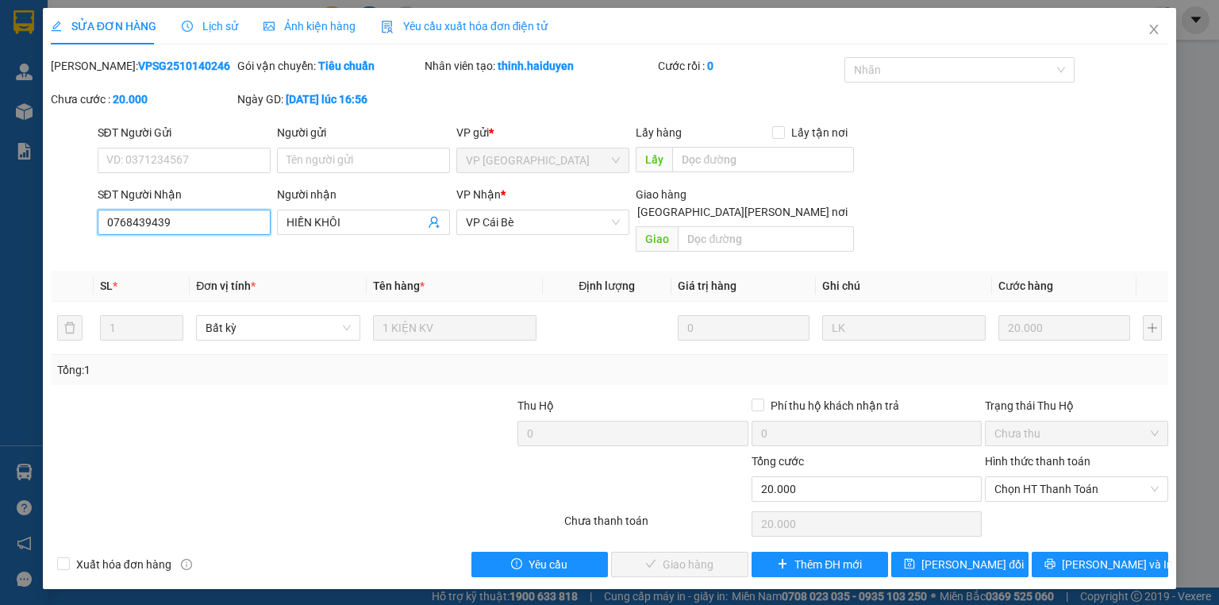
click at [216, 210] on input "0768439439" at bounding box center [184, 221] width 173 height 25
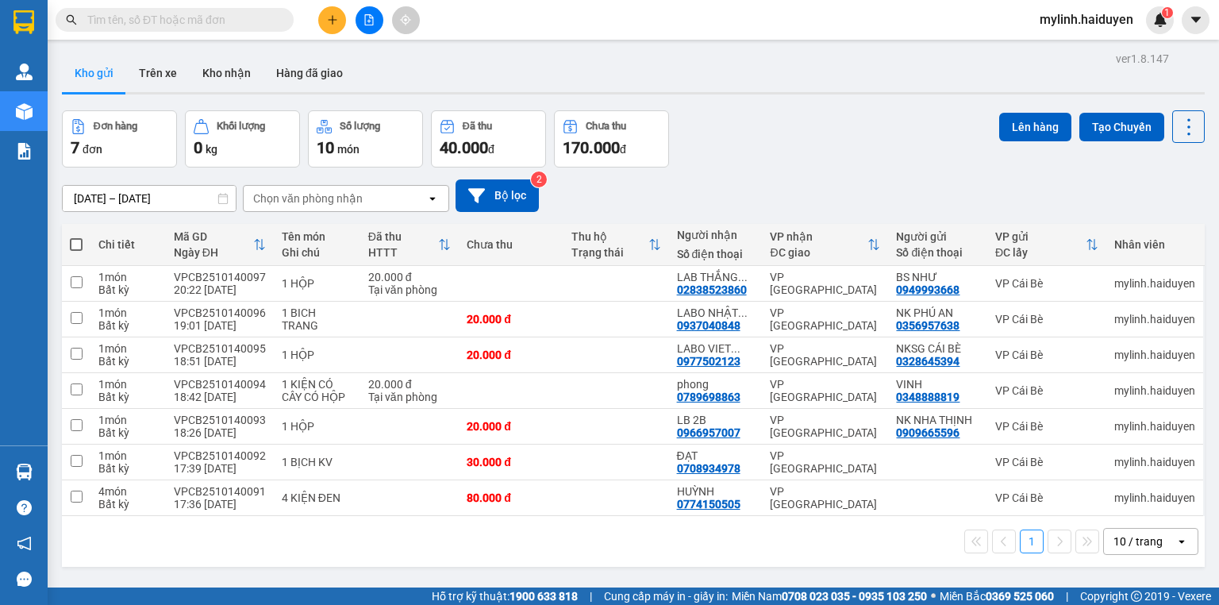
click at [251, 16] on input "text" at bounding box center [180, 19] width 187 height 17
type input "0768439439"
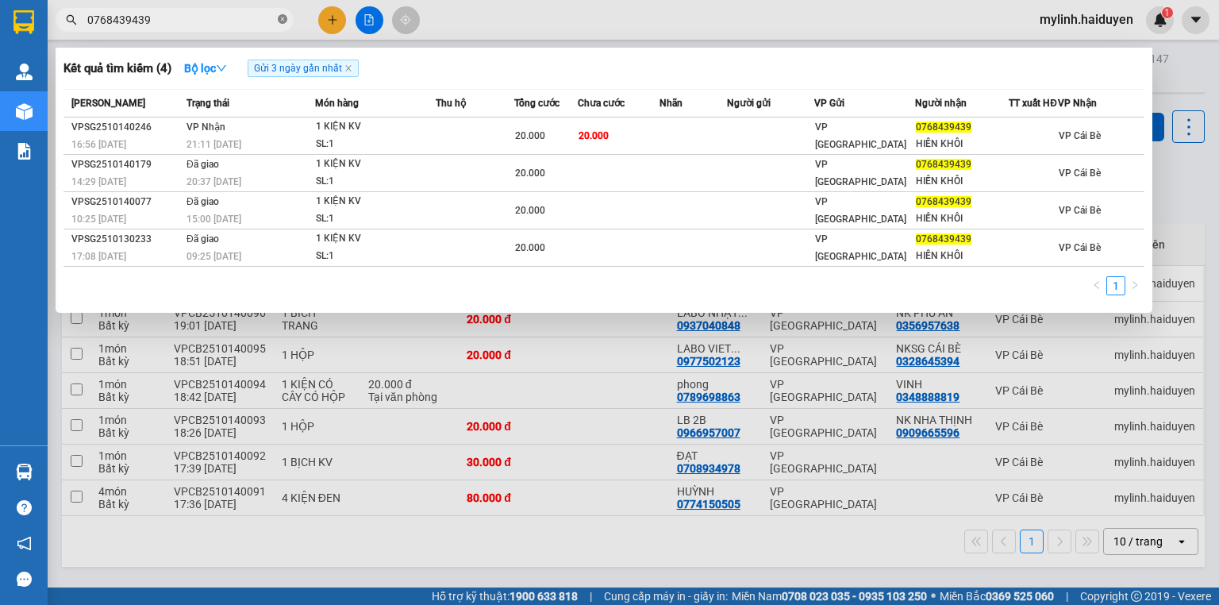
click at [282, 19] on icon "close-circle" at bounding box center [283, 19] width 10 height 10
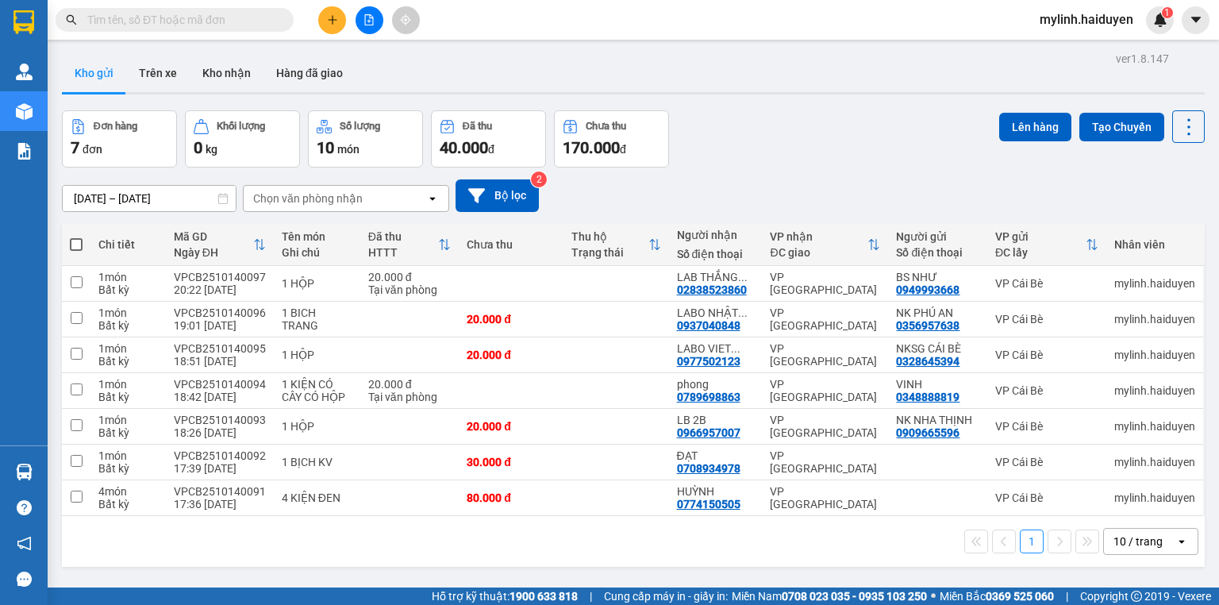
click at [240, 19] on input "text" at bounding box center [180, 19] width 187 height 17
drag, startPoint x: 240, startPoint y: 19, endPoint x: 190, endPoint y: 42, distance: 55.0
click at [239, 19] on input "text" at bounding box center [180, 19] width 187 height 17
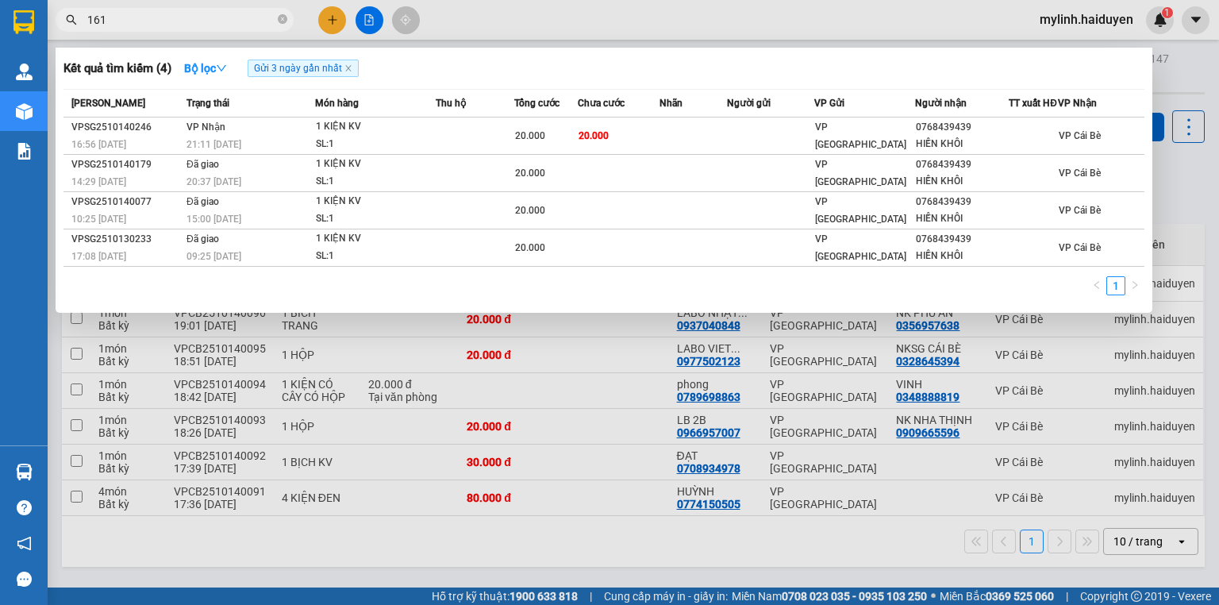
type input "1611"
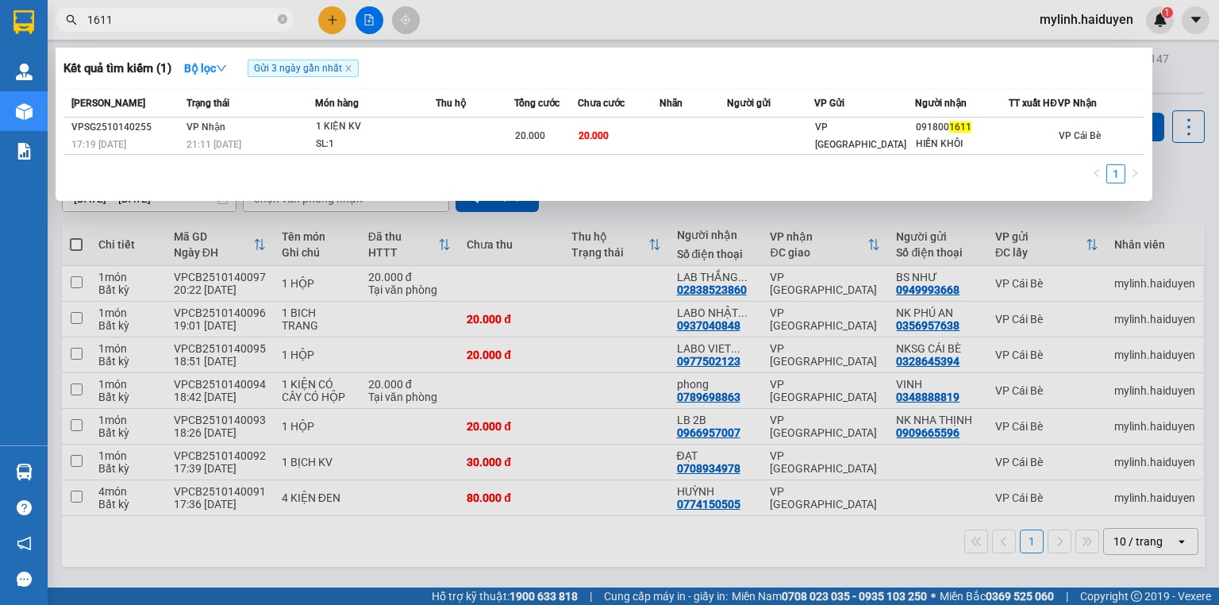
drag, startPoint x: 277, startPoint y: 22, endPoint x: 274, endPoint y: 6, distance: 16.2
click at [278, 22] on icon "close-circle" at bounding box center [283, 19] width 10 height 10
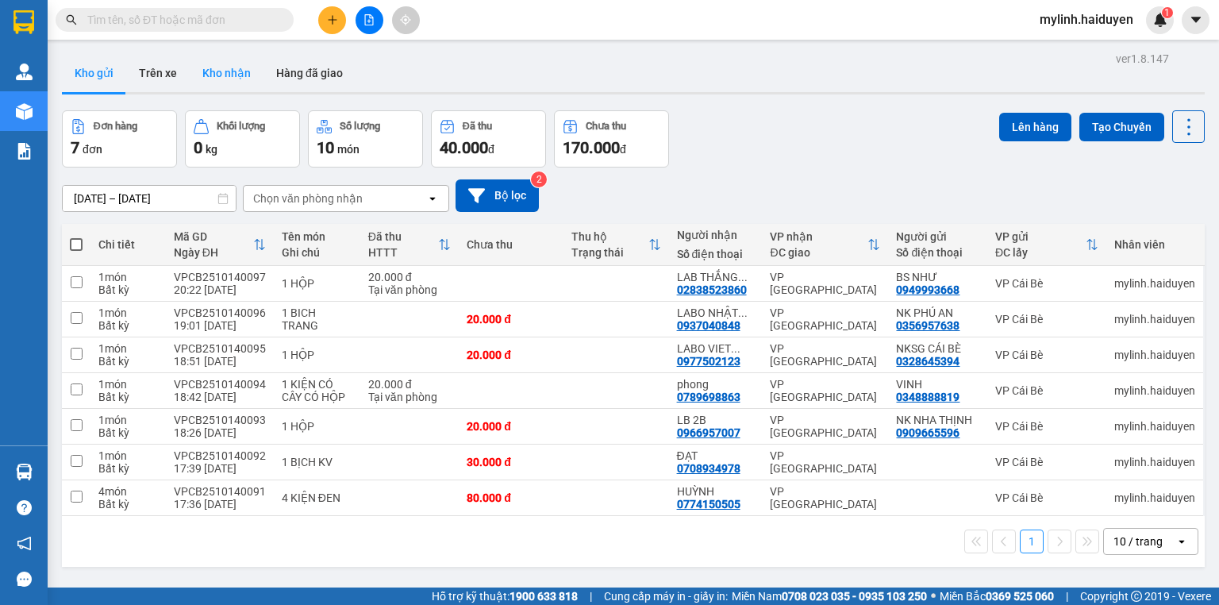
click at [228, 76] on button "Kho nhận" at bounding box center [227, 73] width 74 height 38
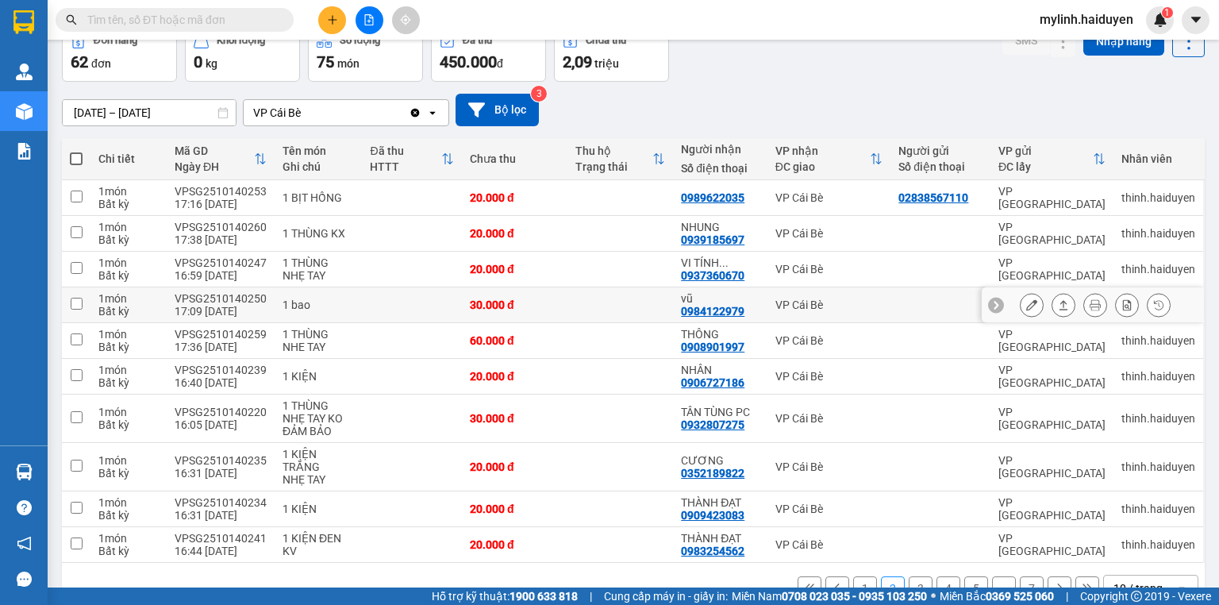
scroll to position [110, 0]
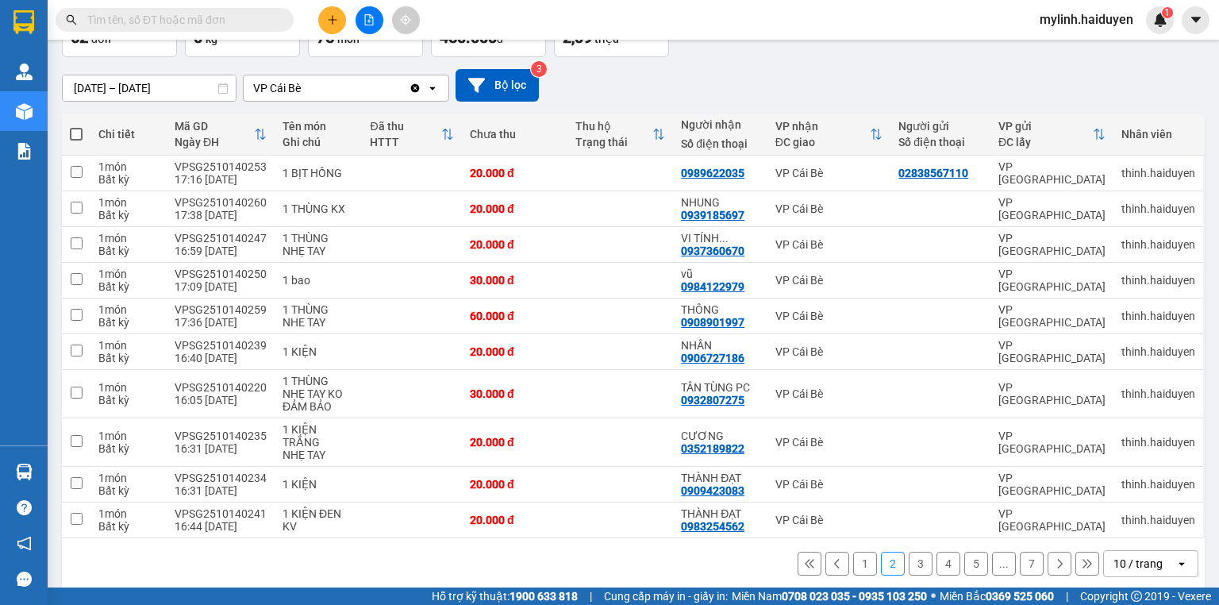
click at [1054, 558] on icon at bounding box center [1059, 563] width 11 height 11
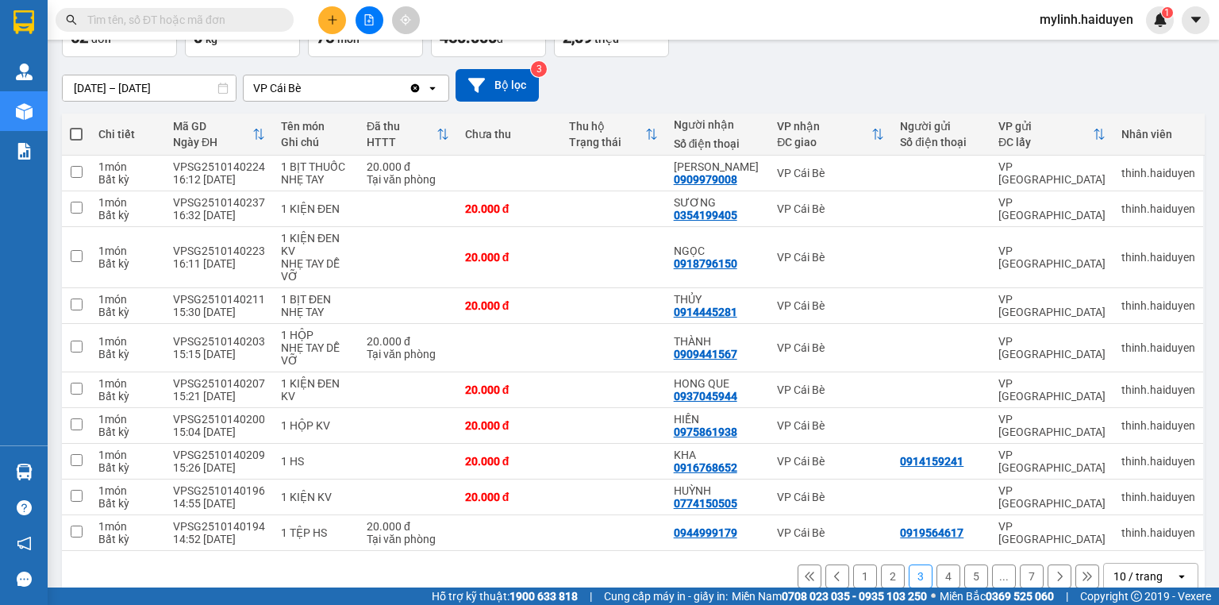
click at [1047, 581] on button at bounding box center [1059, 576] width 24 height 24
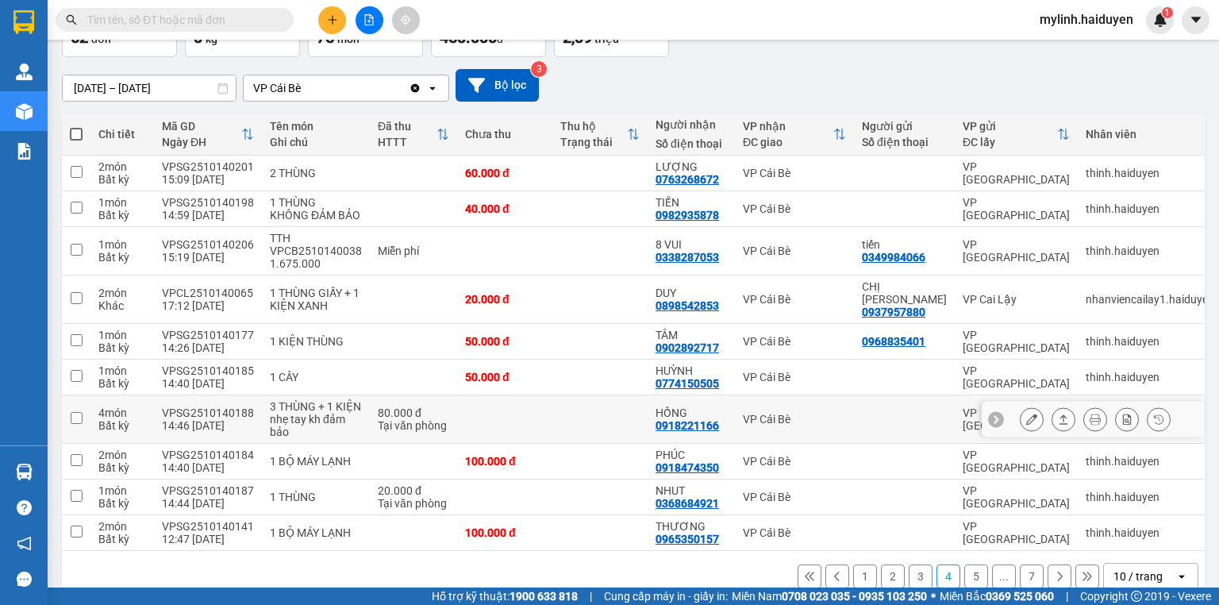
scroll to position [148, 0]
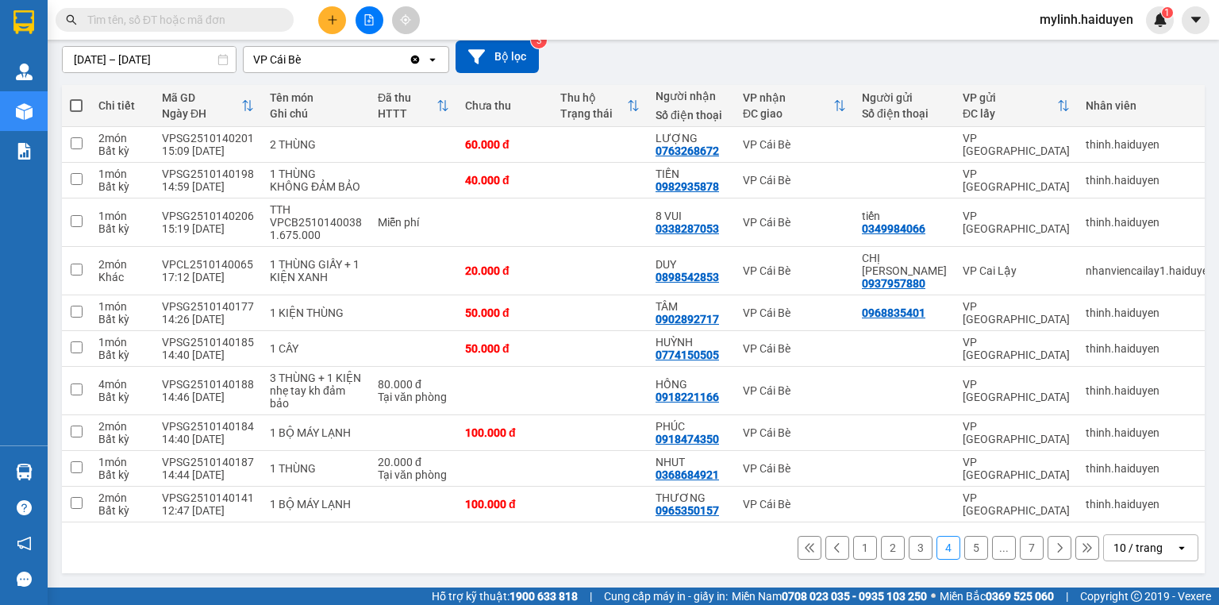
click at [1054, 548] on icon at bounding box center [1059, 547] width 11 height 11
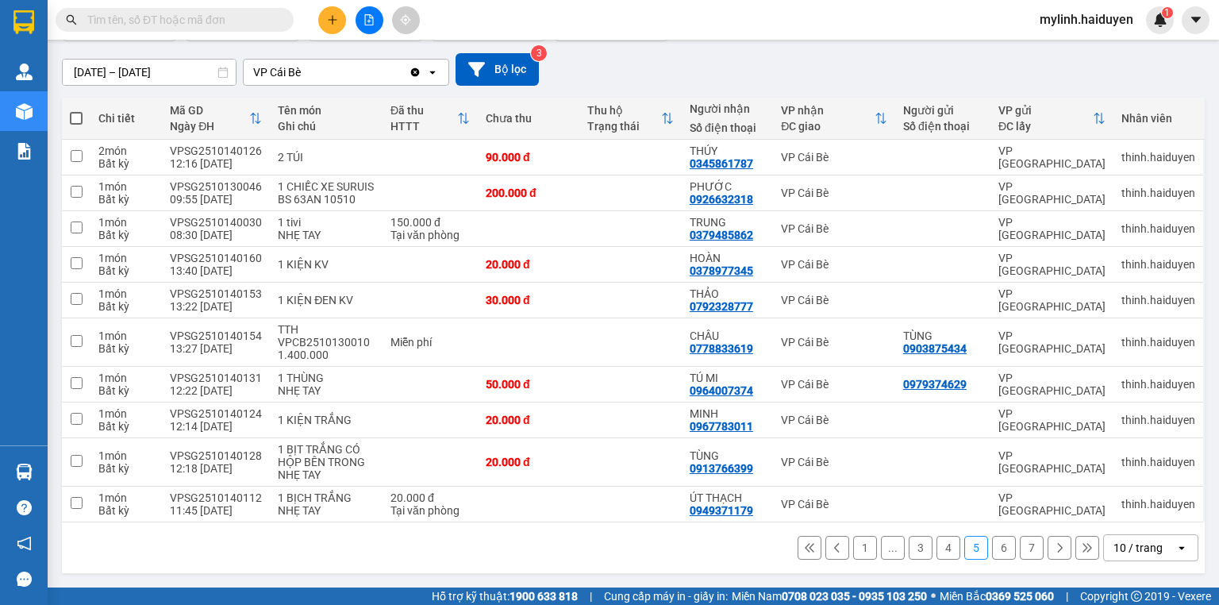
scroll to position [136, 0]
click at [1047, 550] on button at bounding box center [1059, 547] width 24 height 24
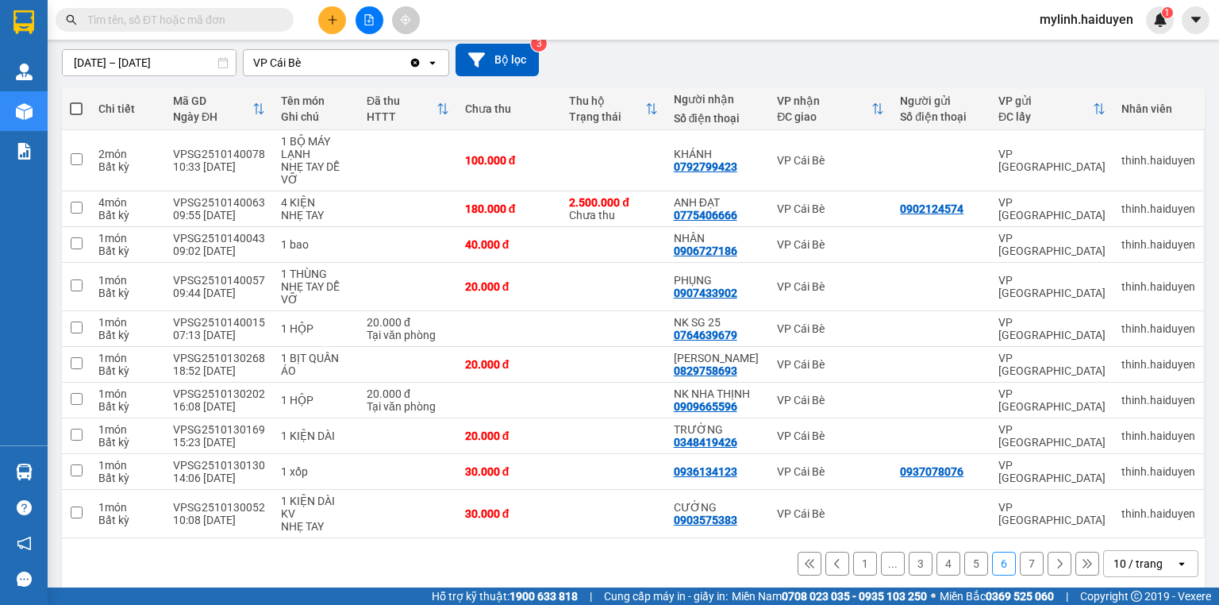
click at [1054, 558] on icon at bounding box center [1059, 563] width 11 height 11
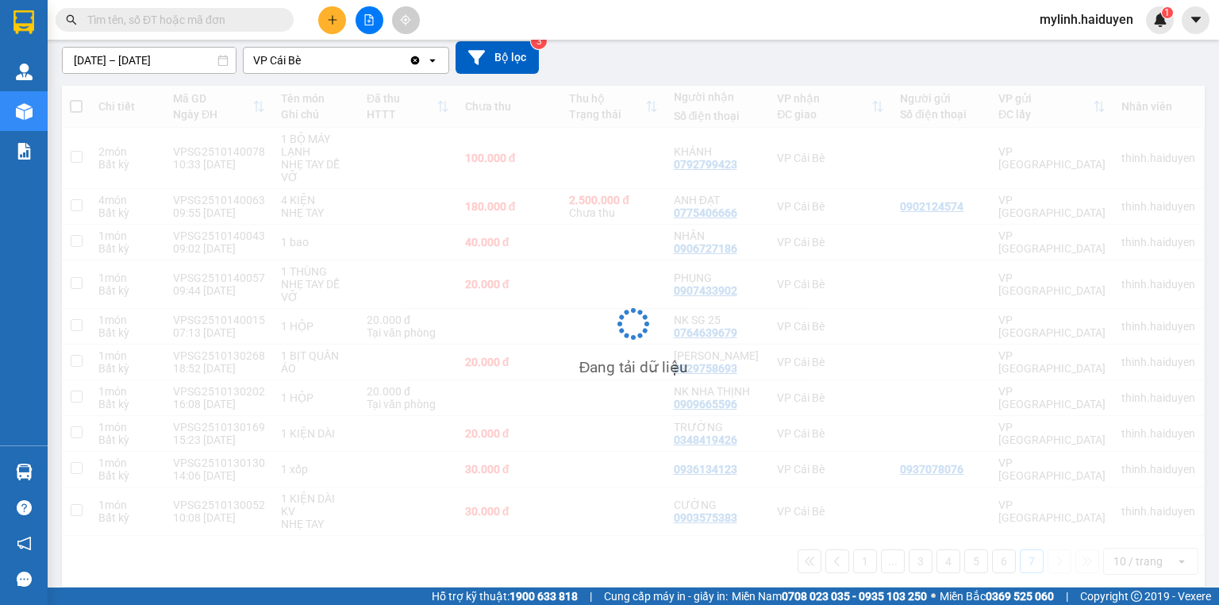
scroll to position [73, 0]
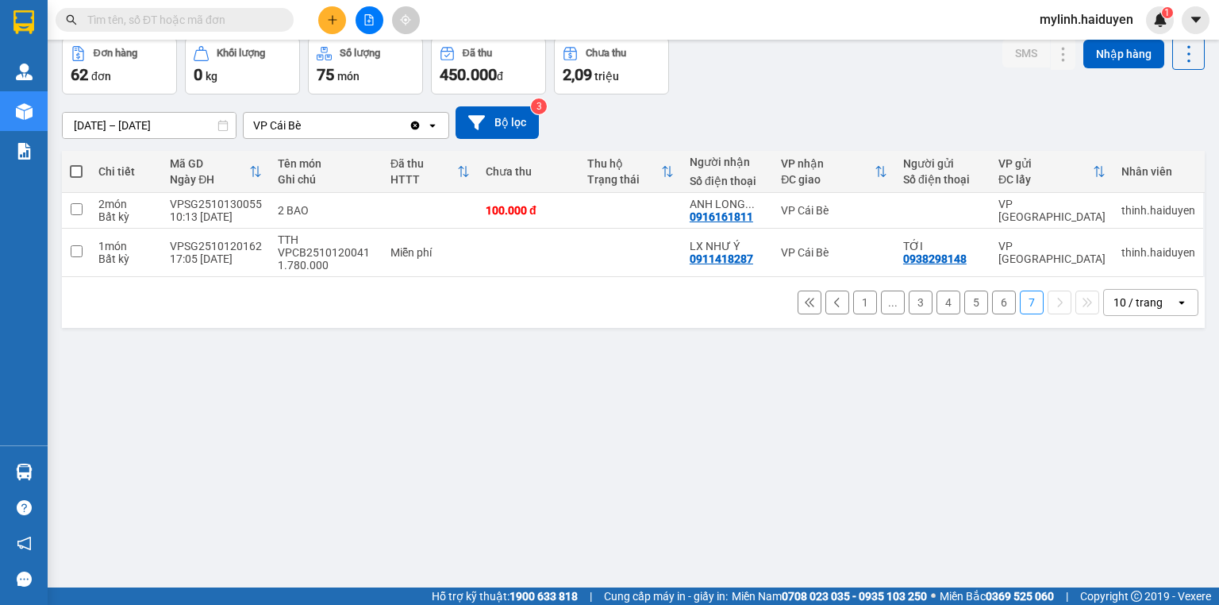
click at [804, 297] on icon at bounding box center [809, 302] width 11 height 11
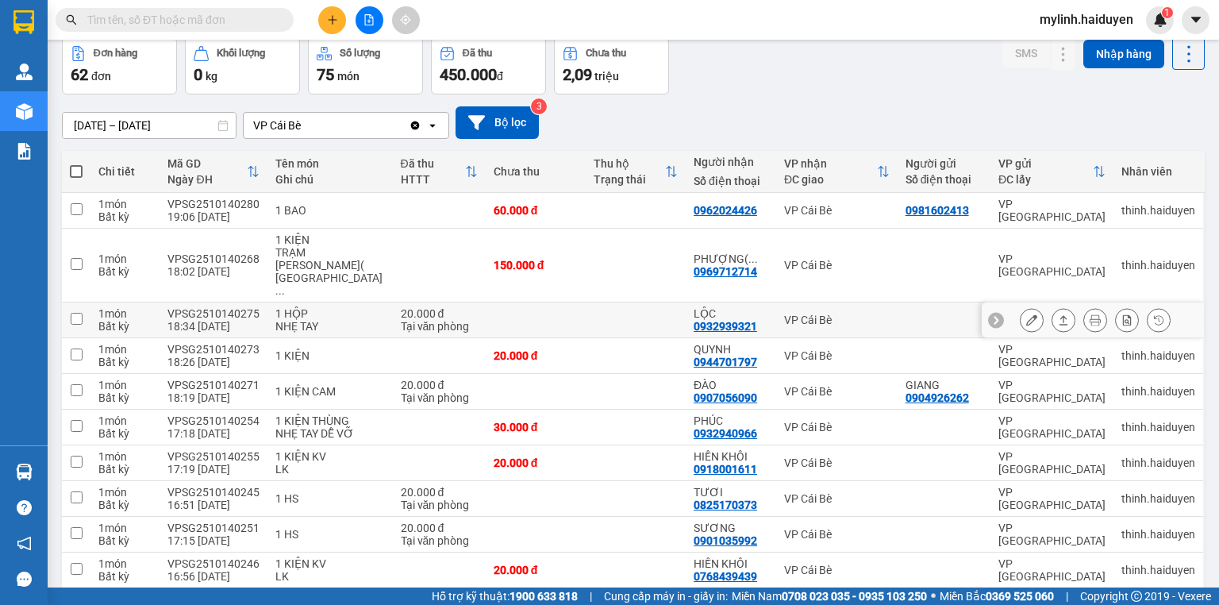
scroll to position [136, 0]
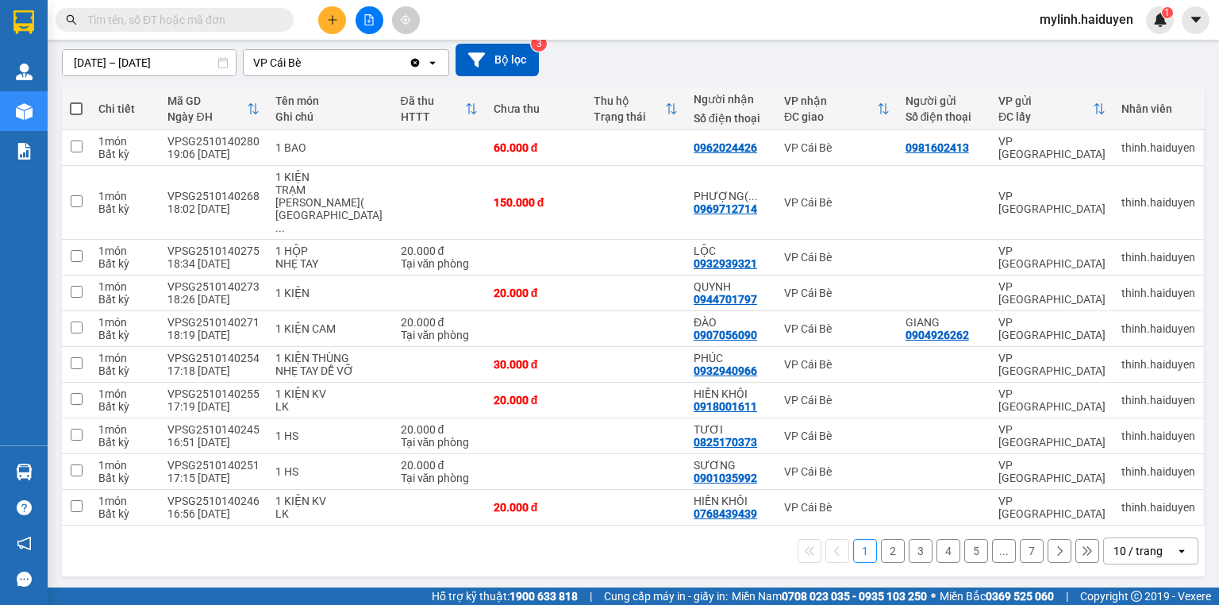
click at [1055, 547] on button at bounding box center [1059, 551] width 24 height 24
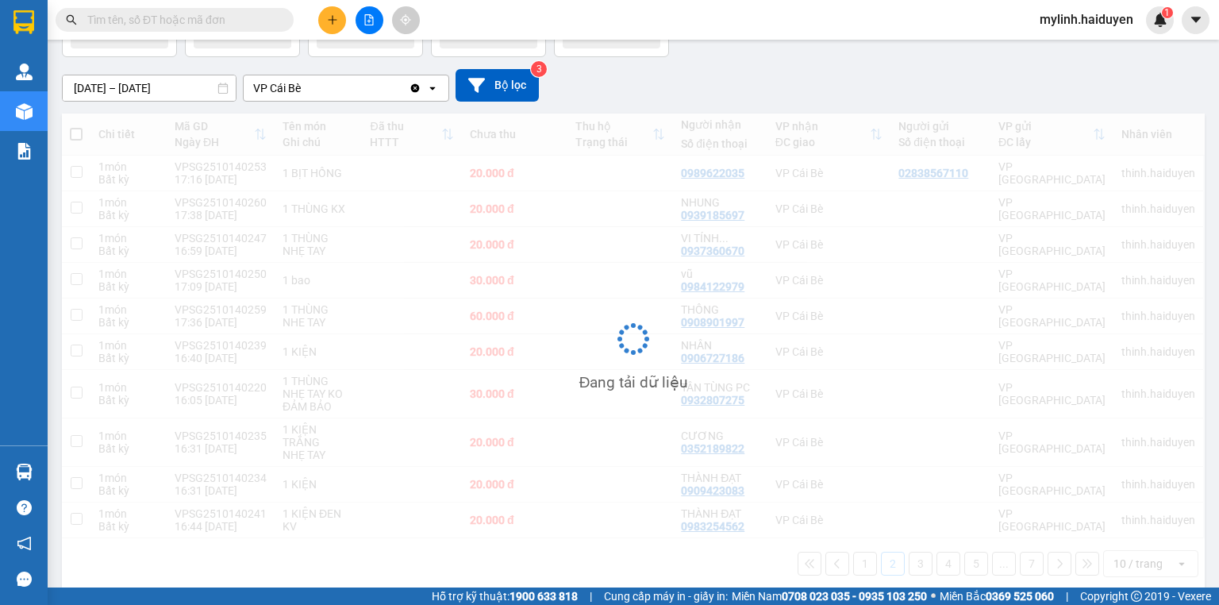
scroll to position [110, 0]
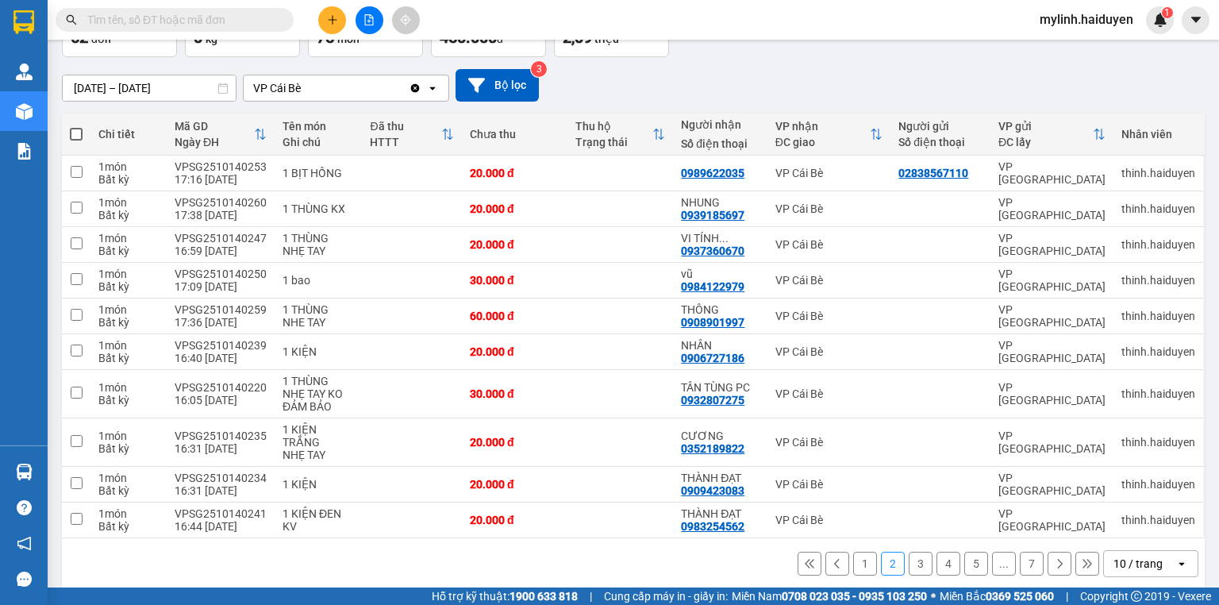
click at [806, 551] on button at bounding box center [809, 563] width 24 height 24
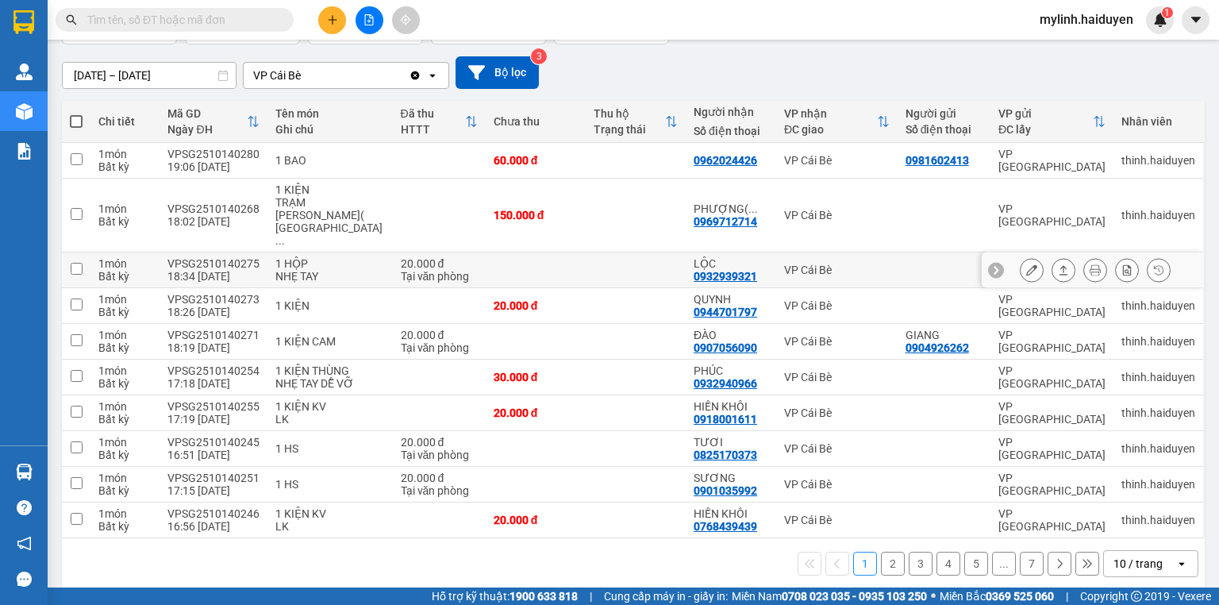
scroll to position [136, 0]
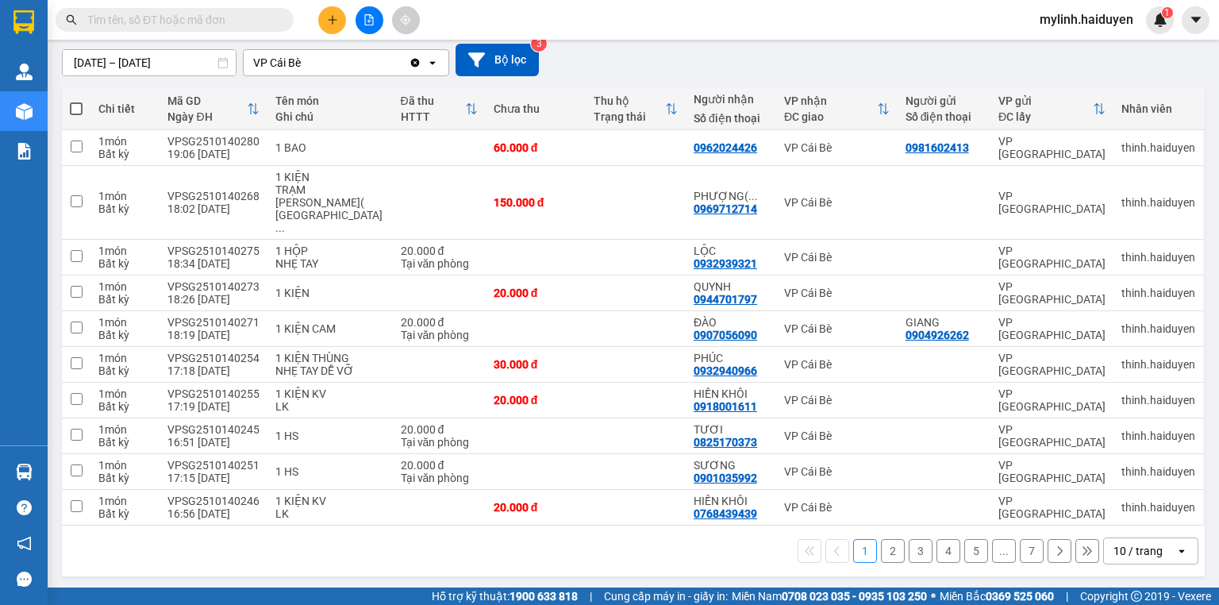
click at [1054, 551] on icon at bounding box center [1059, 550] width 11 height 11
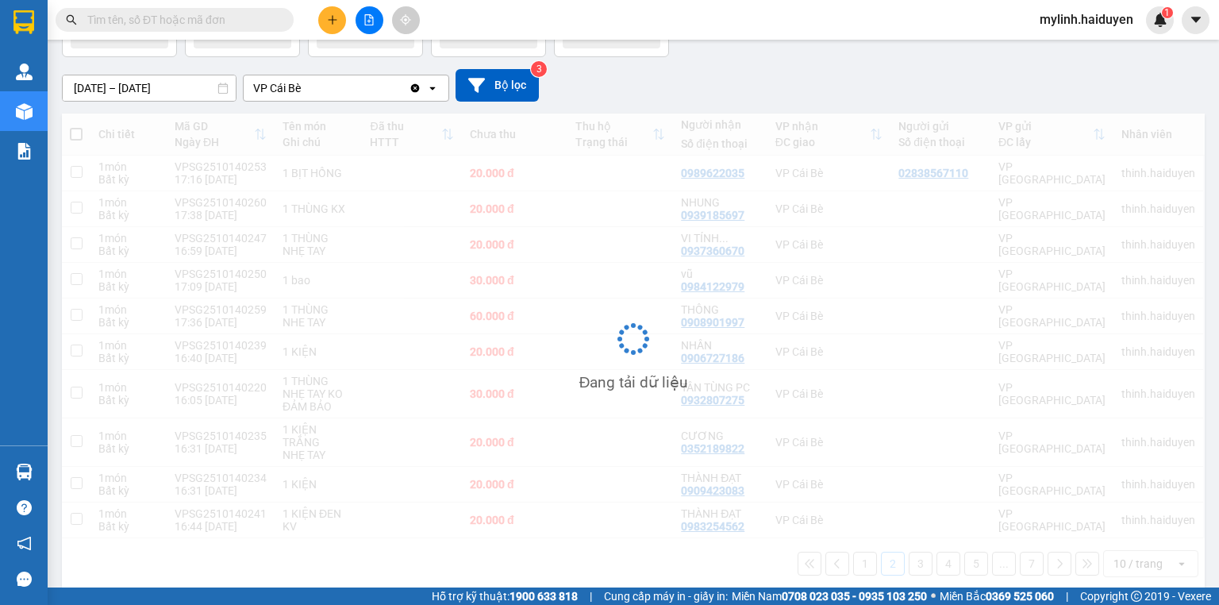
scroll to position [110, 0]
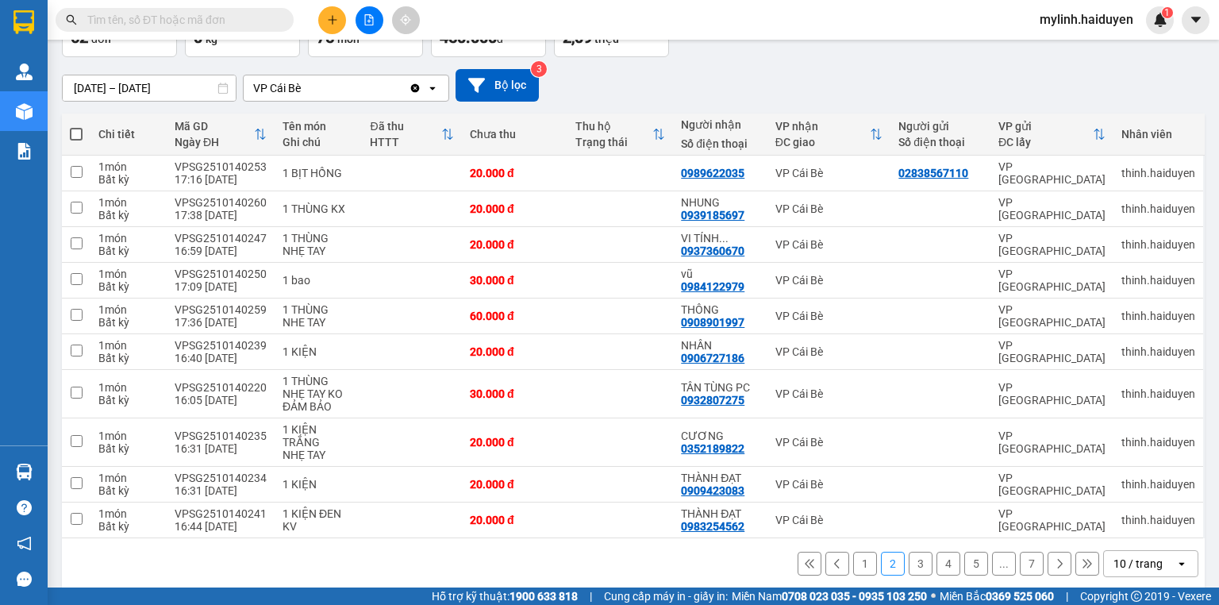
click at [1054, 558] on icon at bounding box center [1059, 563] width 11 height 11
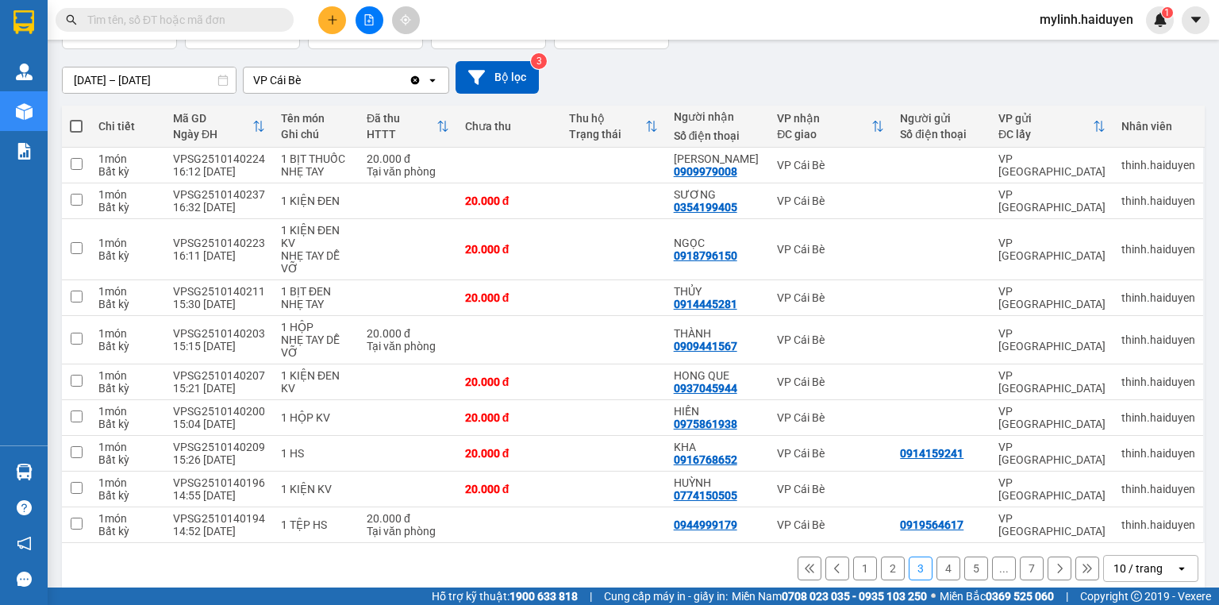
scroll to position [72, 0]
